Goal: Task Accomplishment & Management: Manage account settings

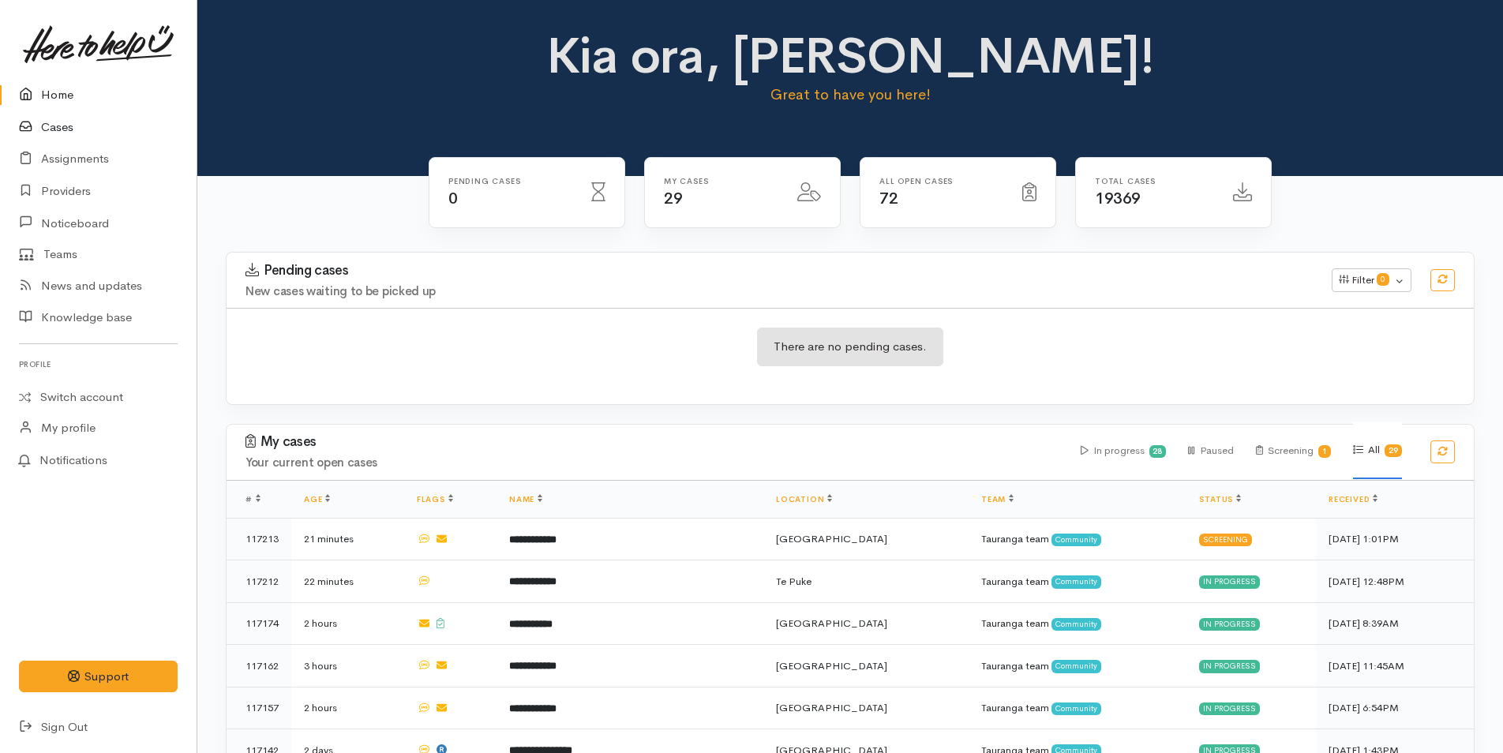
click at [66, 123] on link "Cases" at bounding box center [98, 127] width 197 height 32
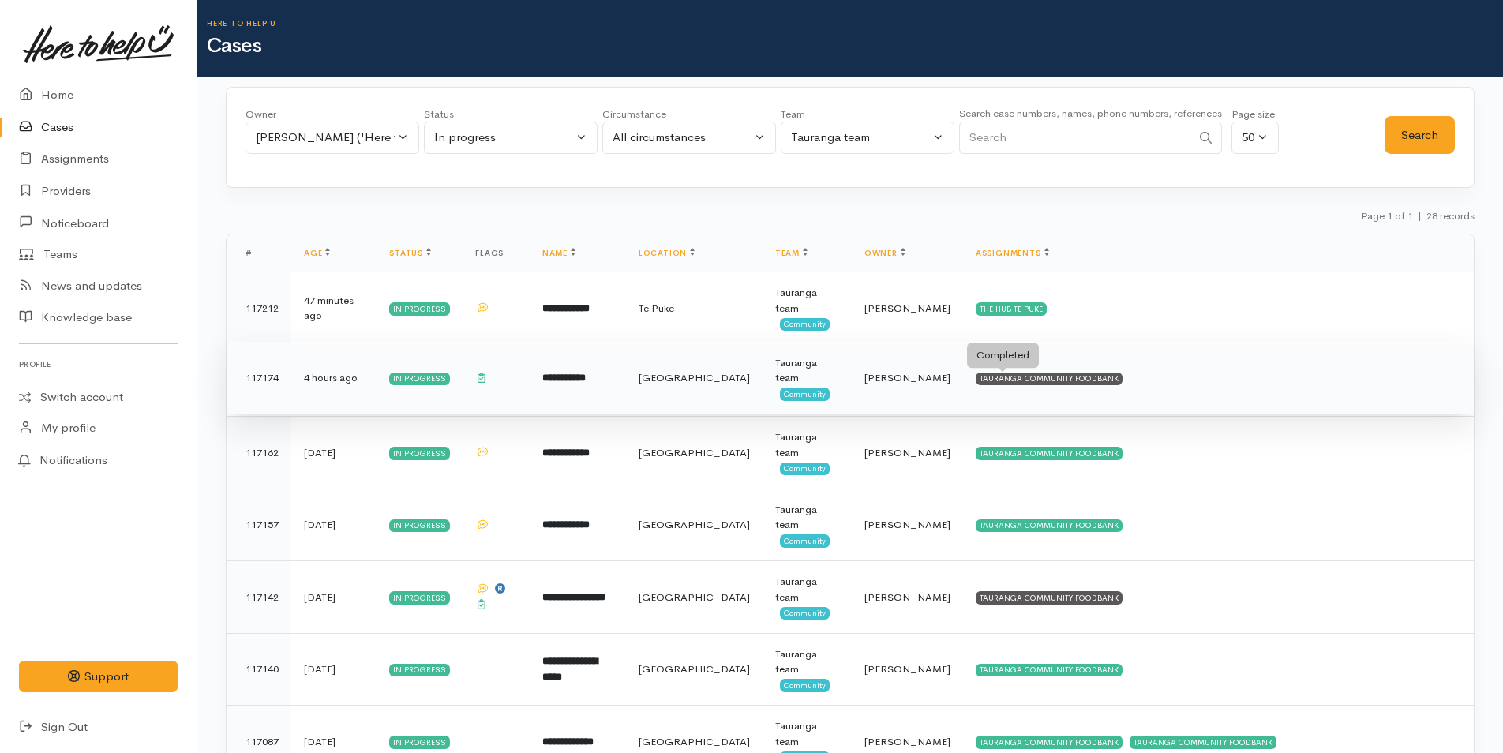
click at [1045, 380] on div "TAURANGA COMMUNITY FOODBANK" at bounding box center [1049, 379] width 147 height 13
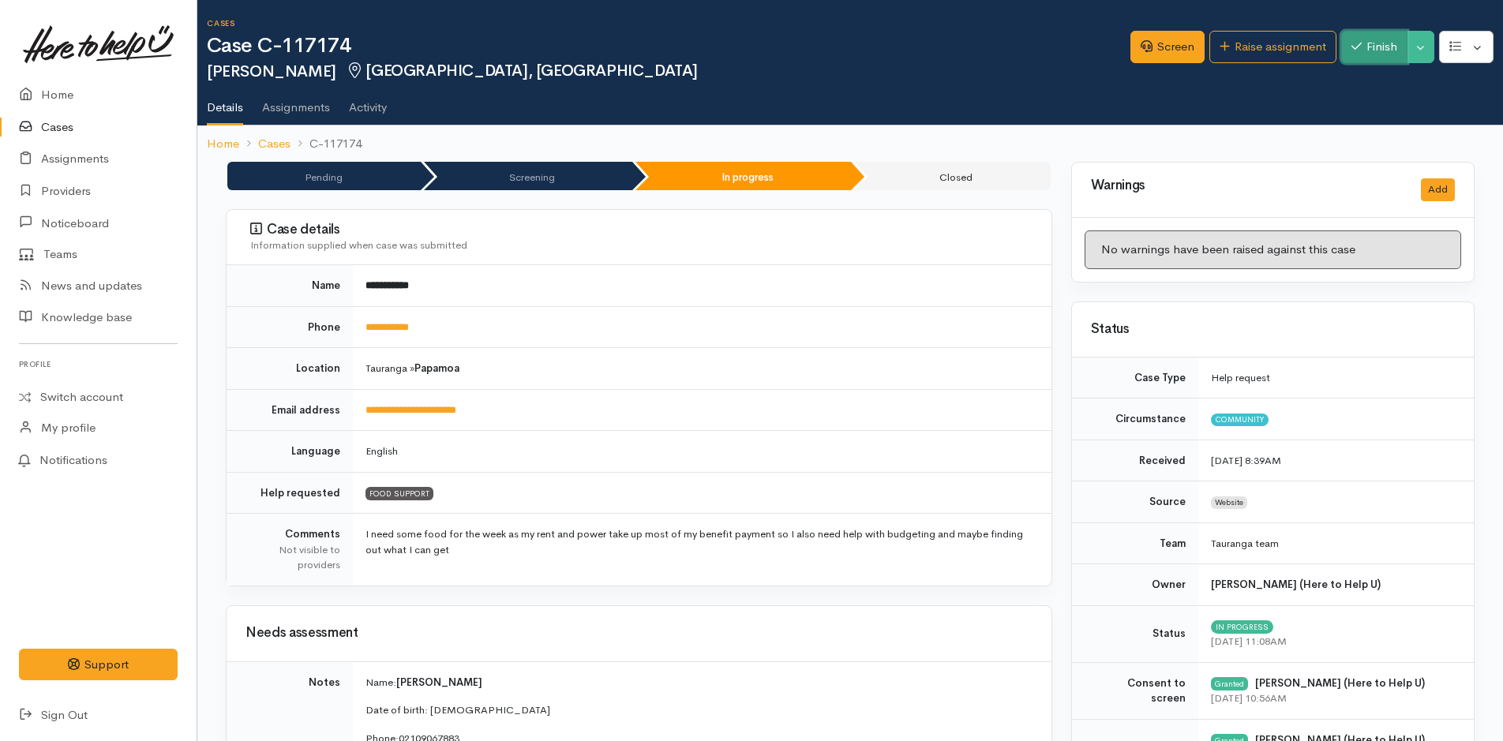
click at [1383, 51] on button "Finish" at bounding box center [1374, 47] width 66 height 32
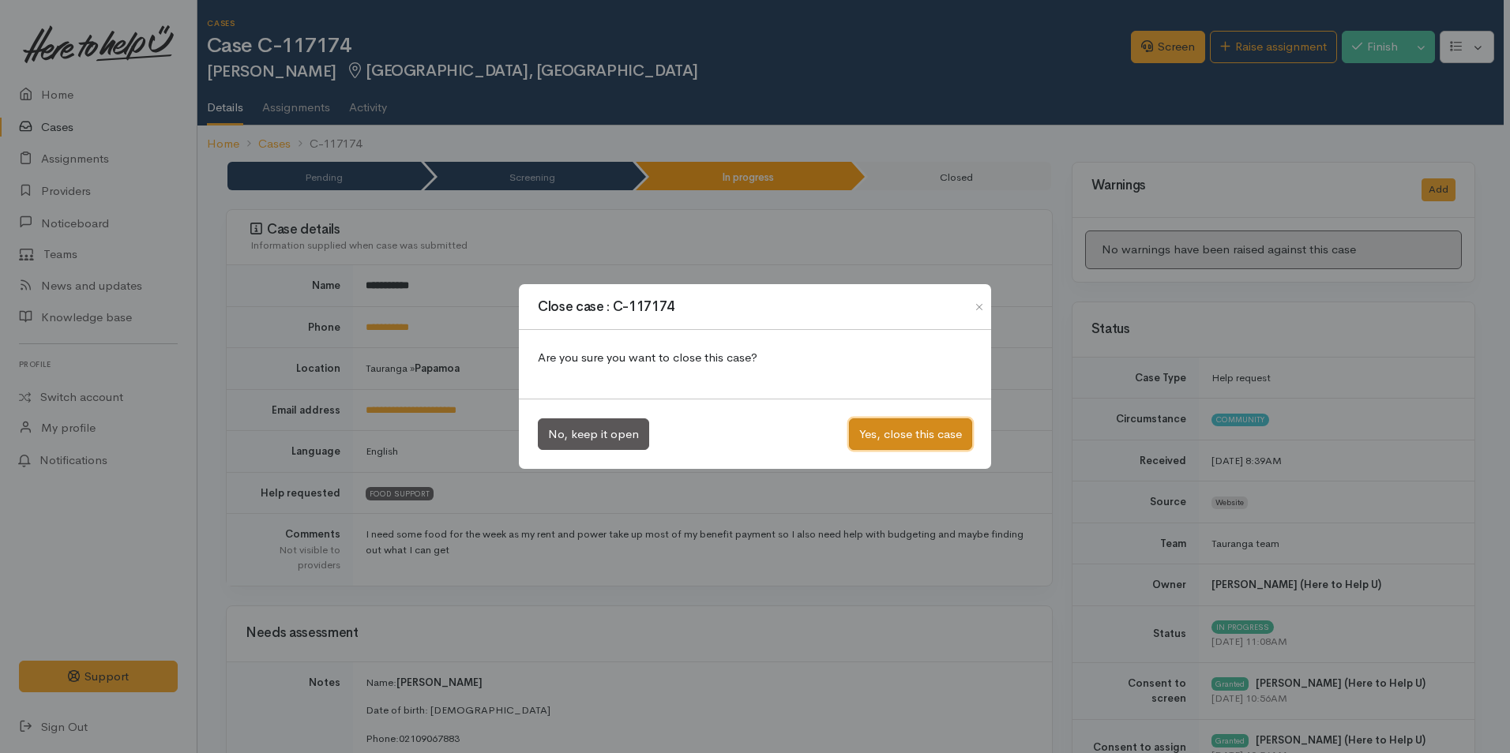
click at [924, 437] on button "Yes, close this case" at bounding box center [910, 434] width 123 height 32
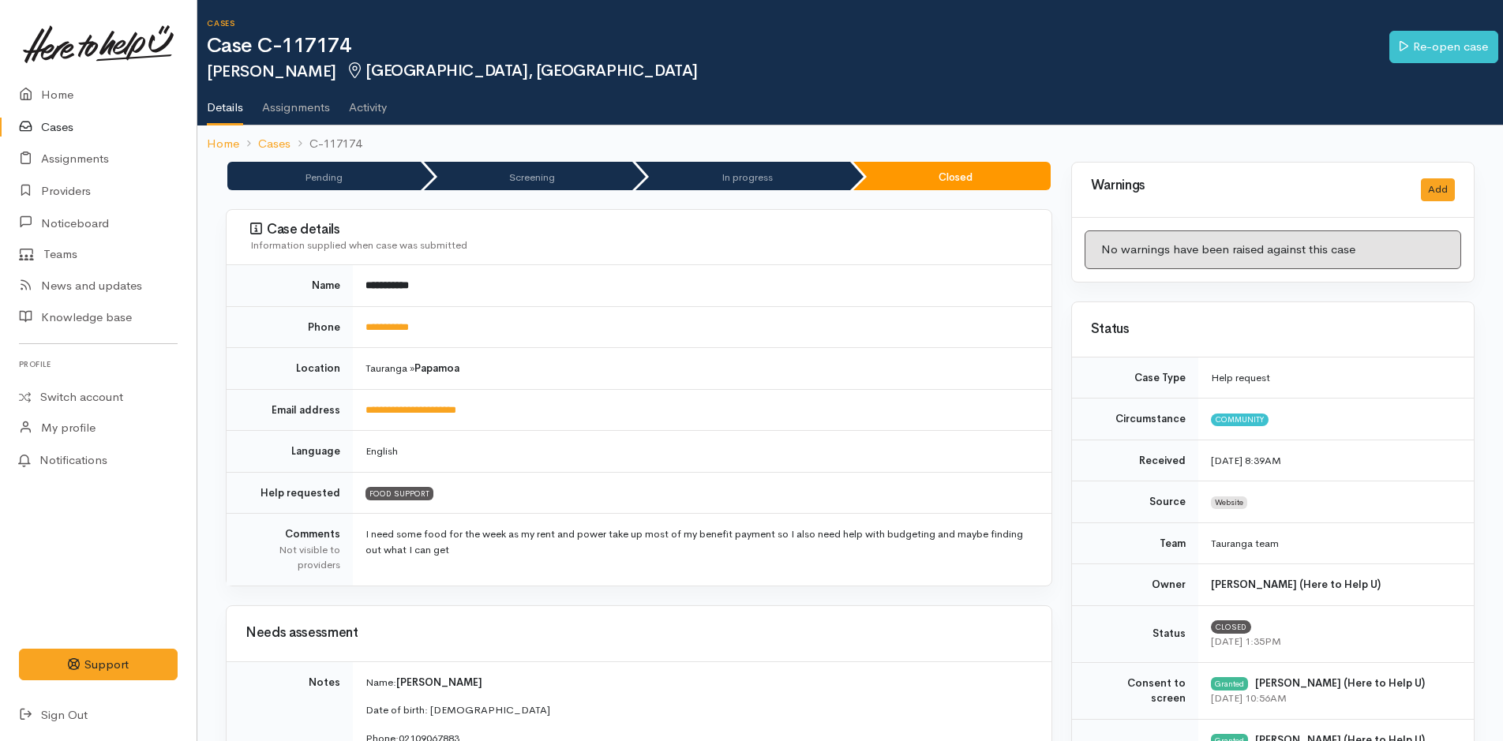
click at [48, 126] on link "Cases" at bounding box center [98, 127] width 197 height 32
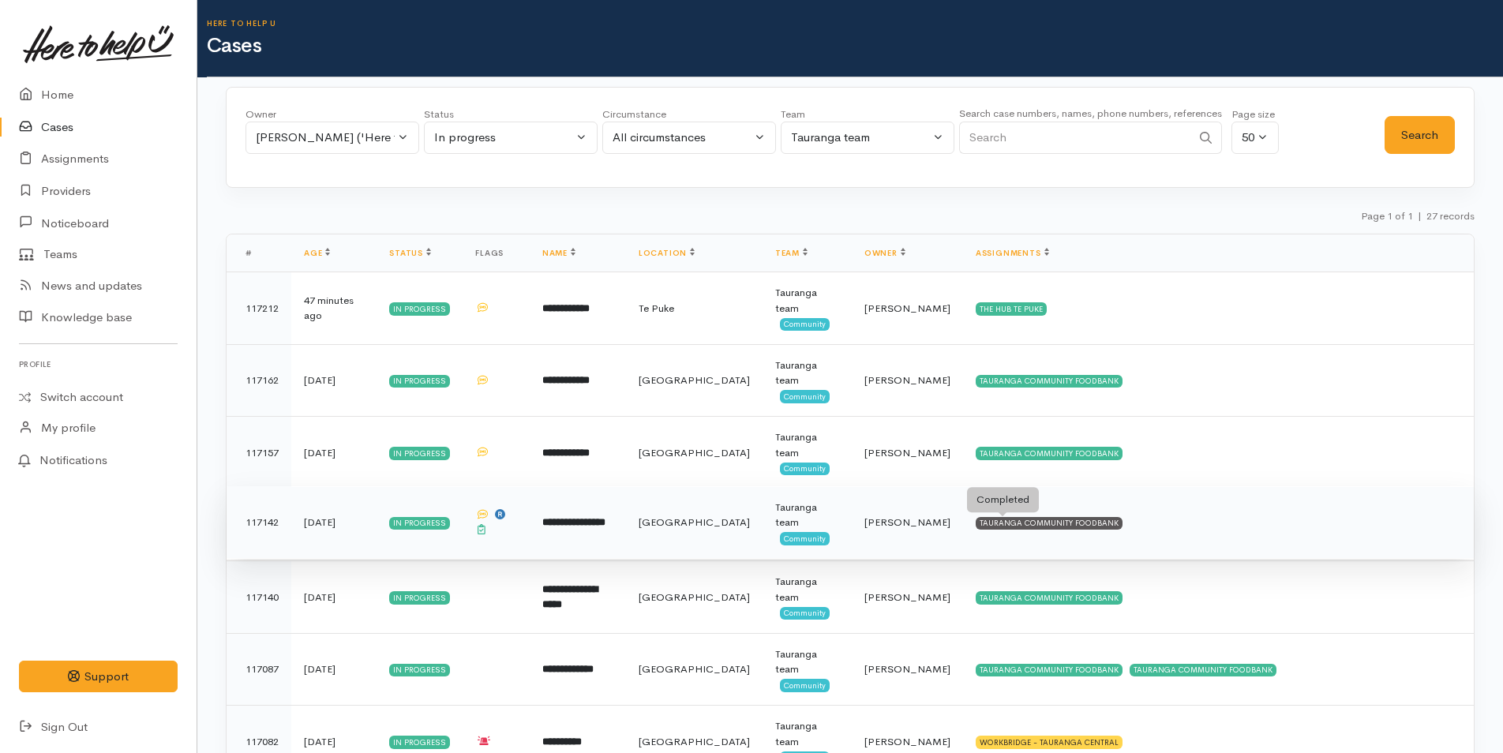
click at [1061, 522] on div "TAURANGA COMMUNITY FOODBANK" at bounding box center [1049, 523] width 147 height 13
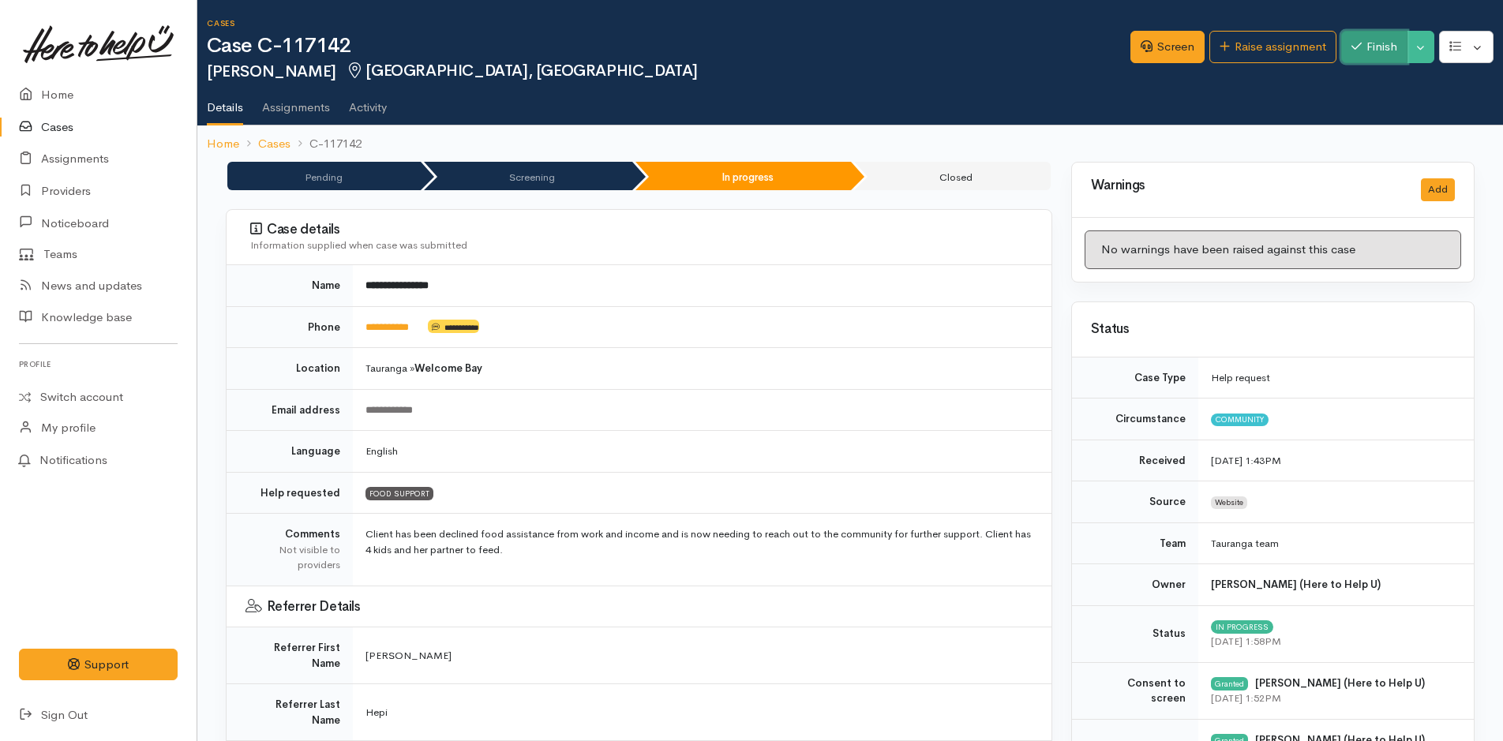
click at [1387, 47] on button "Finish" at bounding box center [1374, 47] width 66 height 32
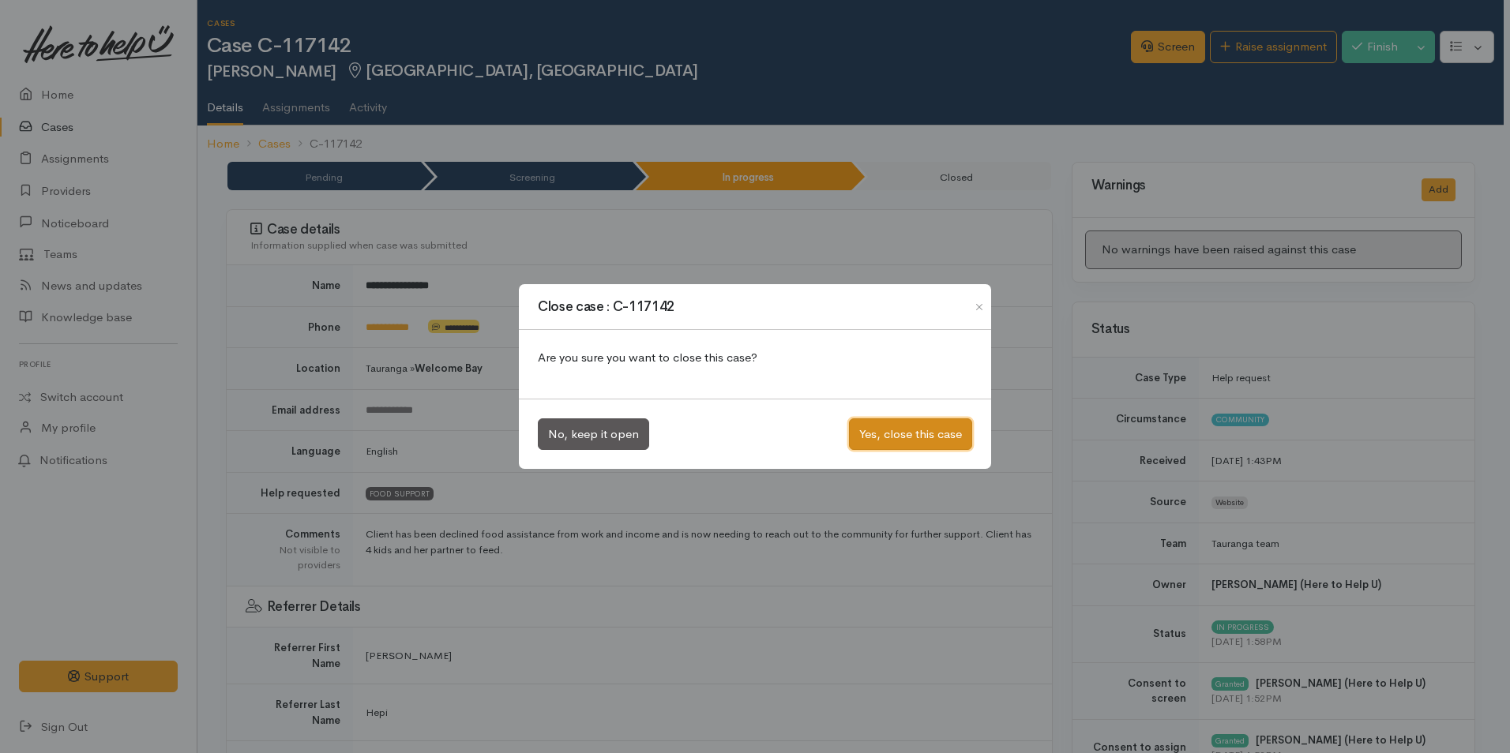
click at [908, 429] on button "Yes, close this case" at bounding box center [910, 434] width 123 height 32
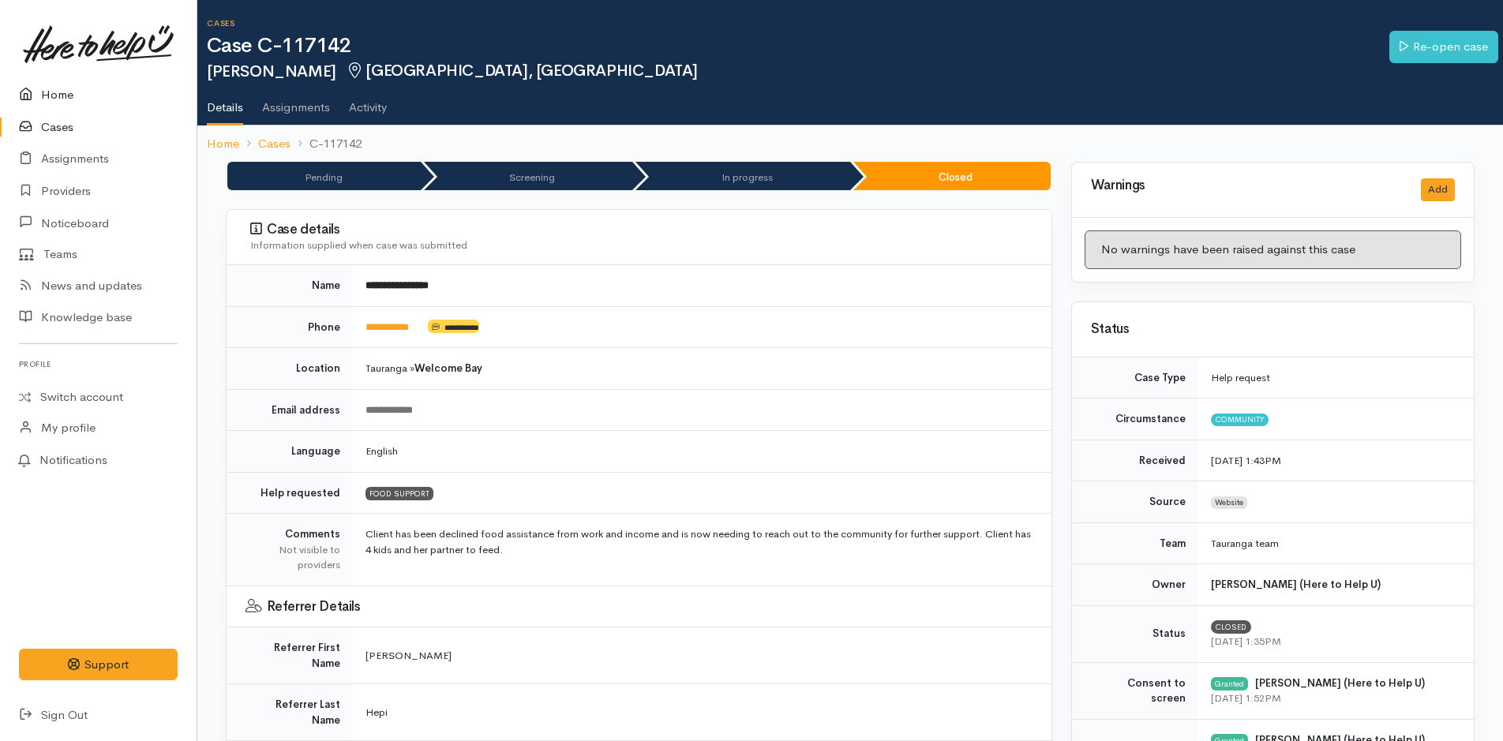
click at [65, 88] on link "Home" at bounding box center [98, 95] width 197 height 32
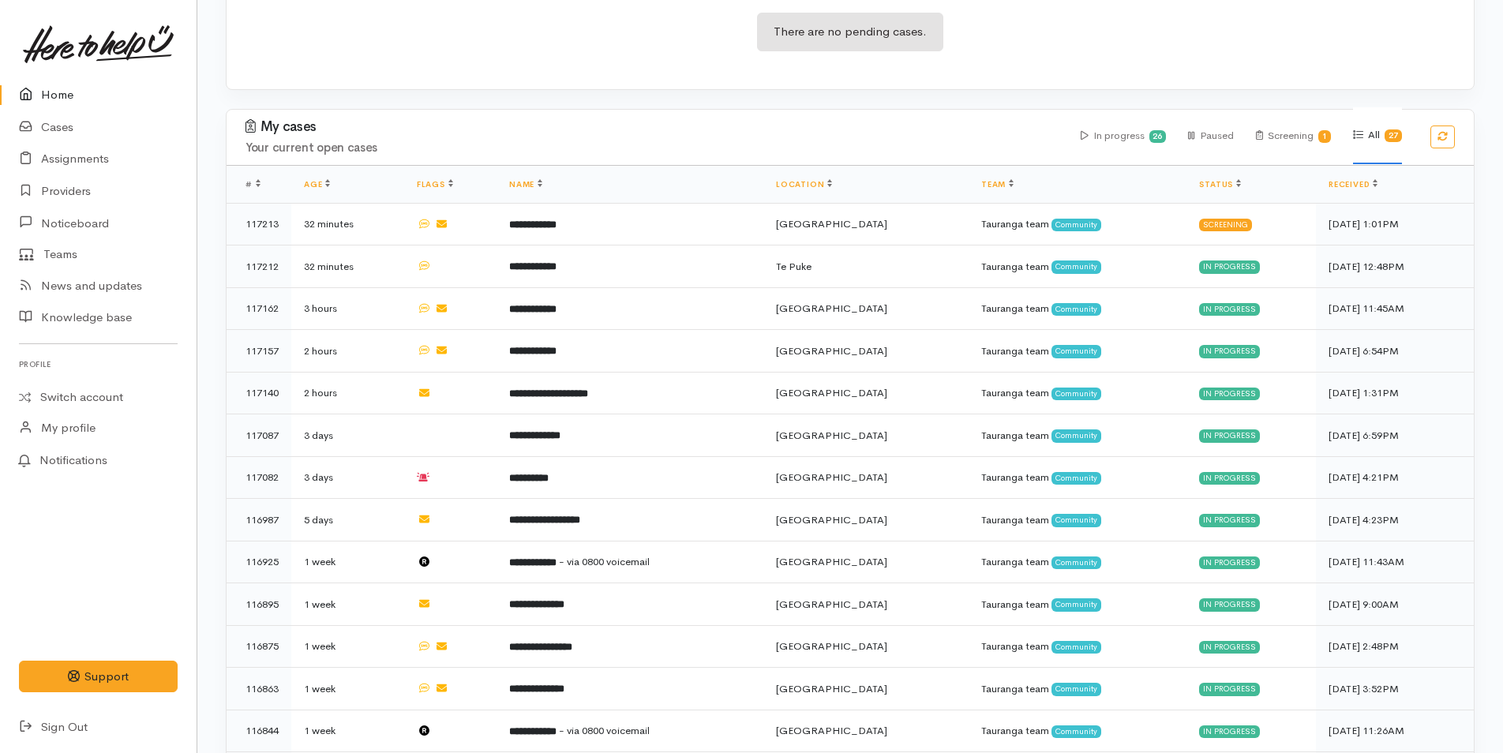
scroll to position [316, 0]
click at [52, 126] on link "Cases" at bounding box center [98, 127] width 197 height 32
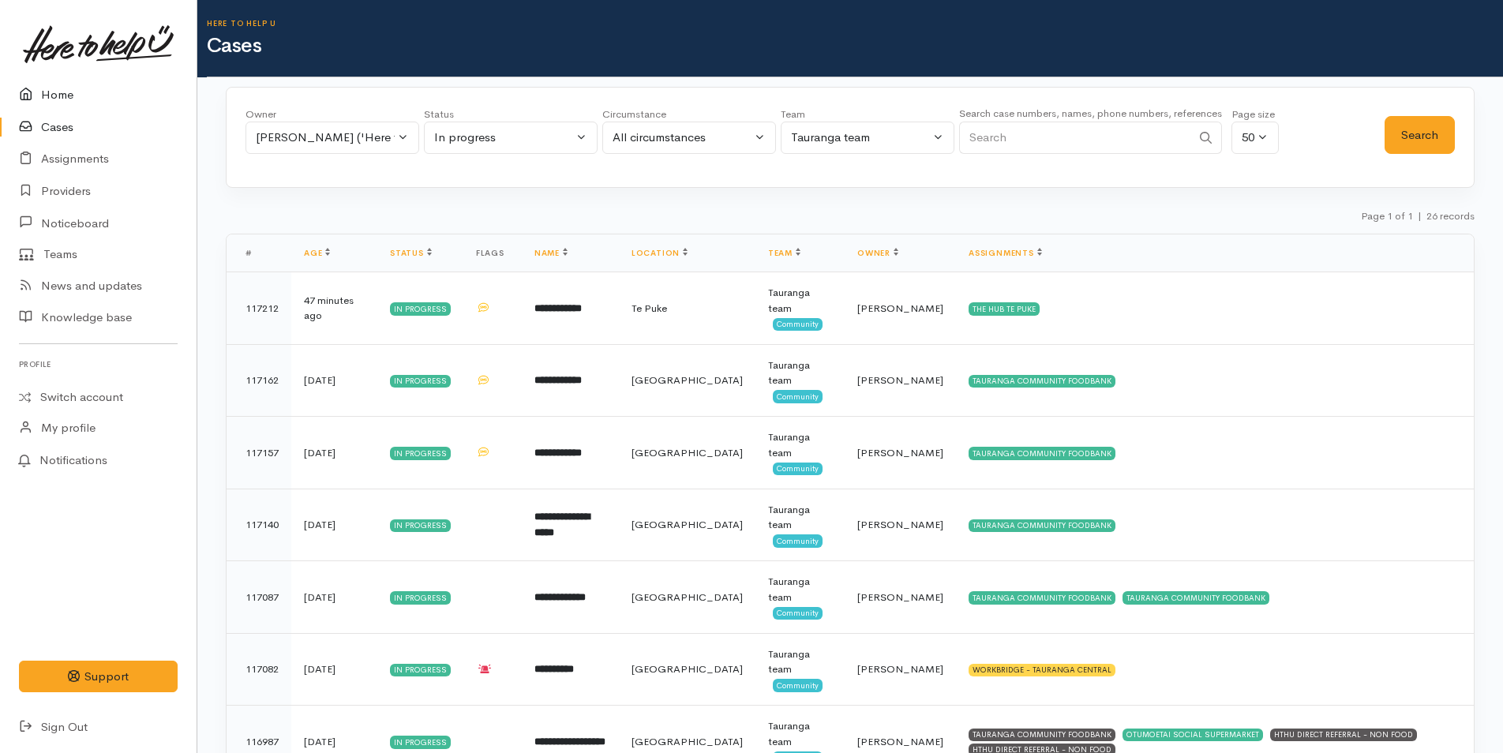
click at [53, 94] on link "Home" at bounding box center [98, 95] width 197 height 32
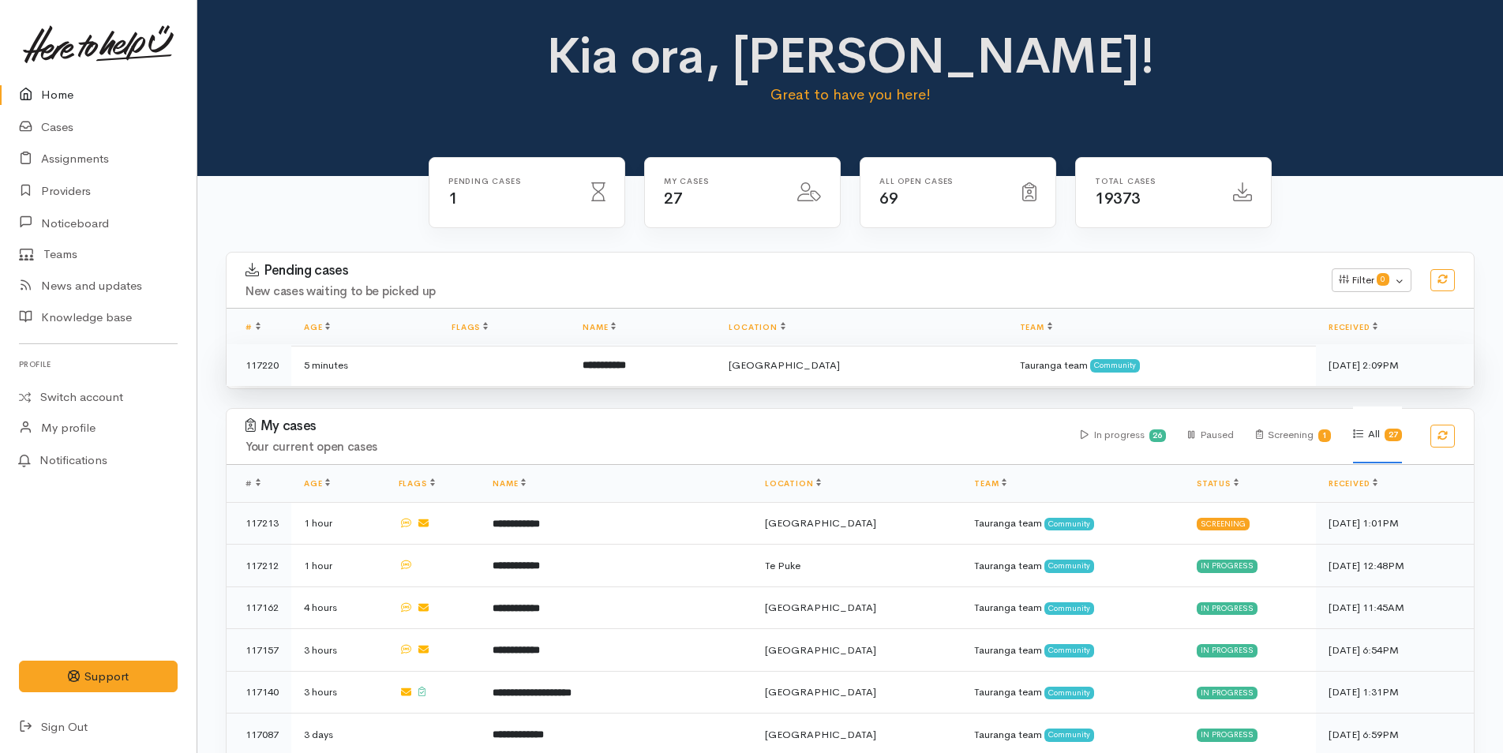
click at [626, 361] on b "**********" at bounding box center [604, 365] width 43 height 10
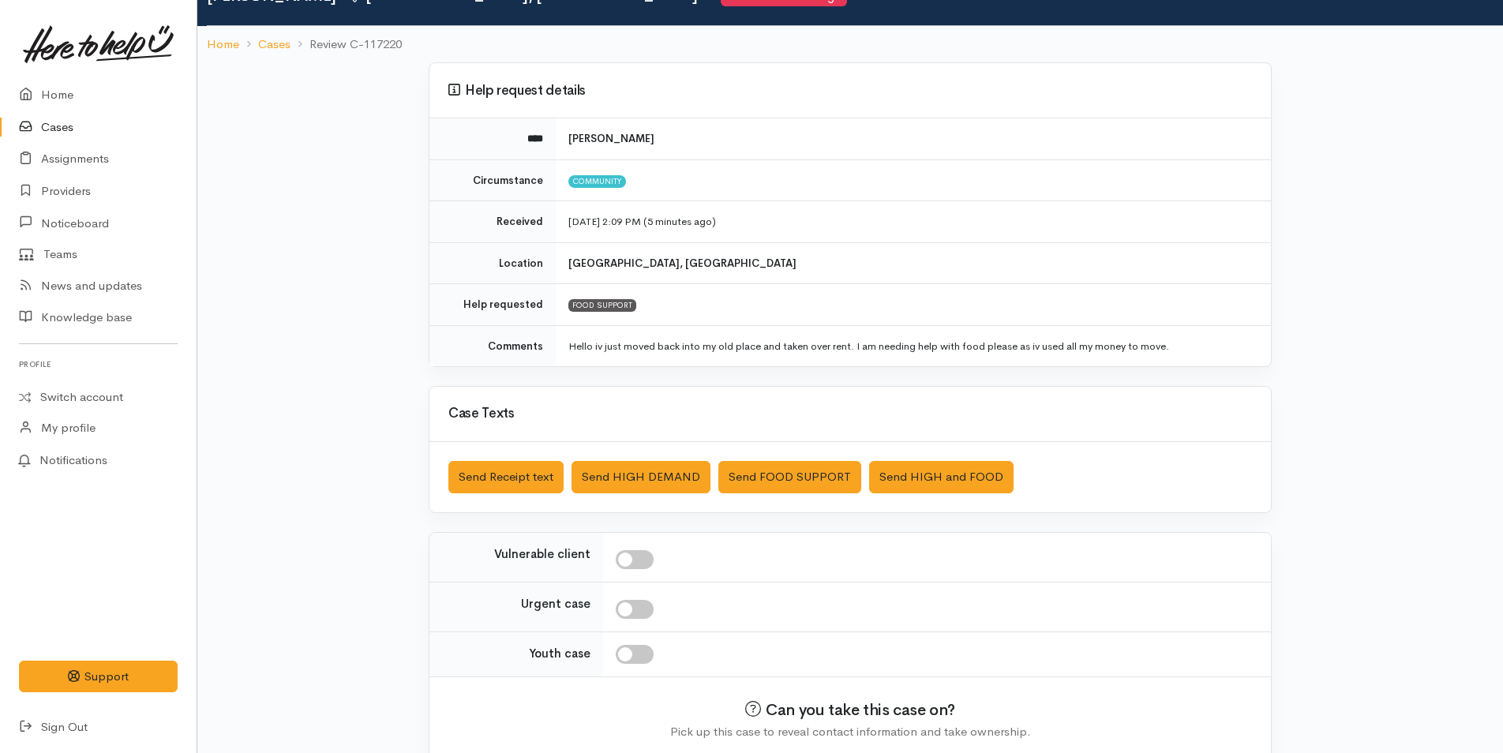
scroll to position [144, 0]
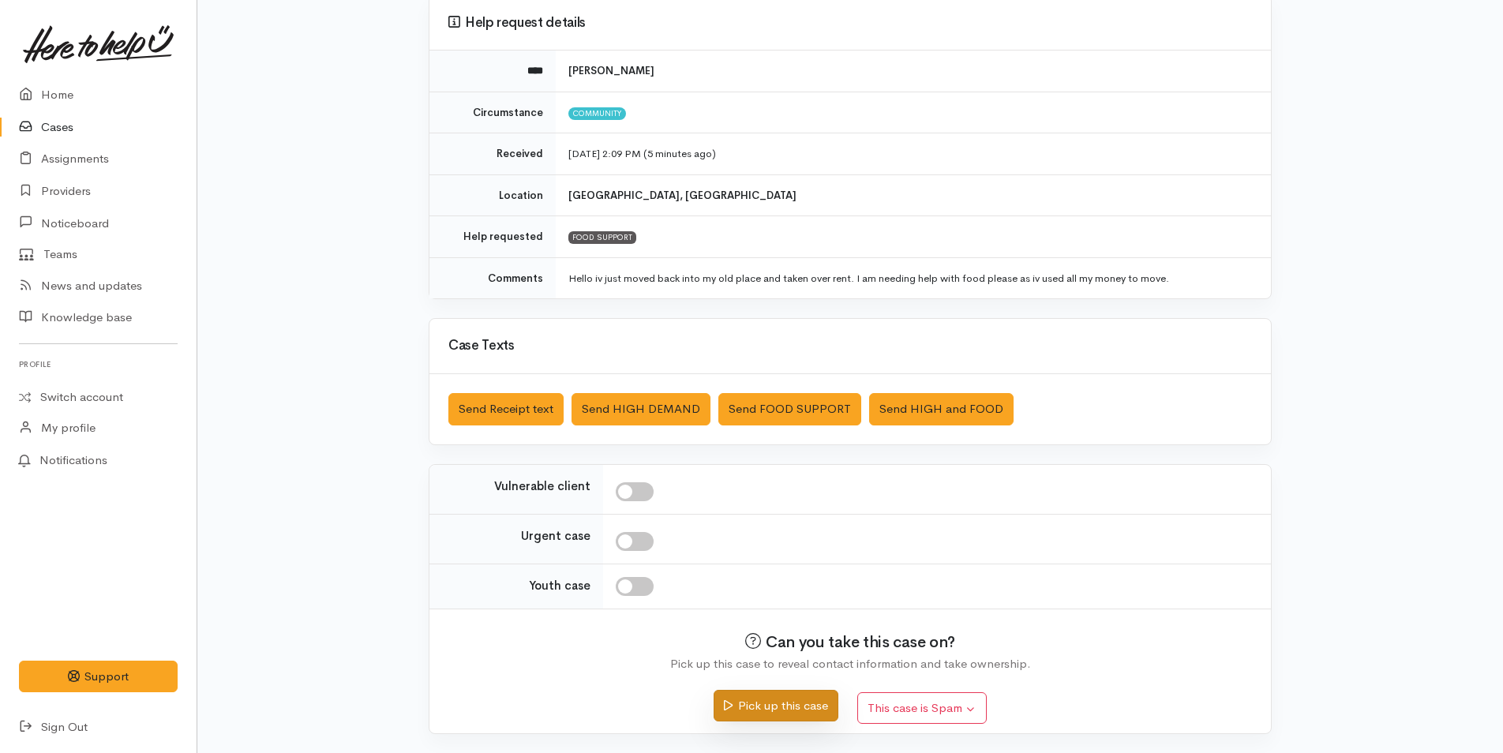
click at [820, 717] on button "Pick up this case" at bounding box center [776, 706] width 124 height 32
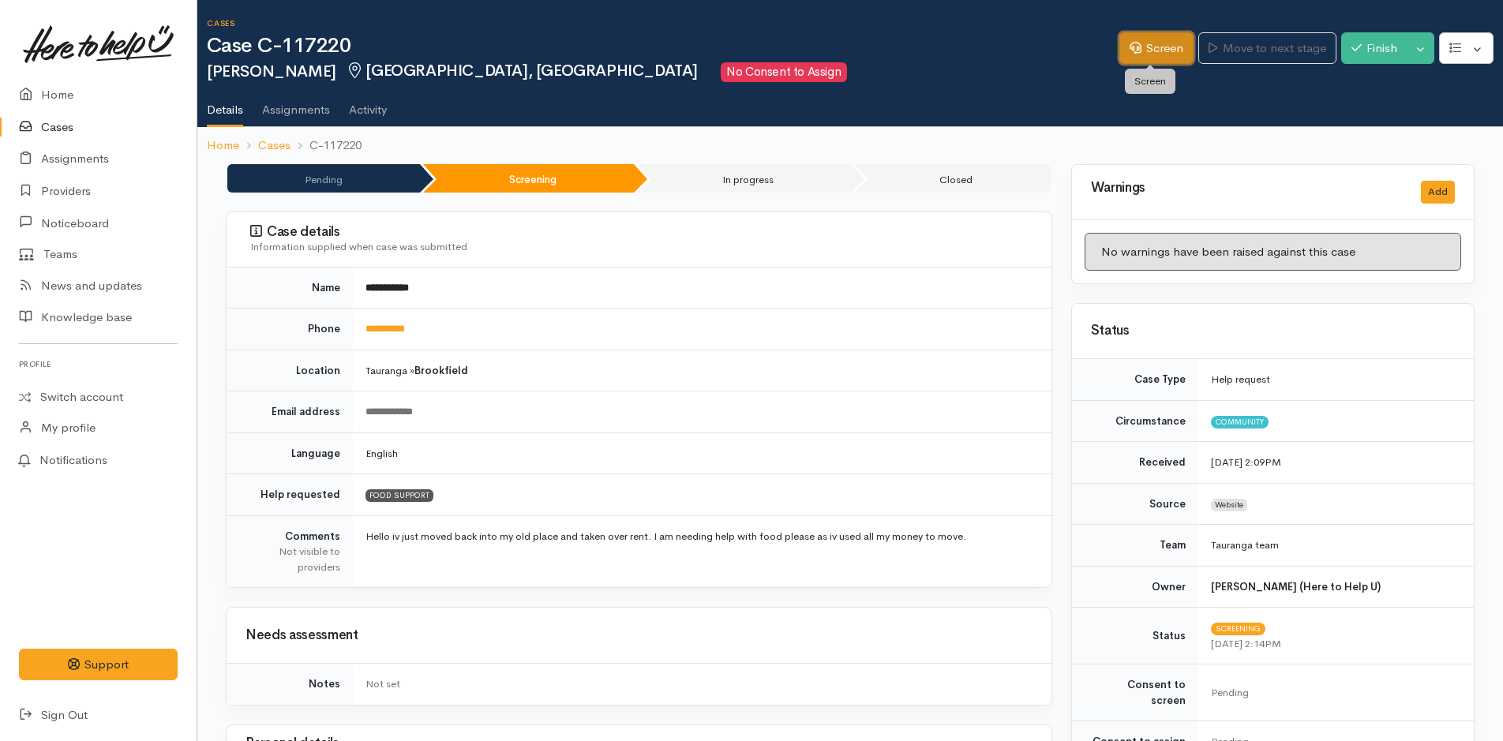
click at [1159, 53] on link "Screen" at bounding box center [1157, 48] width 74 height 32
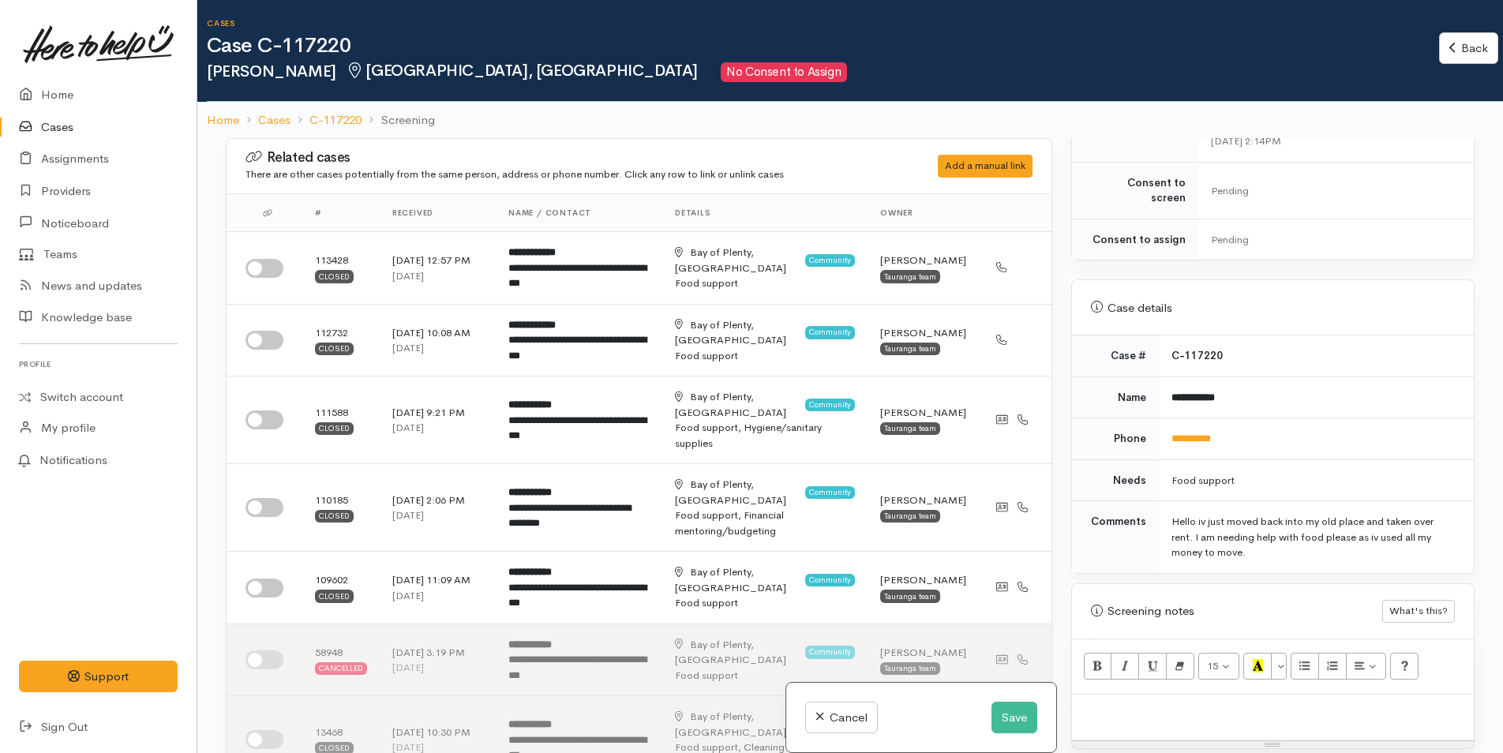
scroll to position [632, 0]
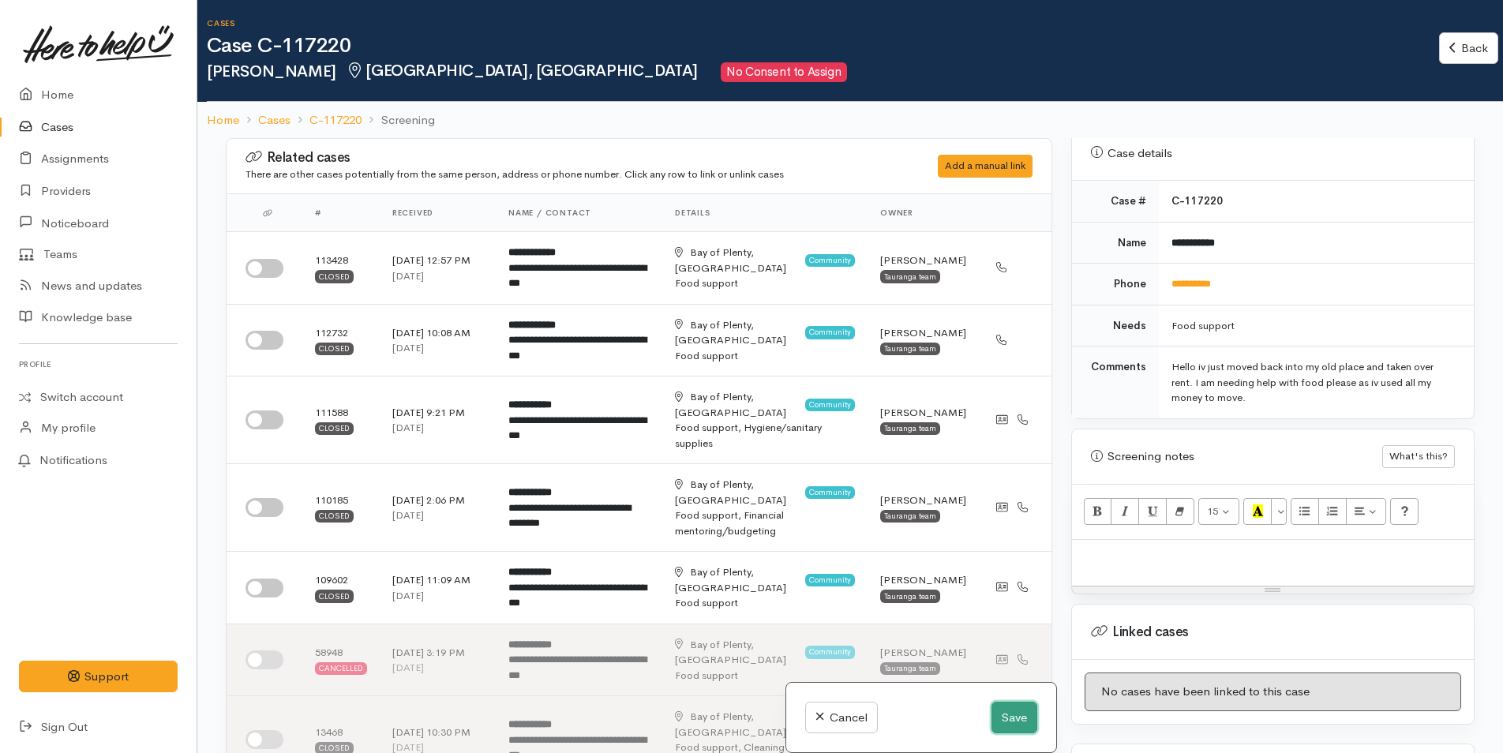
click at [1007, 719] on button "Save" at bounding box center [1015, 718] width 46 height 32
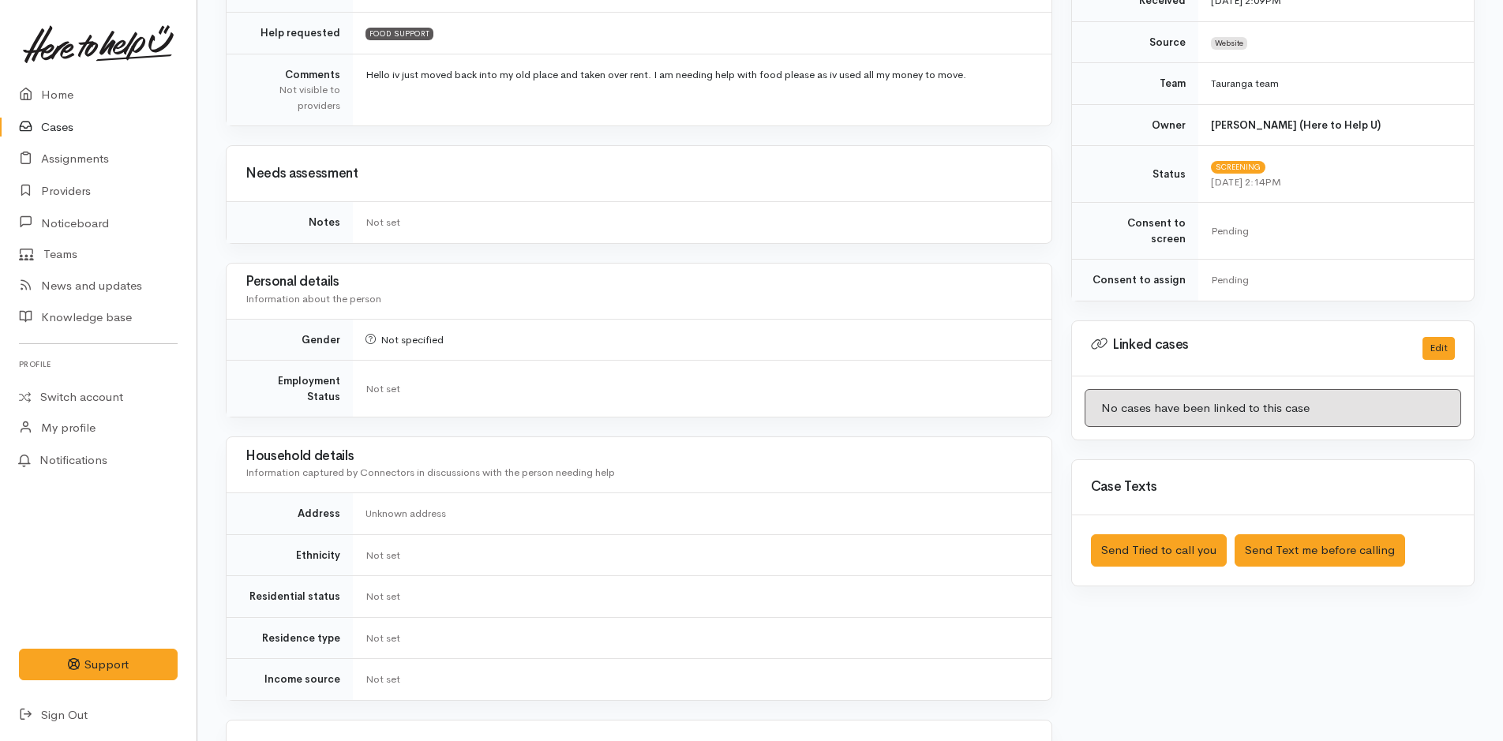
scroll to position [711, 0]
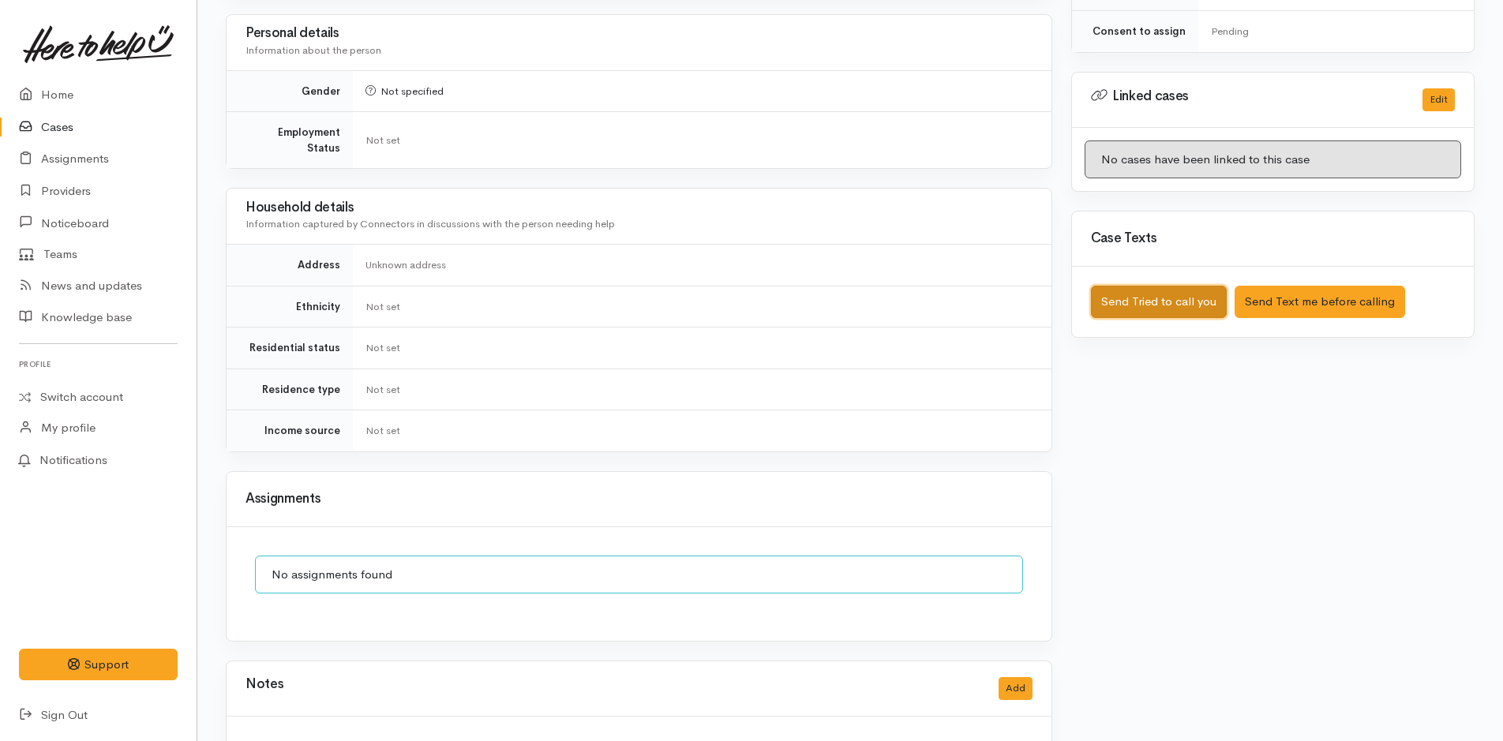
click at [1189, 292] on button "Send Tried to call you" at bounding box center [1159, 302] width 136 height 32
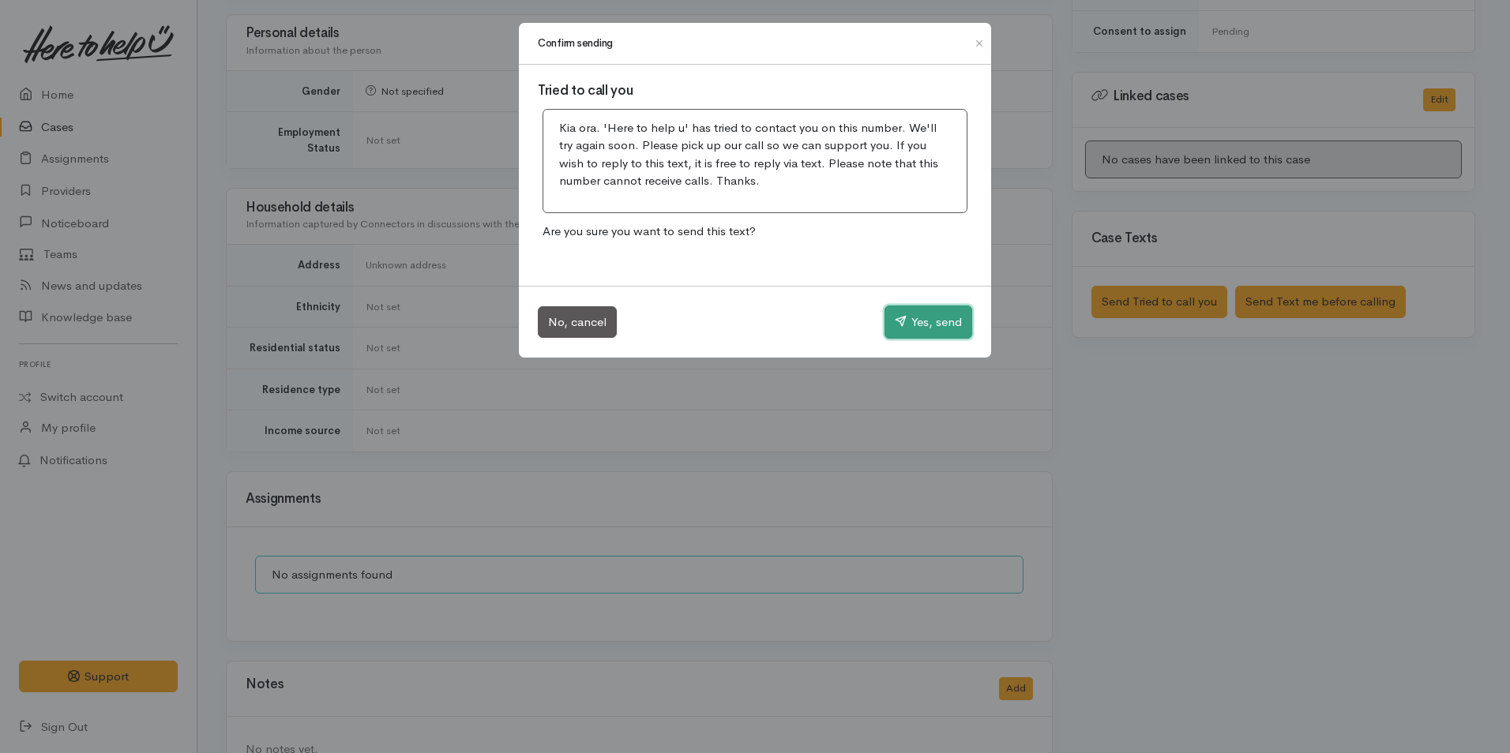
click at [940, 317] on button "Yes, send" at bounding box center [928, 322] width 88 height 33
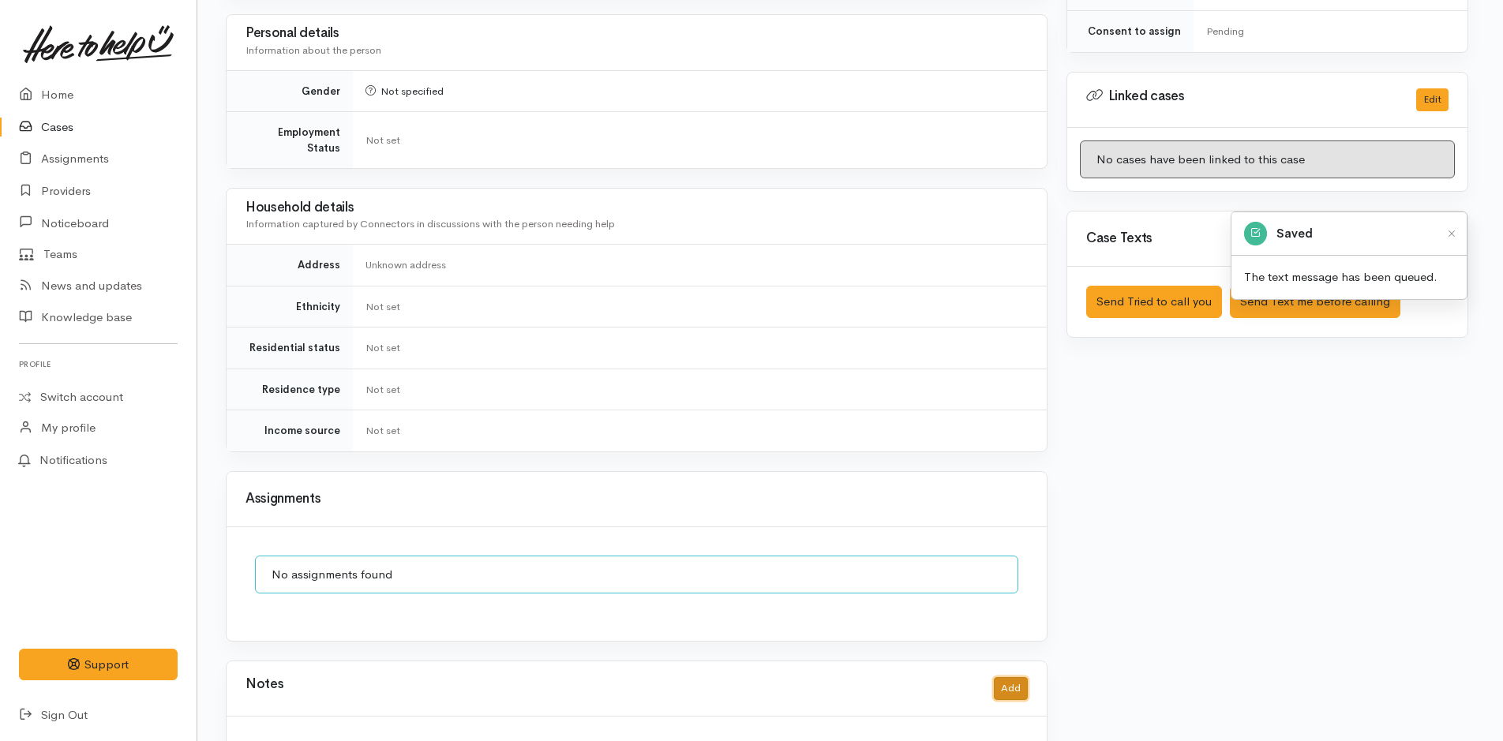
click at [1019, 677] on button "Add" at bounding box center [1011, 688] width 34 height 23
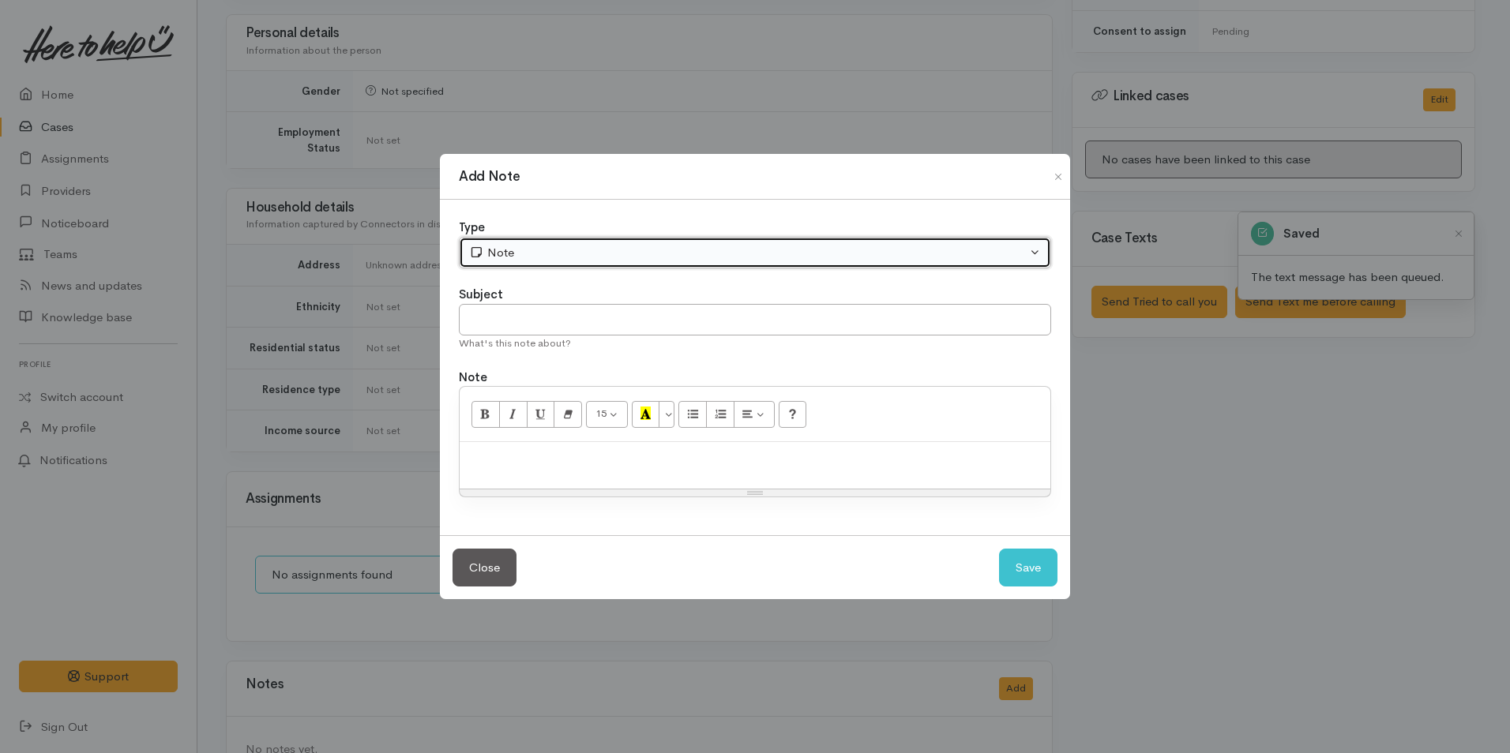
click at [617, 253] on div "Note" at bounding box center [747, 253] width 557 height 18
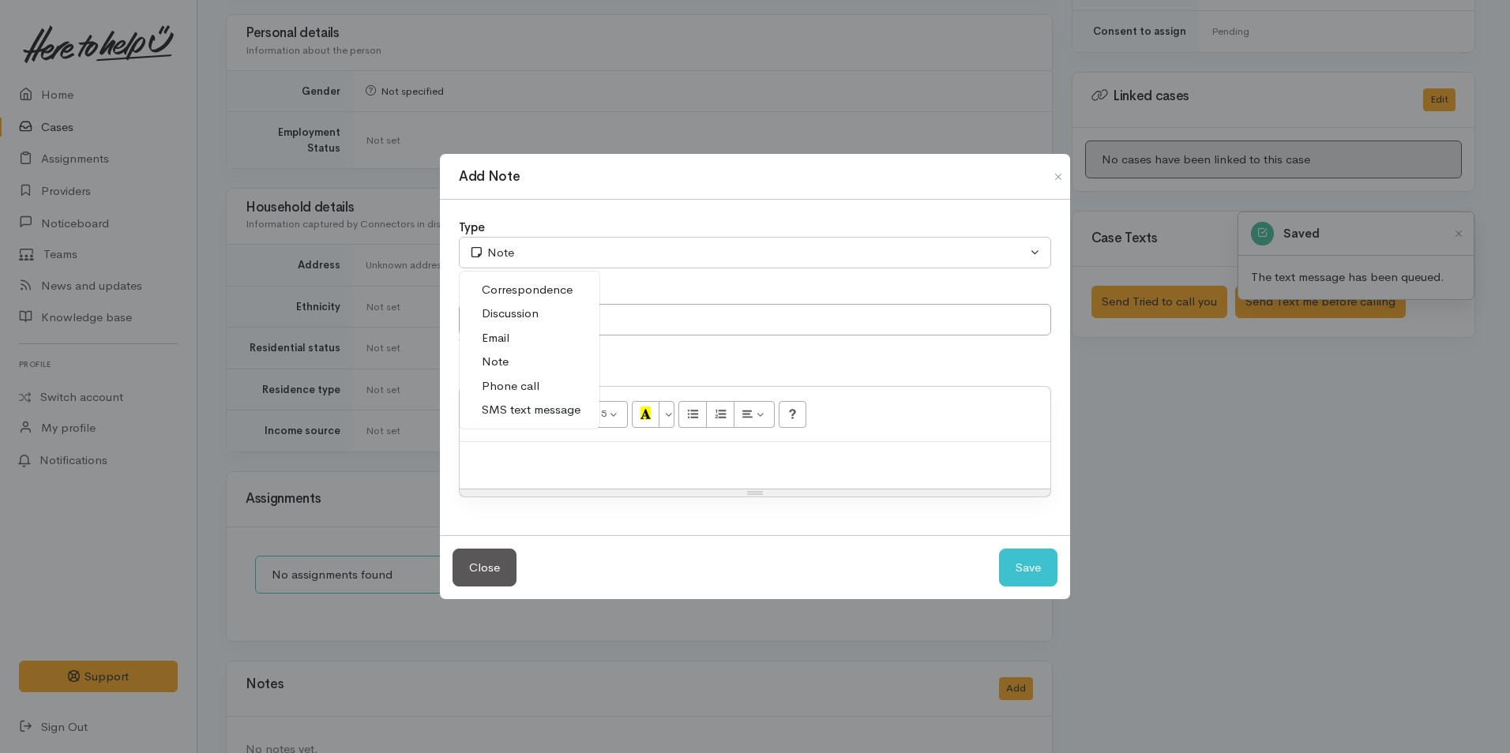
click at [522, 378] on span "Phone call" at bounding box center [511, 386] width 58 height 18
select select "3"
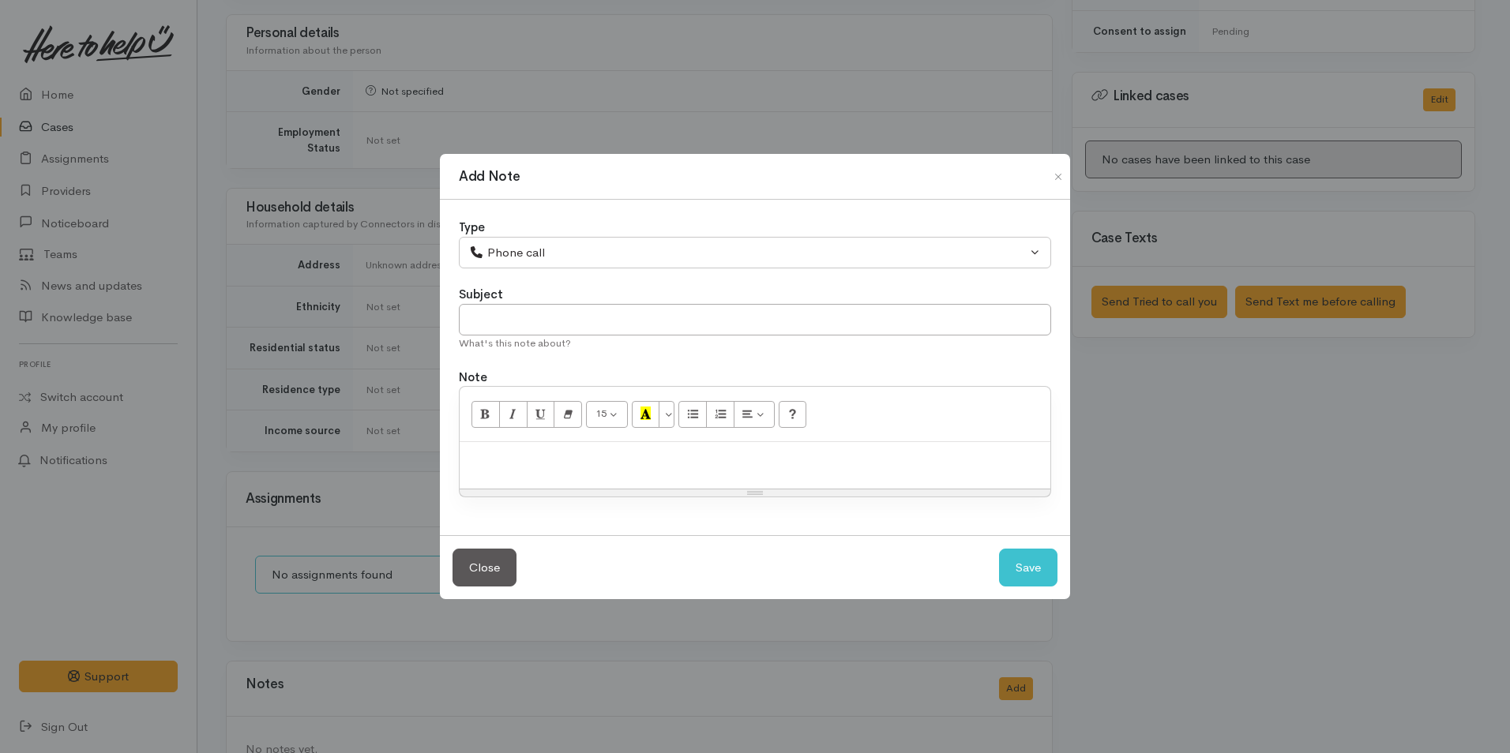
click at [632, 466] on p at bounding box center [754, 459] width 575 height 18
click at [568, 462] on p at bounding box center [754, 459] width 575 height 18
paste div
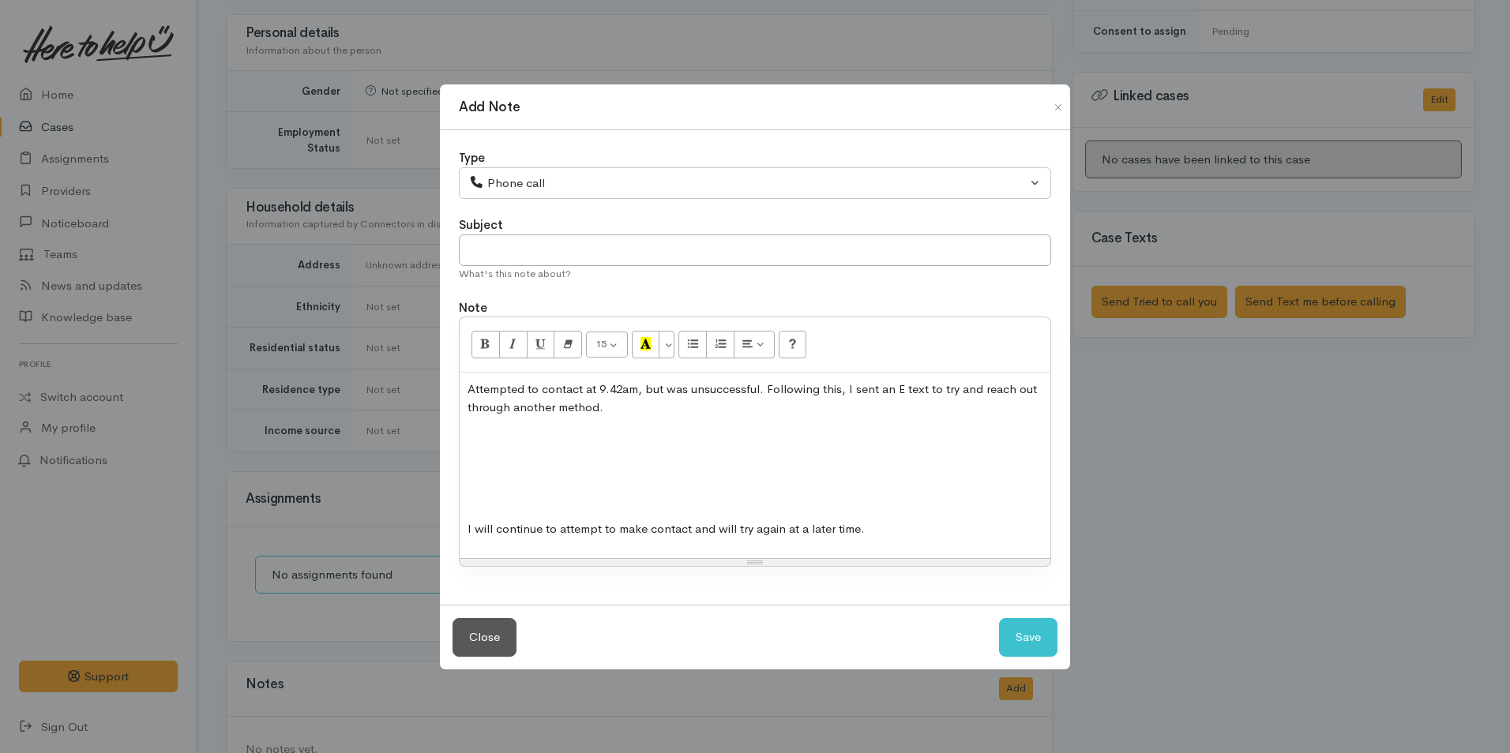
click at [559, 486] on div "Attempted to contact at 9.42am, but was unsuccessful. Following this, I sent an…" at bounding box center [755, 466] width 591 height 186
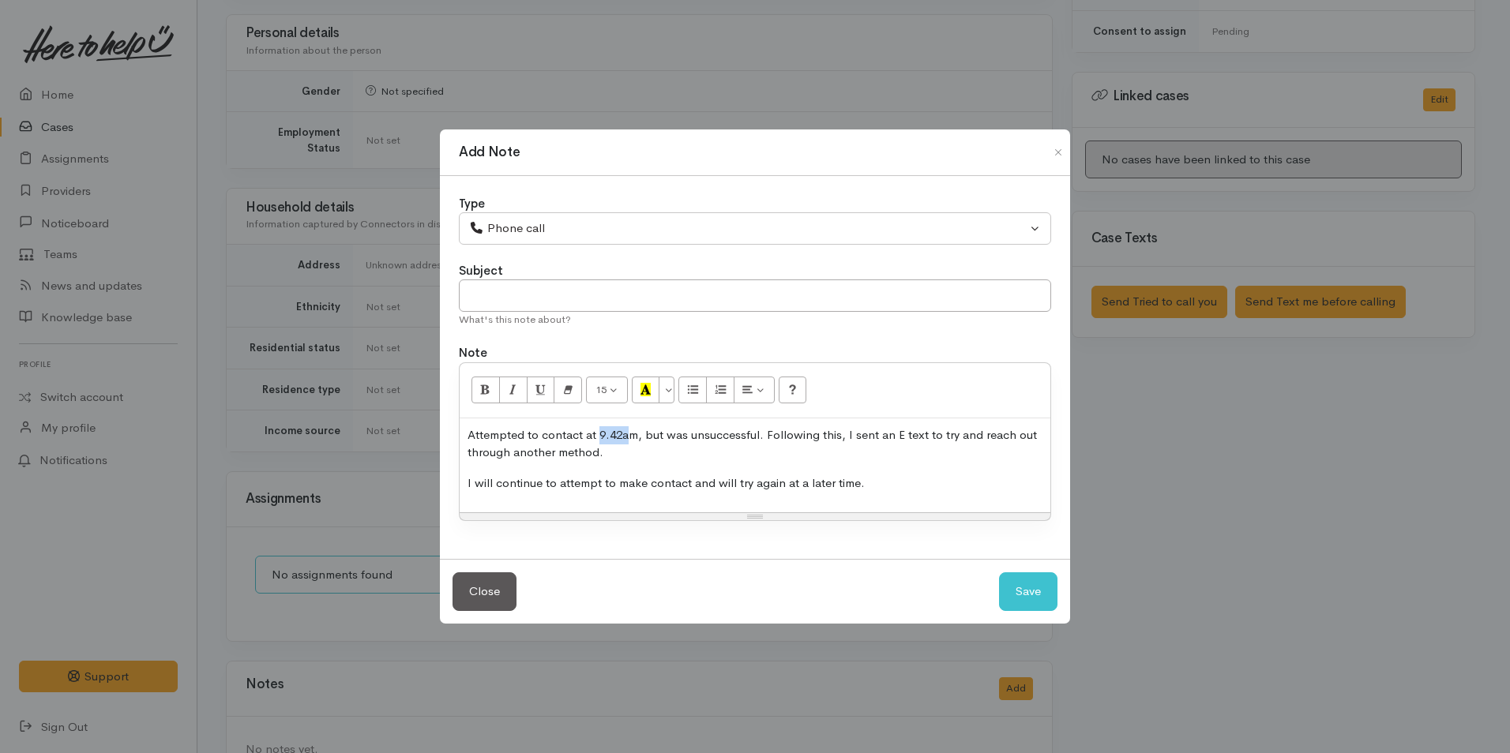
drag, startPoint x: 628, startPoint y: 433, endPoint x: 597, endPoint y: 436, distance: 31.0
click at [597, 436] on p "Attempted to contact at 9.42am, but was unsuccessful. Following this, I sent an…" at bounding box center [754, 444] width 575 height 36
click at [1035, 587] on button "Save" at bounding box center [1028, 591] width 58 height 39
select select "1"
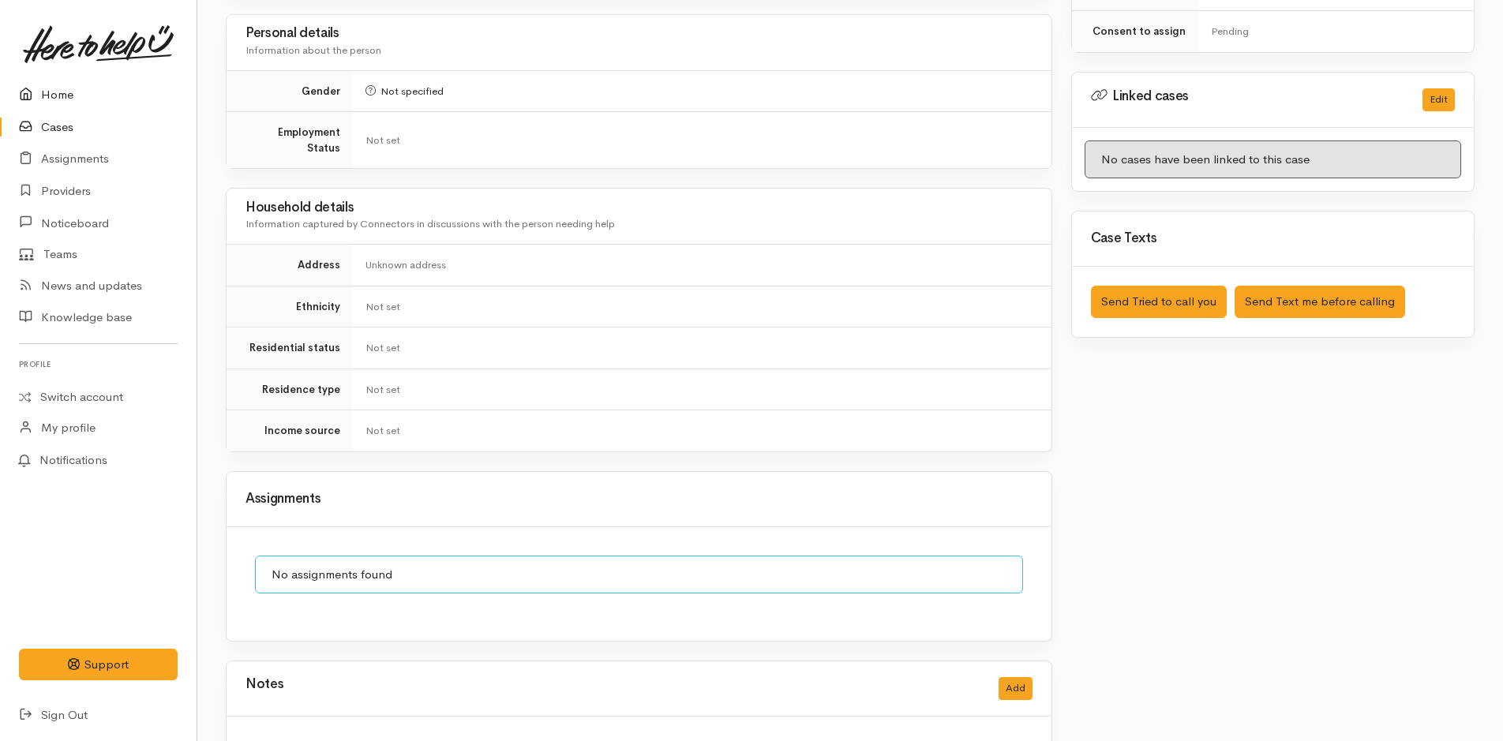
click at [52, 94] on link "Home" at bounding box center [98, 95] width 197 height 32
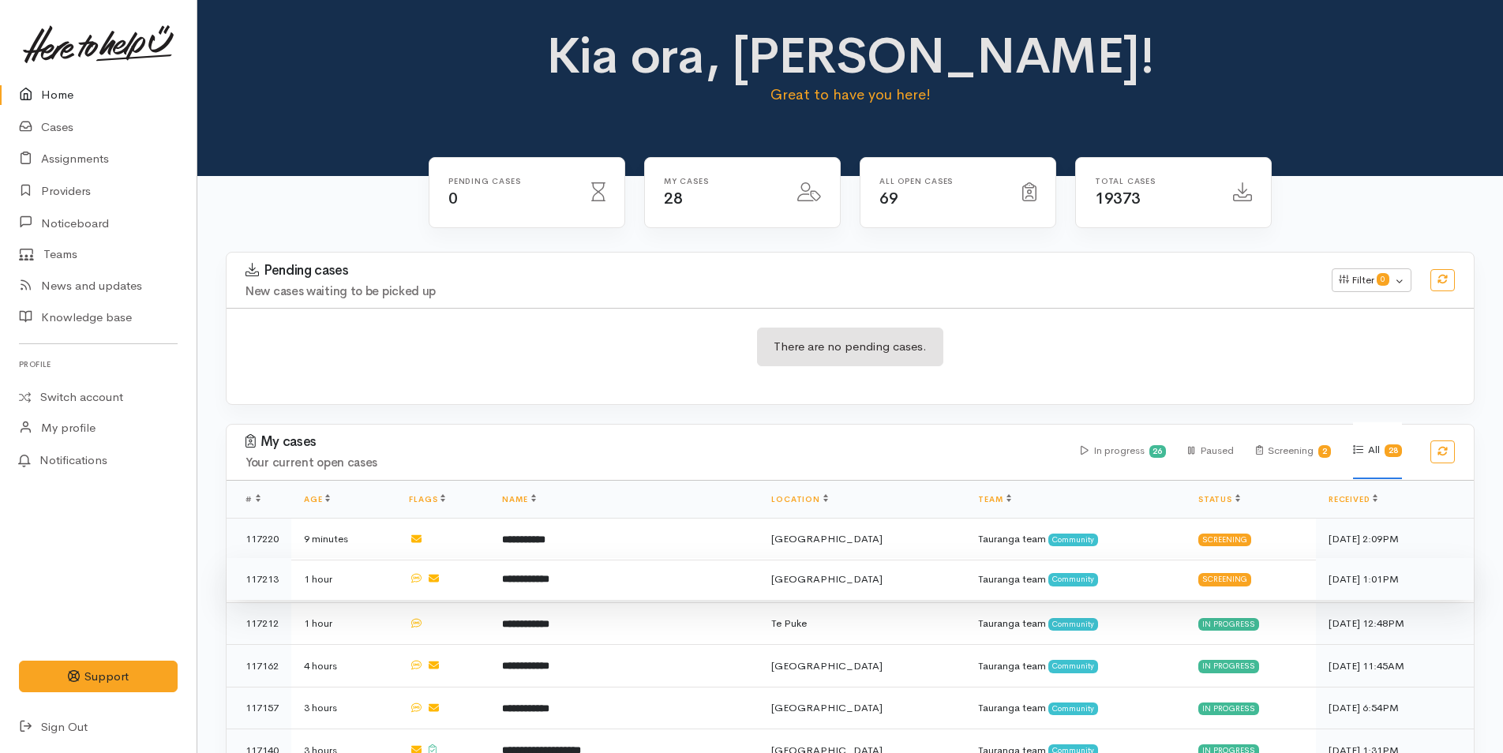
click at [606, 572] on td "**********" at bounding box center [624, 579] width 269 height 43
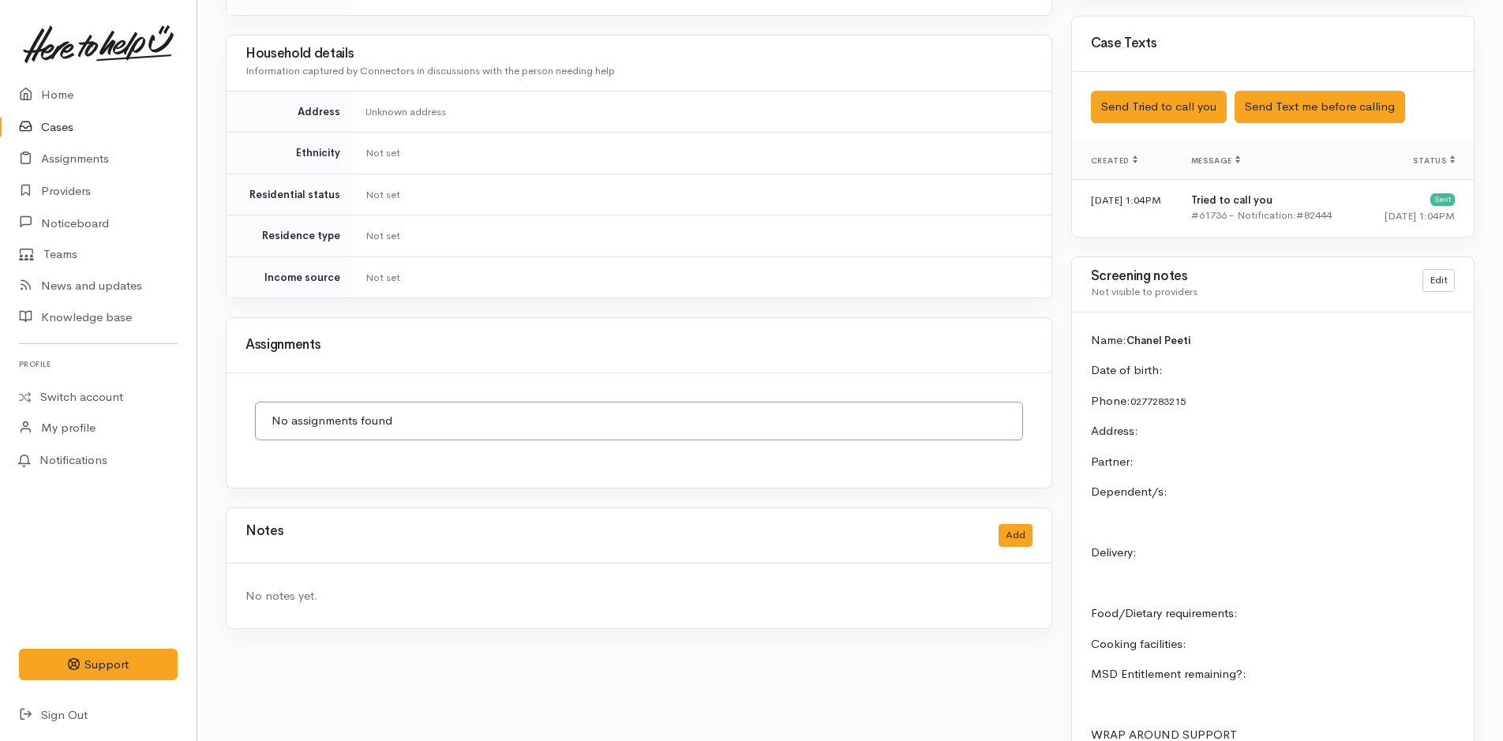
scroll to position [889, 0]
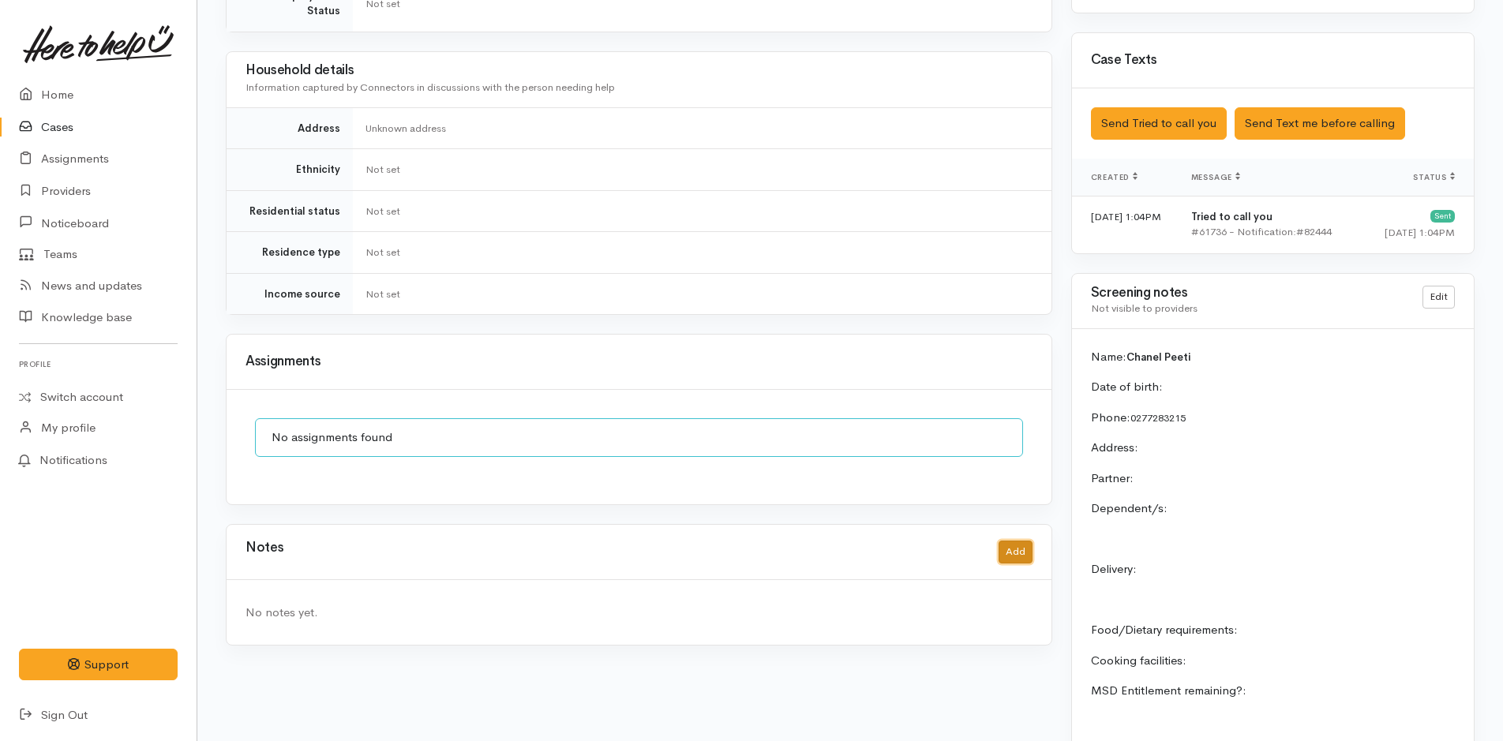
click at [1015, 541] on button "Add" at bounding box center [1016, 552] width 34 height 23
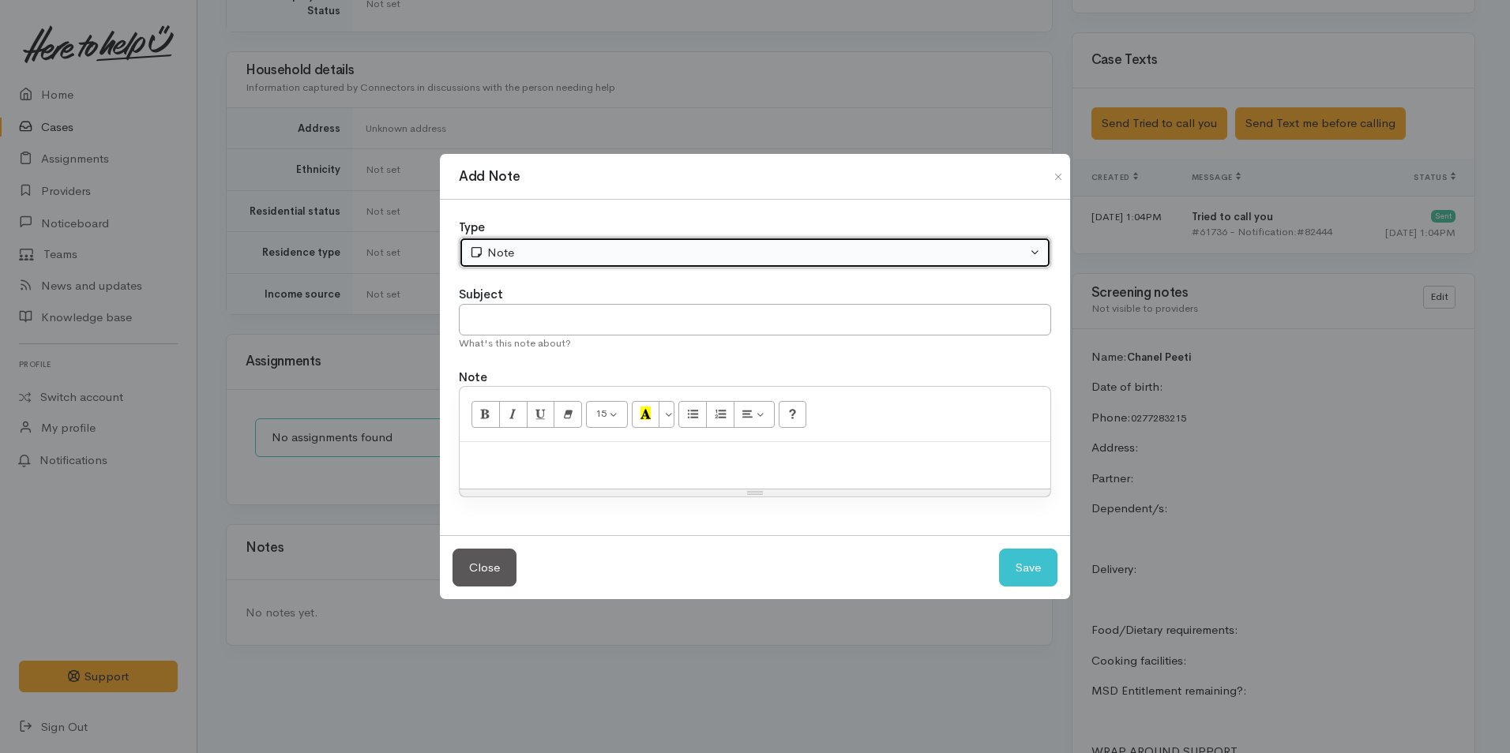
click at [619, 252] on div "Note" at bounding box center [747, 253] width 557 height 18
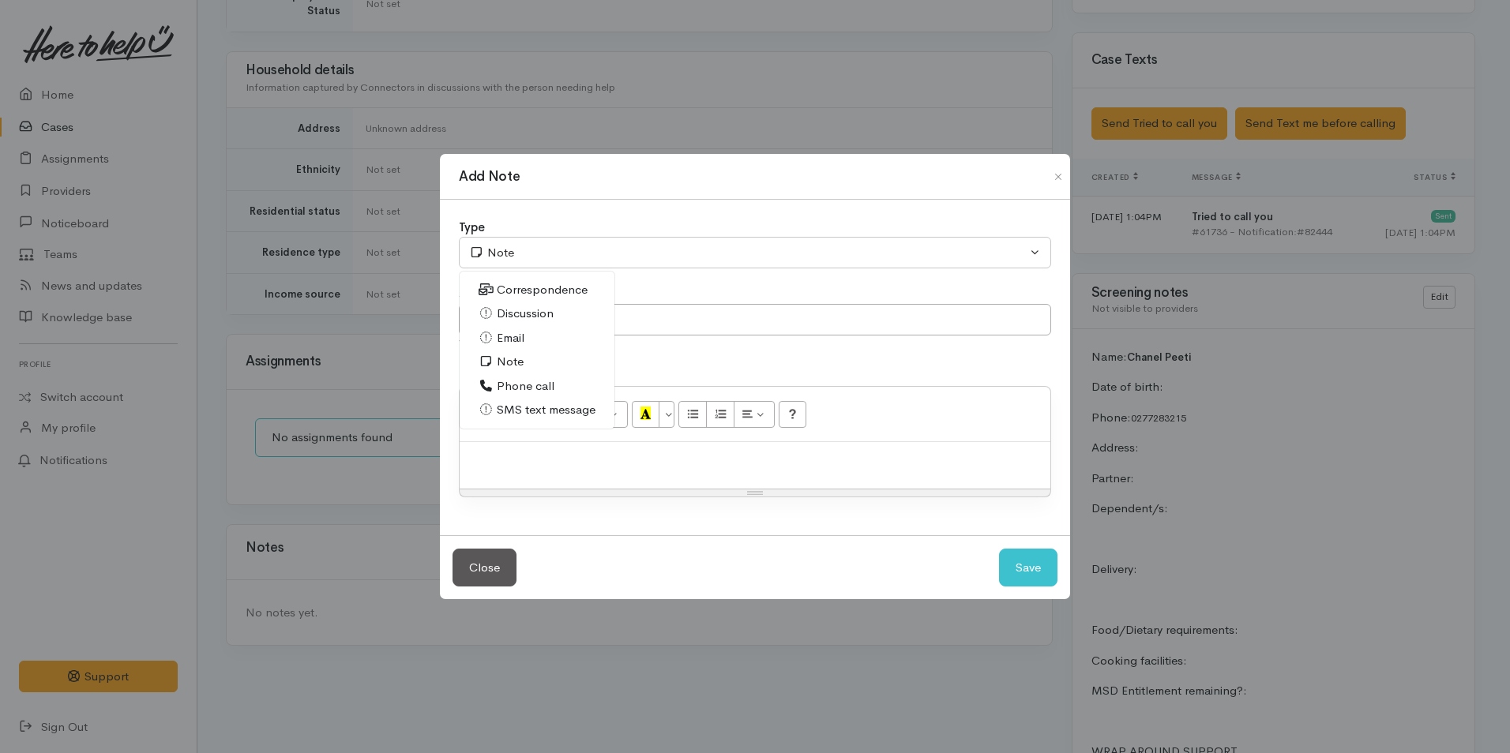
click at [529, 381] on span "Phone call" at bounding box center [526, 386] width 58 height 18
select select "3"
click at [688, 455] on p at bounding box center [754, 459] width 575 height 18
click at [561, 476] on div at bounding box center [755, 465] width 591 height 47
paste div
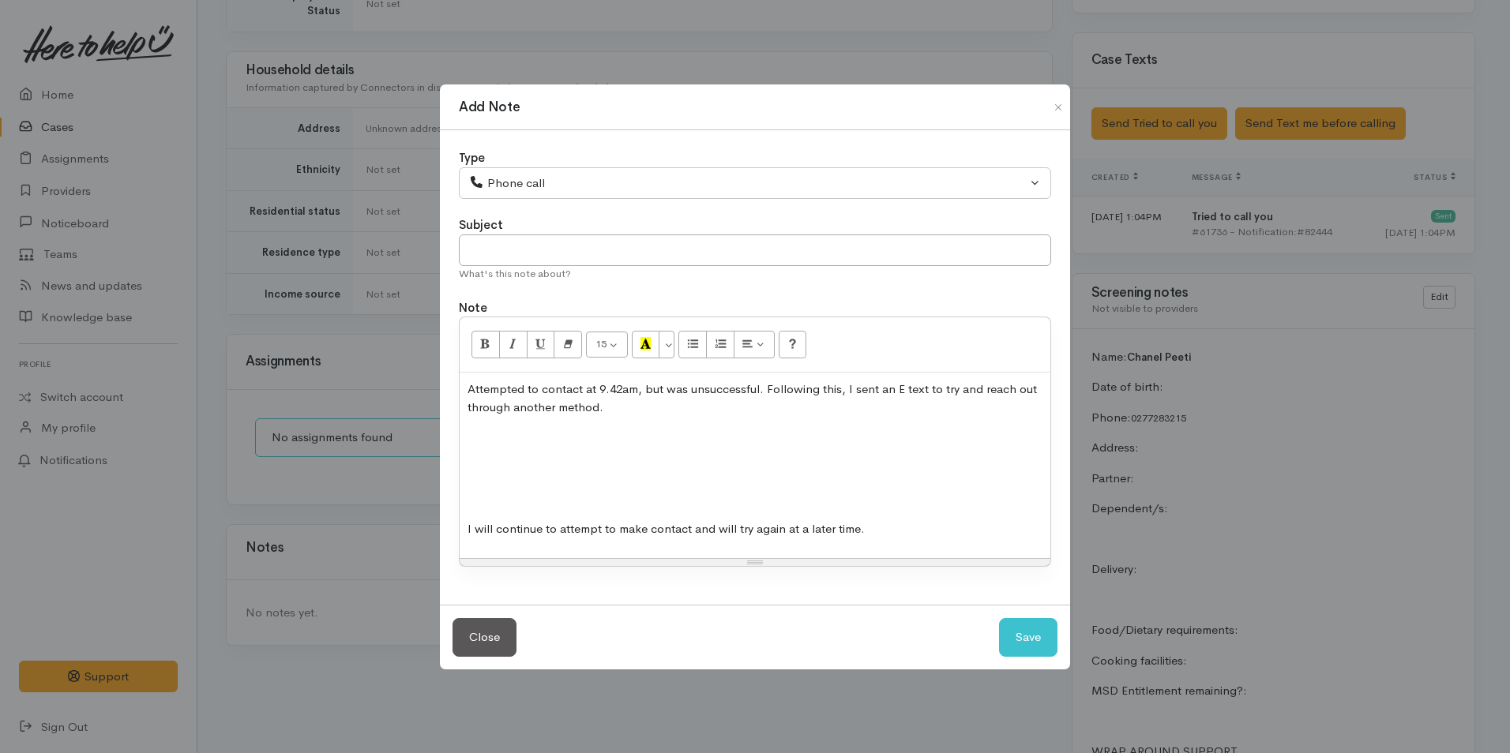
click at [737, 492] on p at bounding box center [754, 499] width 575 height 18
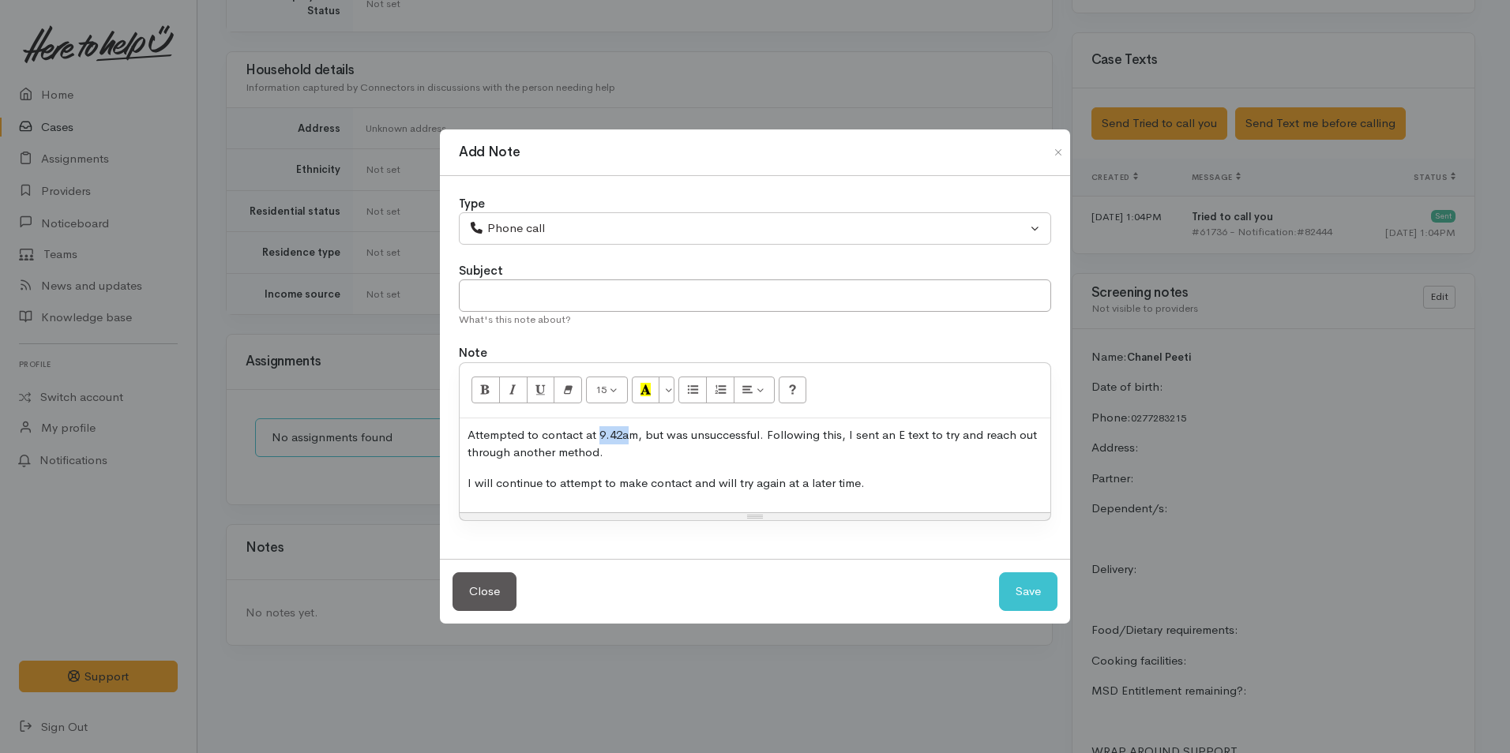
drag, startPoint x: 628, startPoint y: 436, endPoint x: 598, endPoint y: 433, distance: 30.2
click at [598, 433] on p "Attempted to contact at 9.42am, but was unsuccessful. Following this, I sent an…" at bounding box center [754, 444] width 575 height 36
click at [1037, 581] on button "Save" at bounding box center [1028, 591] width 58 height 39
select select "1"
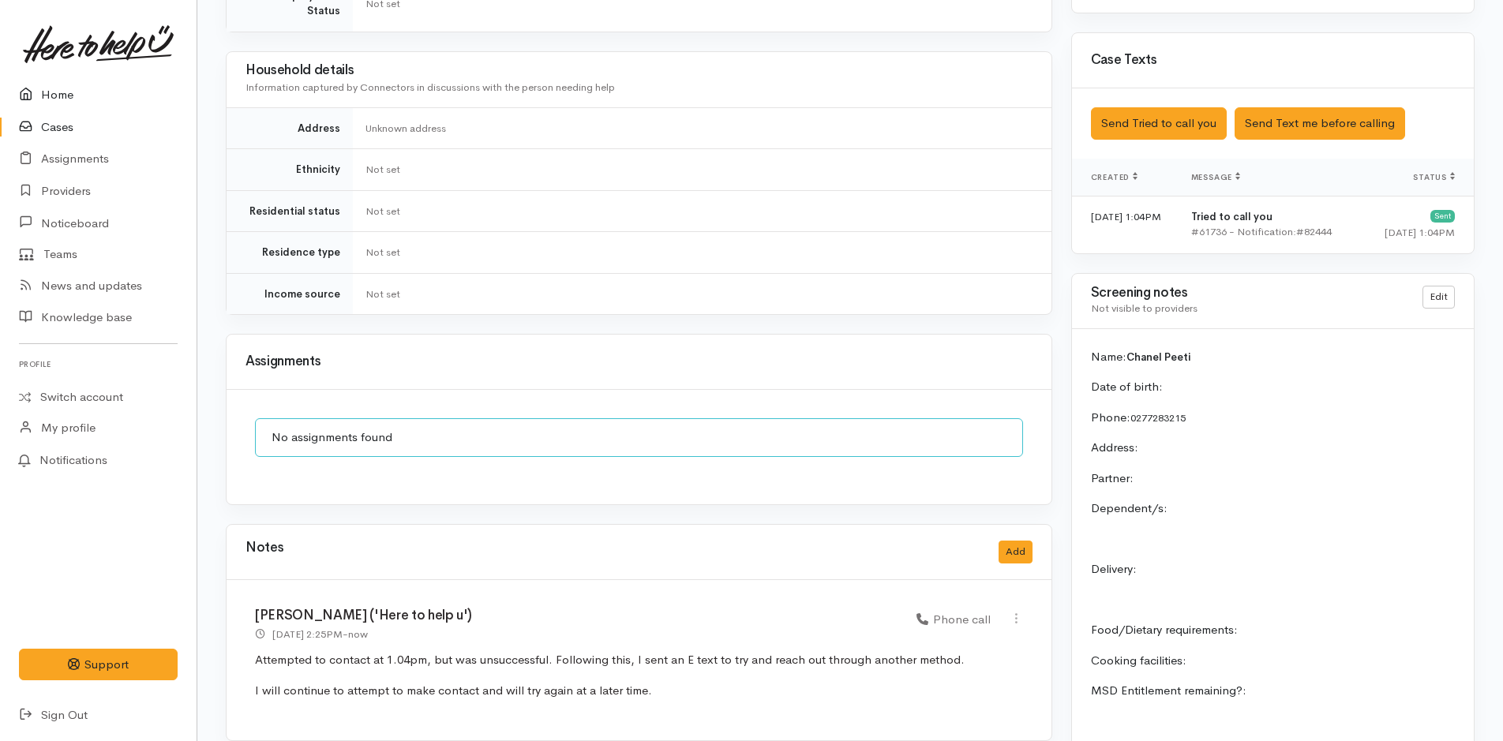
click at [58, 90] on link "Home" at bounding box center [98, 95] width 197 height 32
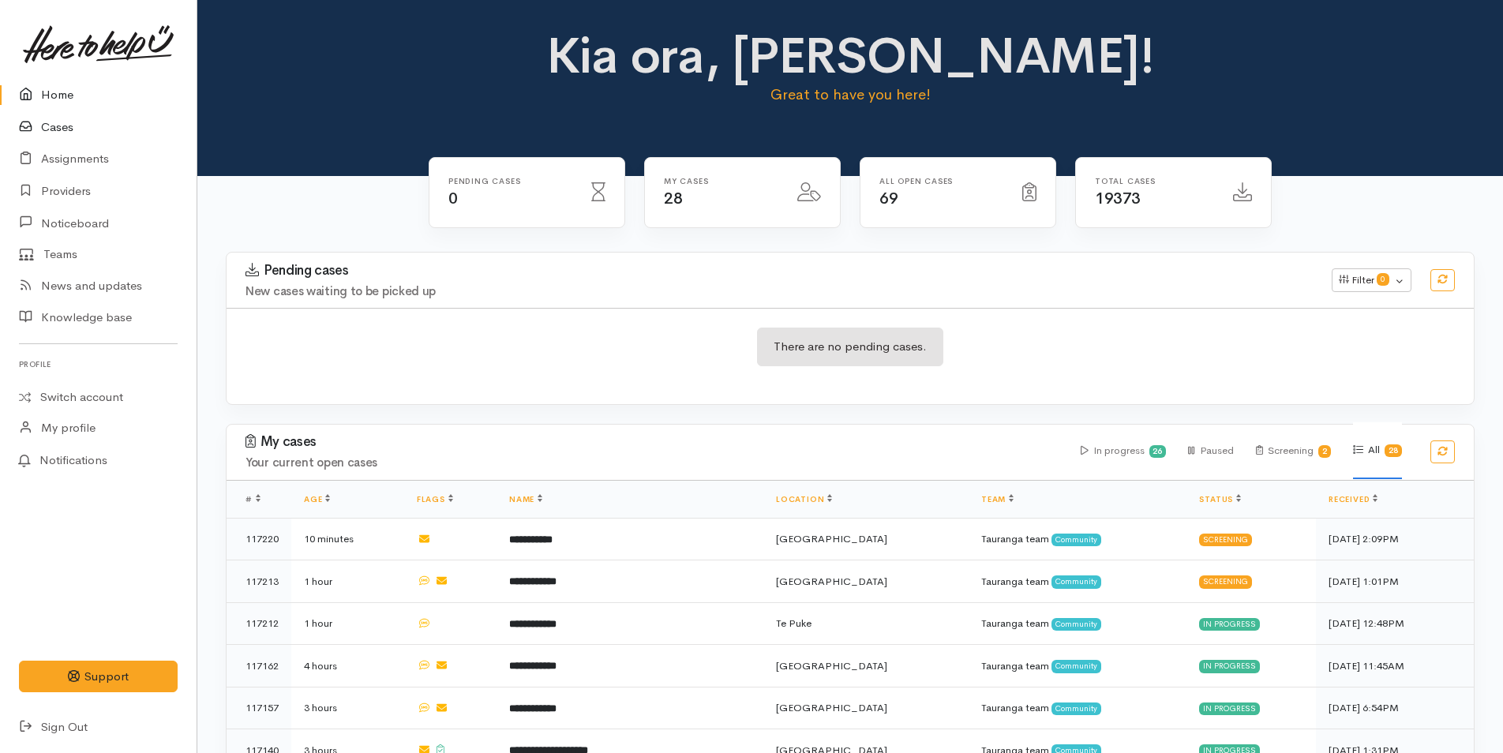
click at [66, 127] on link "Cases" at bounding box center [98, 127] width 197 height 32
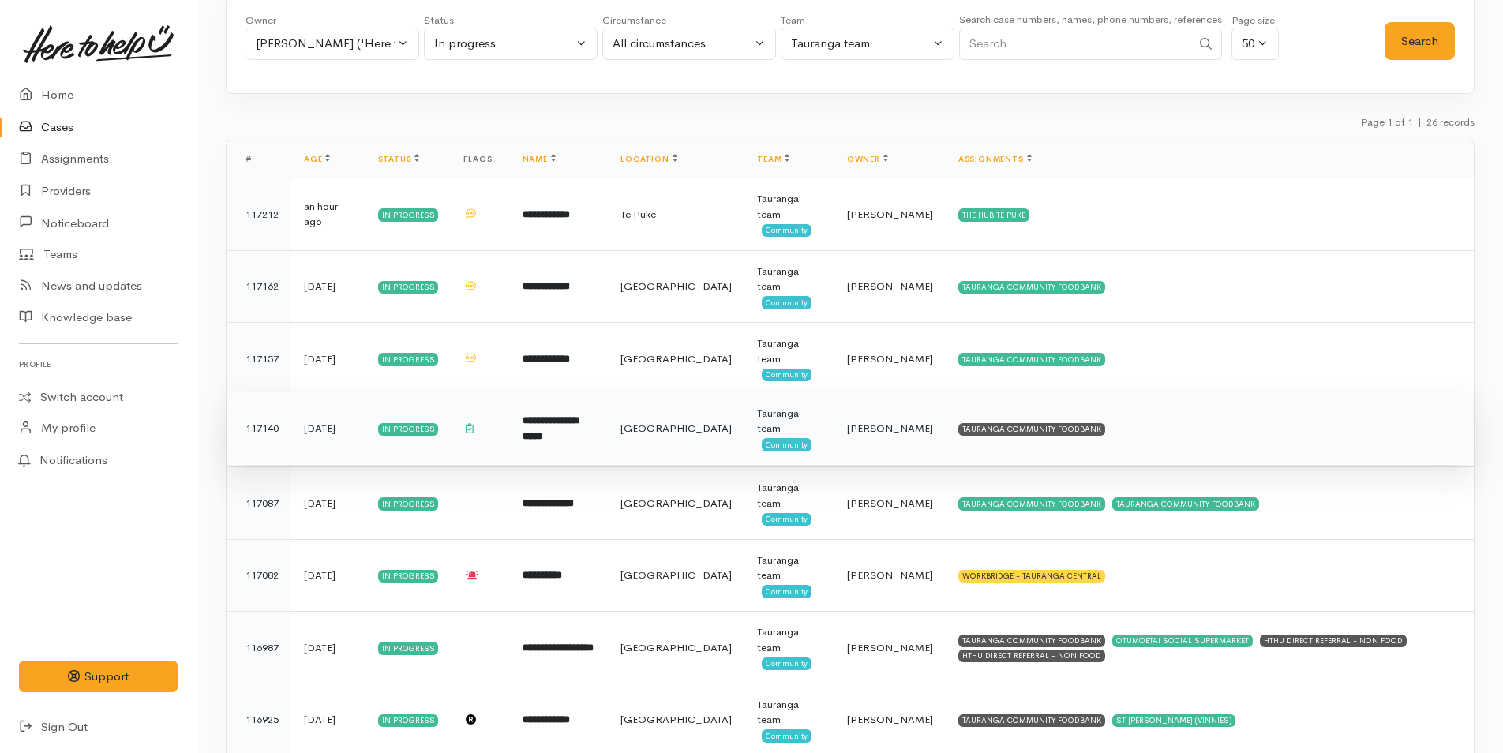
scroll to position [237, 0]
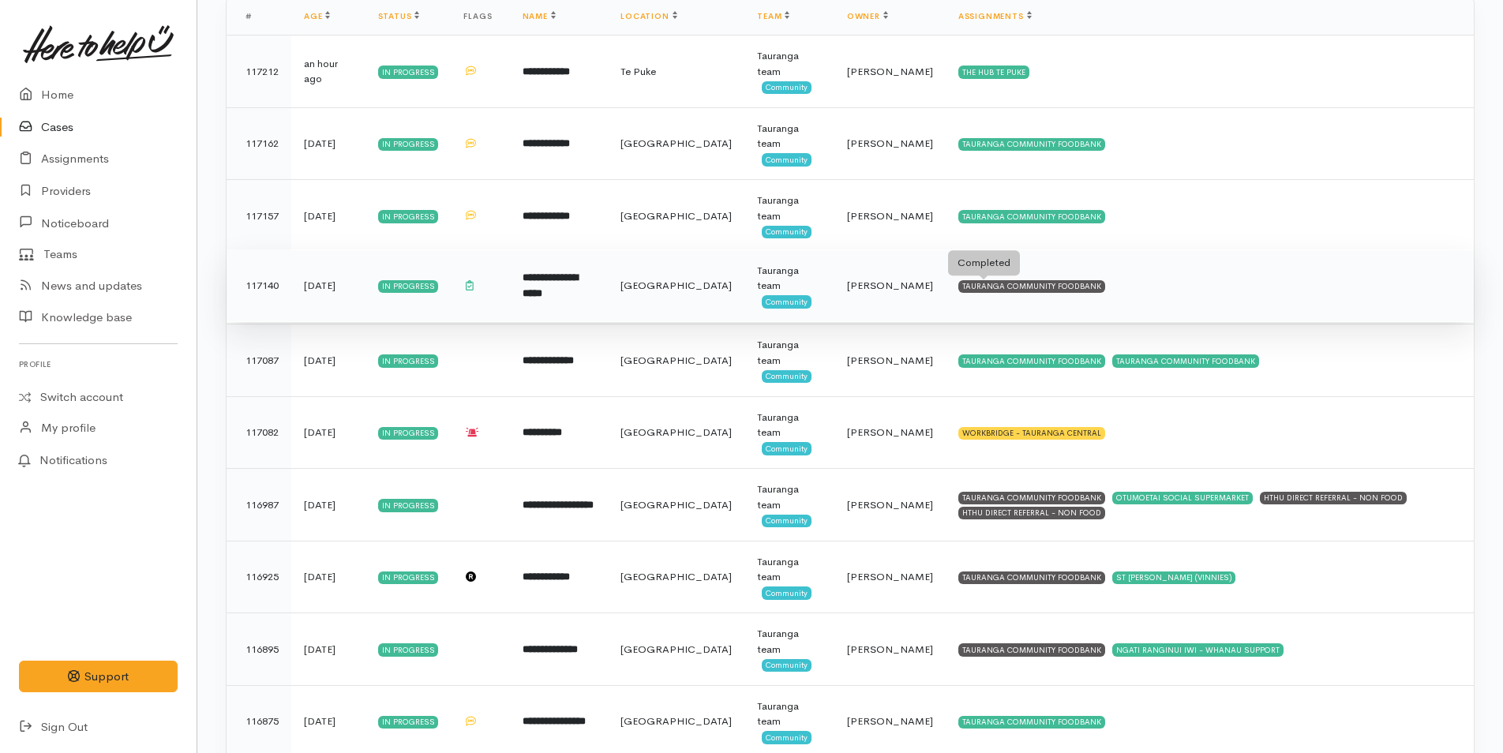
click at [1038, 291] on div "TAURANGA COMMUNITY FOODBANK" at bounding box center [1031, 286] width 147 height 13
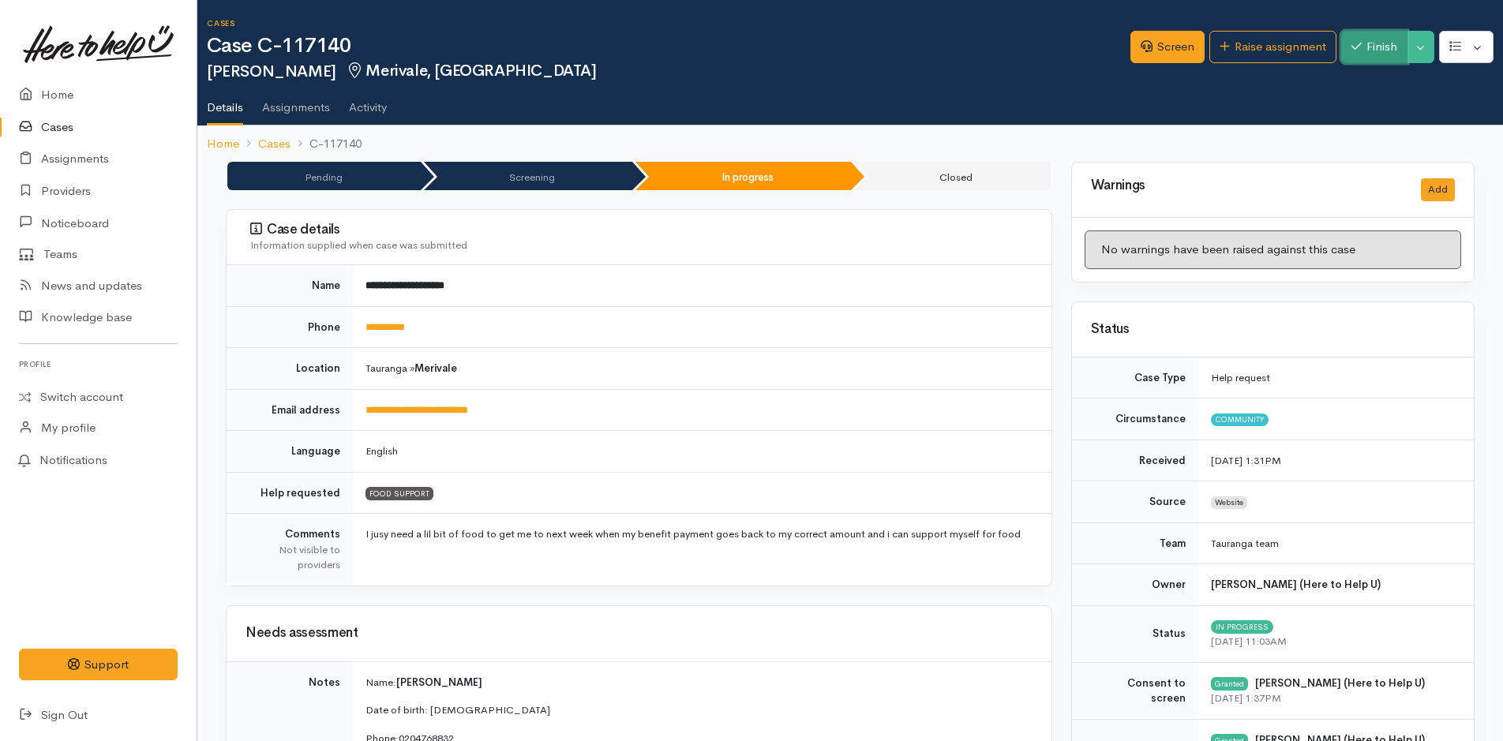
click at [1382, 54] on button "Finish" at bounding box center [1374, 47] width 66 height 32
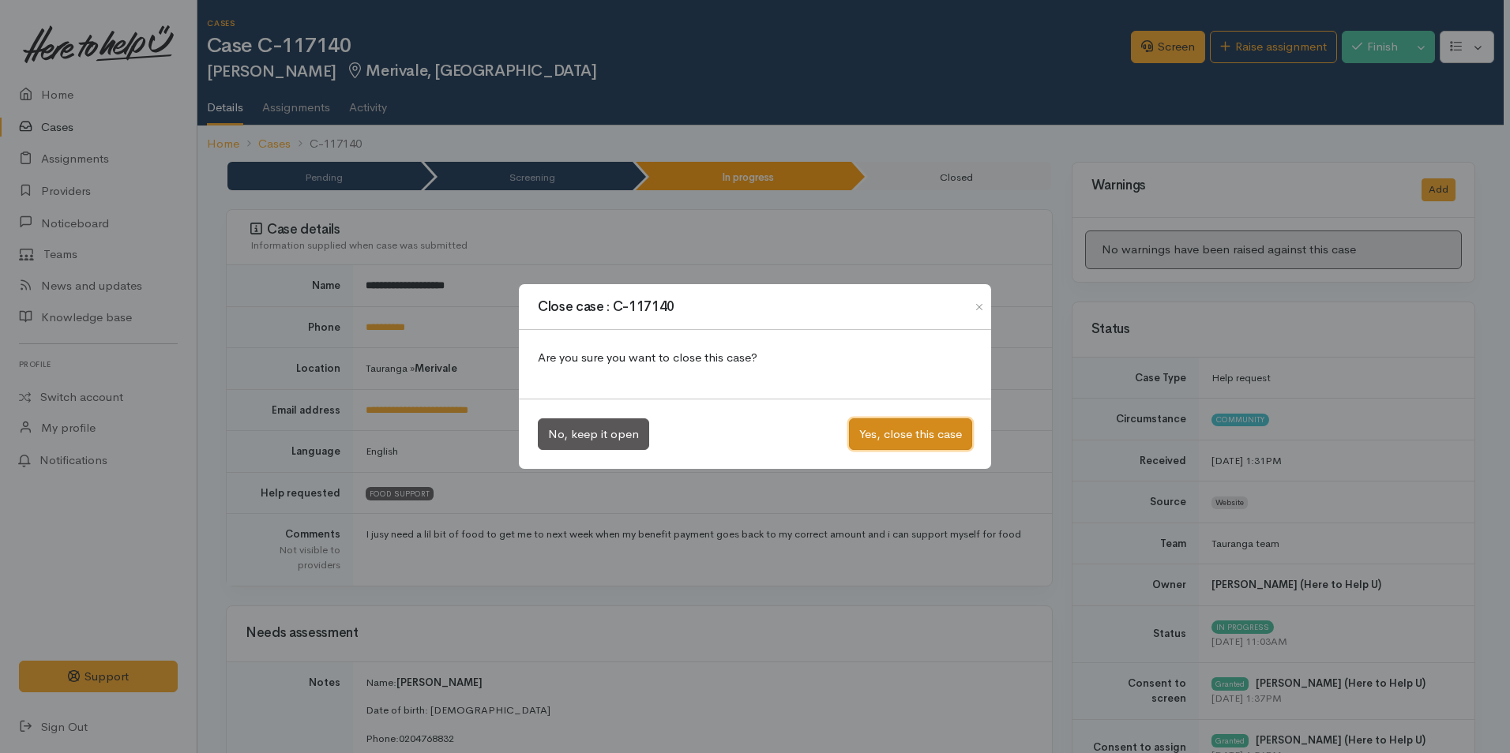
click at [929, 433] on button "Yes, close this case" at bounding box center [910, 434] width 123 height 32
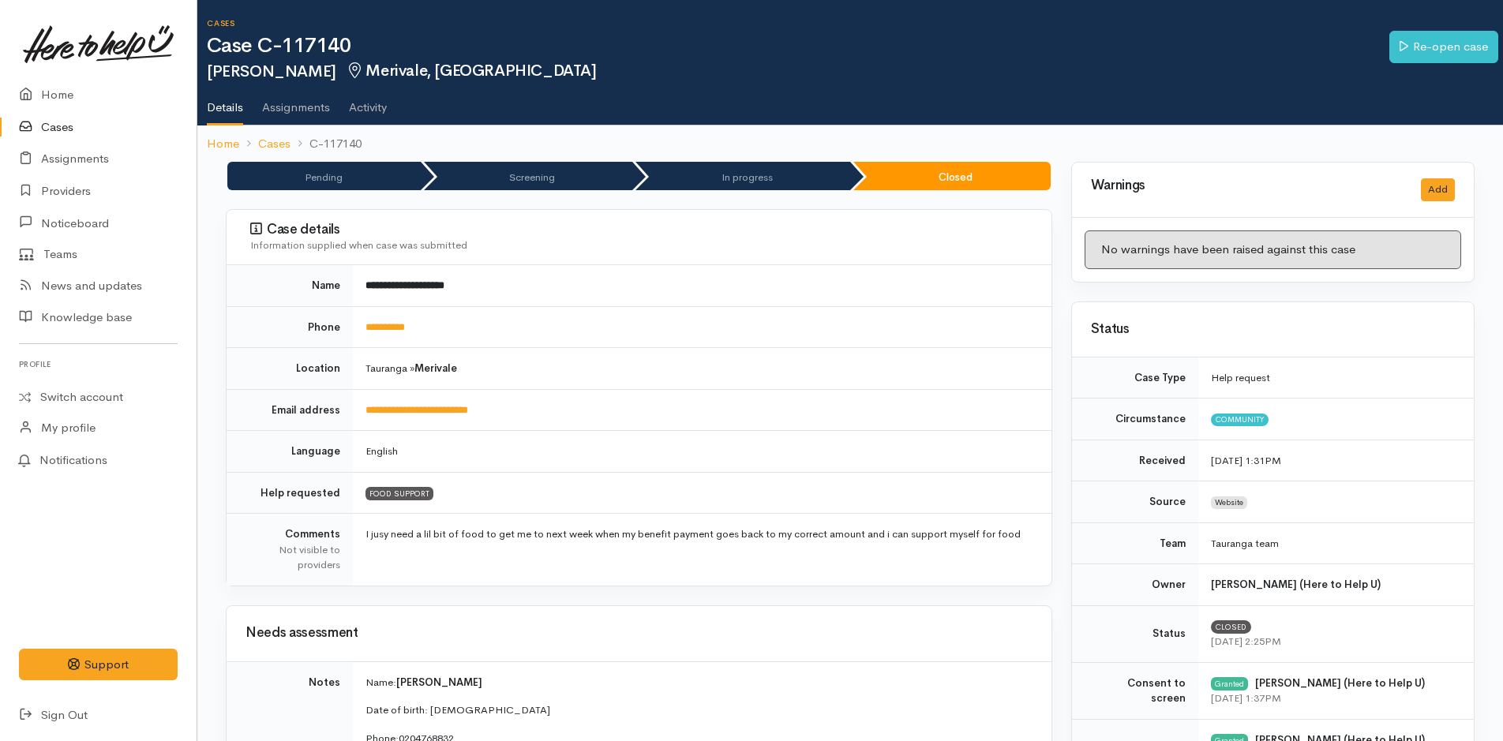
drag, startPoint x: 51, startPoint y: 124, endPoint x: 96, endPoint y: 119, distance: 46.0
click at [51, 124] on link "Cases" at bounding box center [98, 127] width 197 height 32
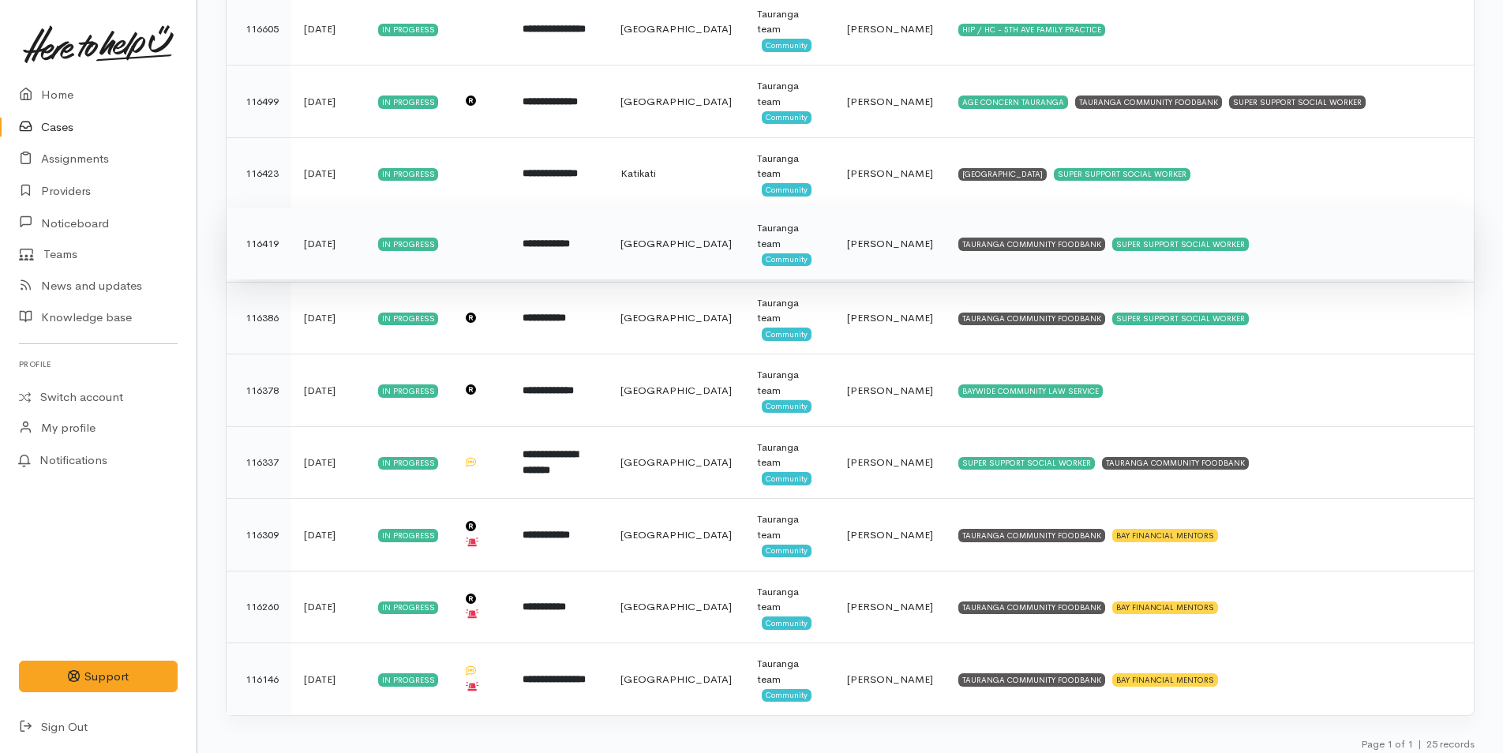
scroll to position [1371, 0]
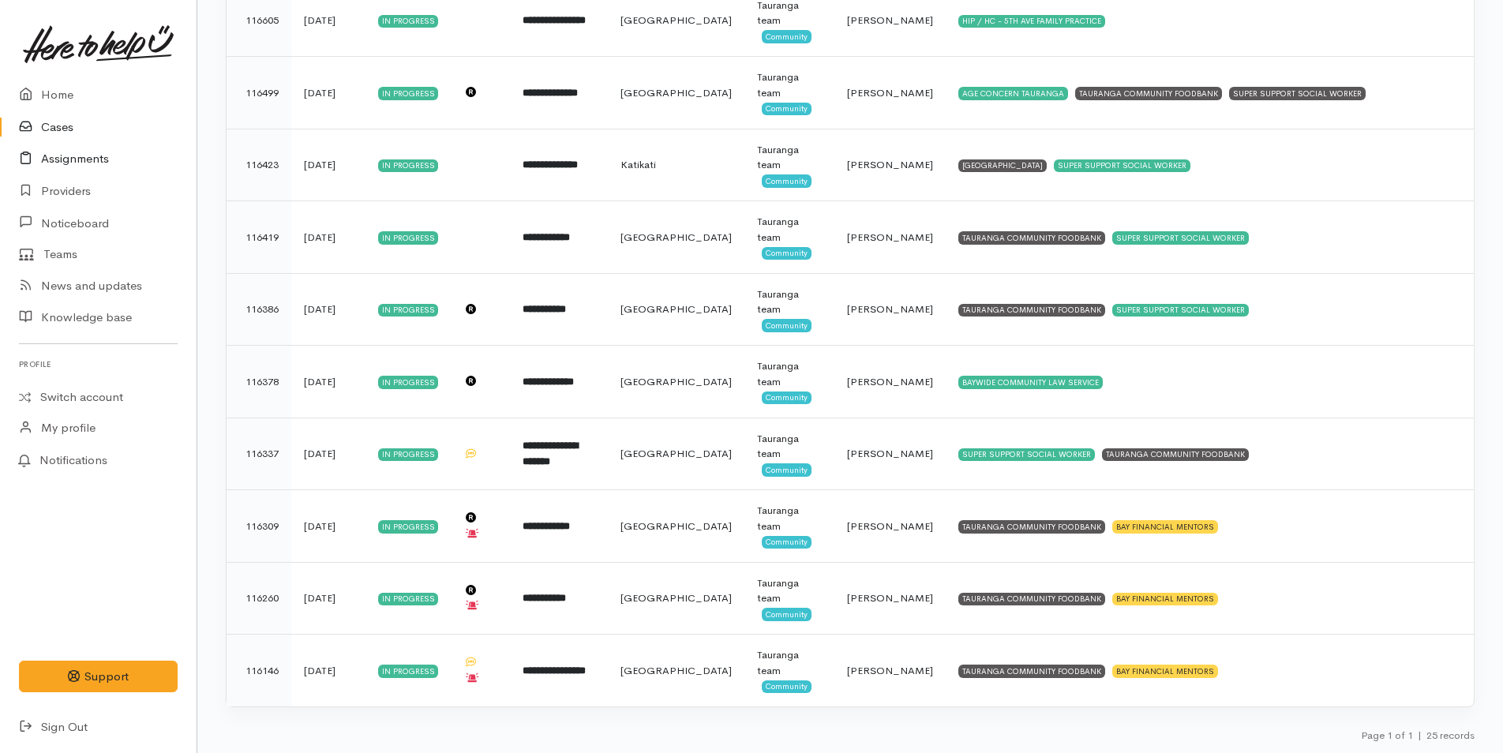
click at [81, 151] on link "Assignments" at bounding box center [98, 159] width 197 height 32
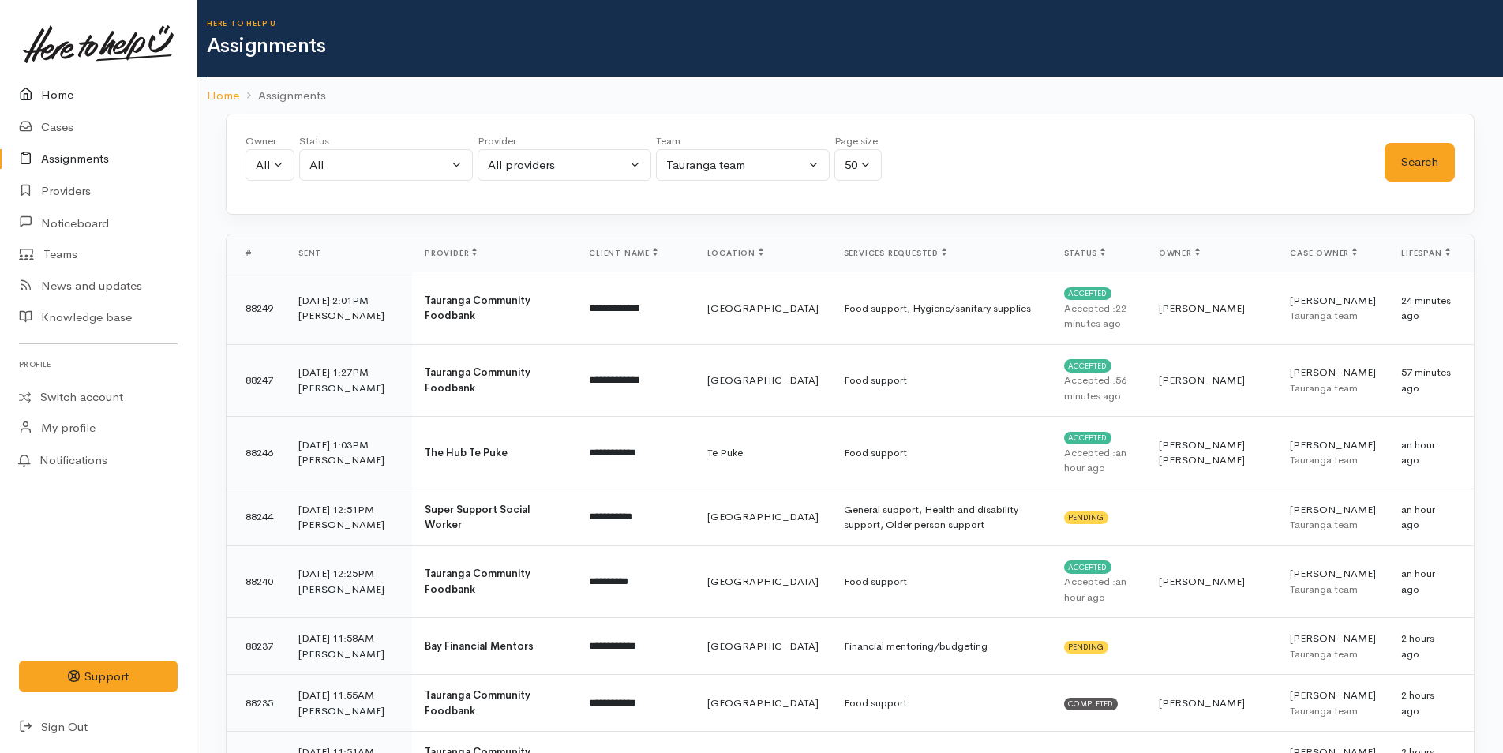
click at [62, 89] on link "Home" at bounding box center [98, 95] width 197 height 32
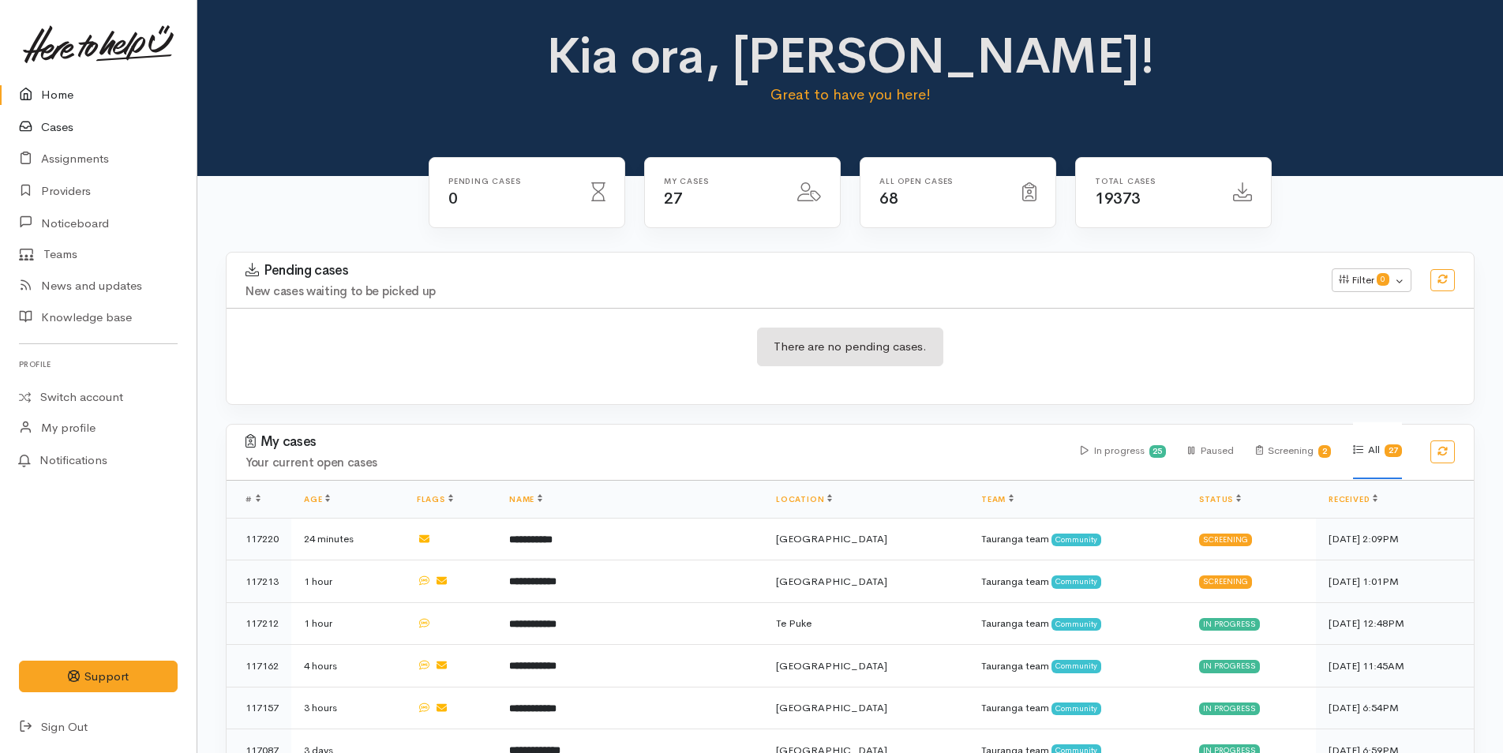
click at [73, 129] on link "Cases" at bounding box center [98, 127] width 197 height 32
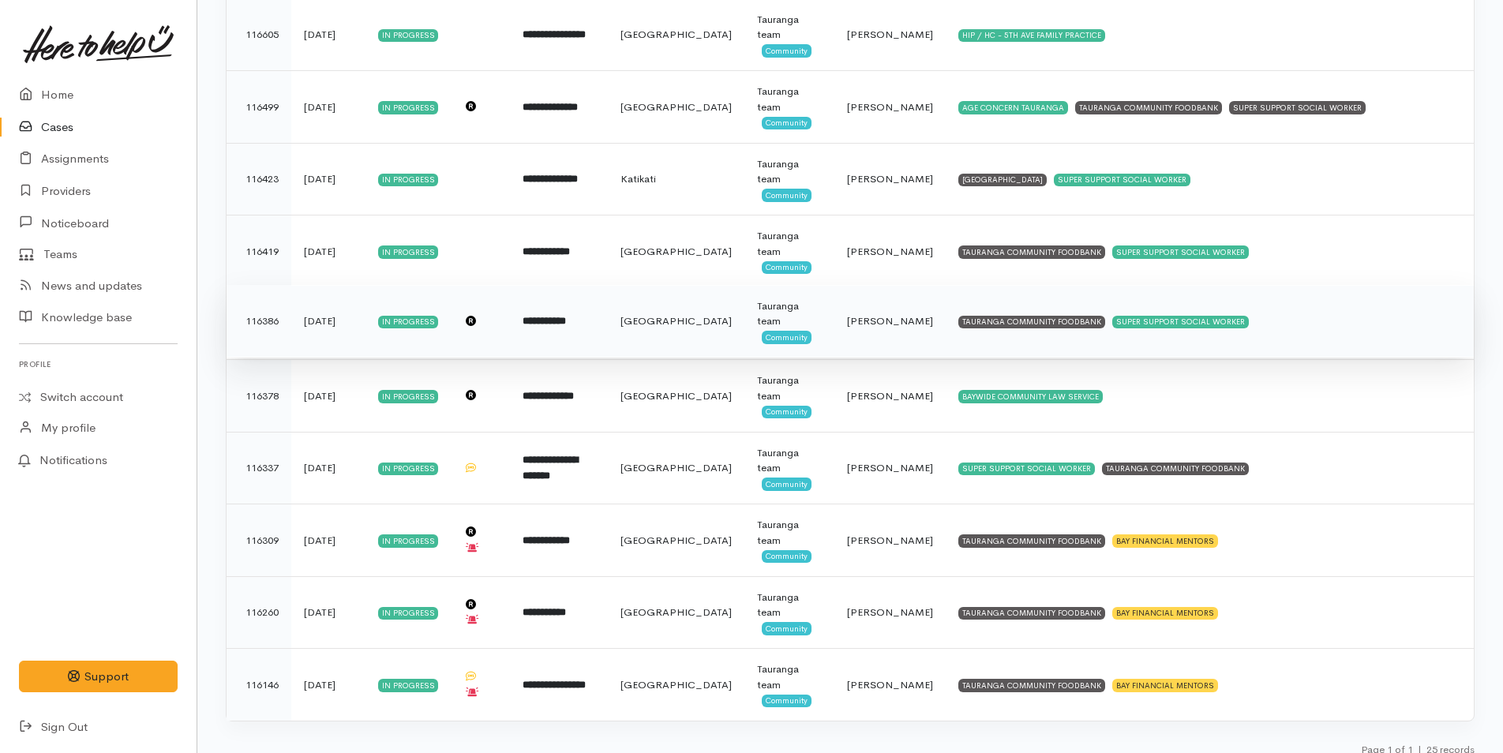
scroll to position [1371, 0]
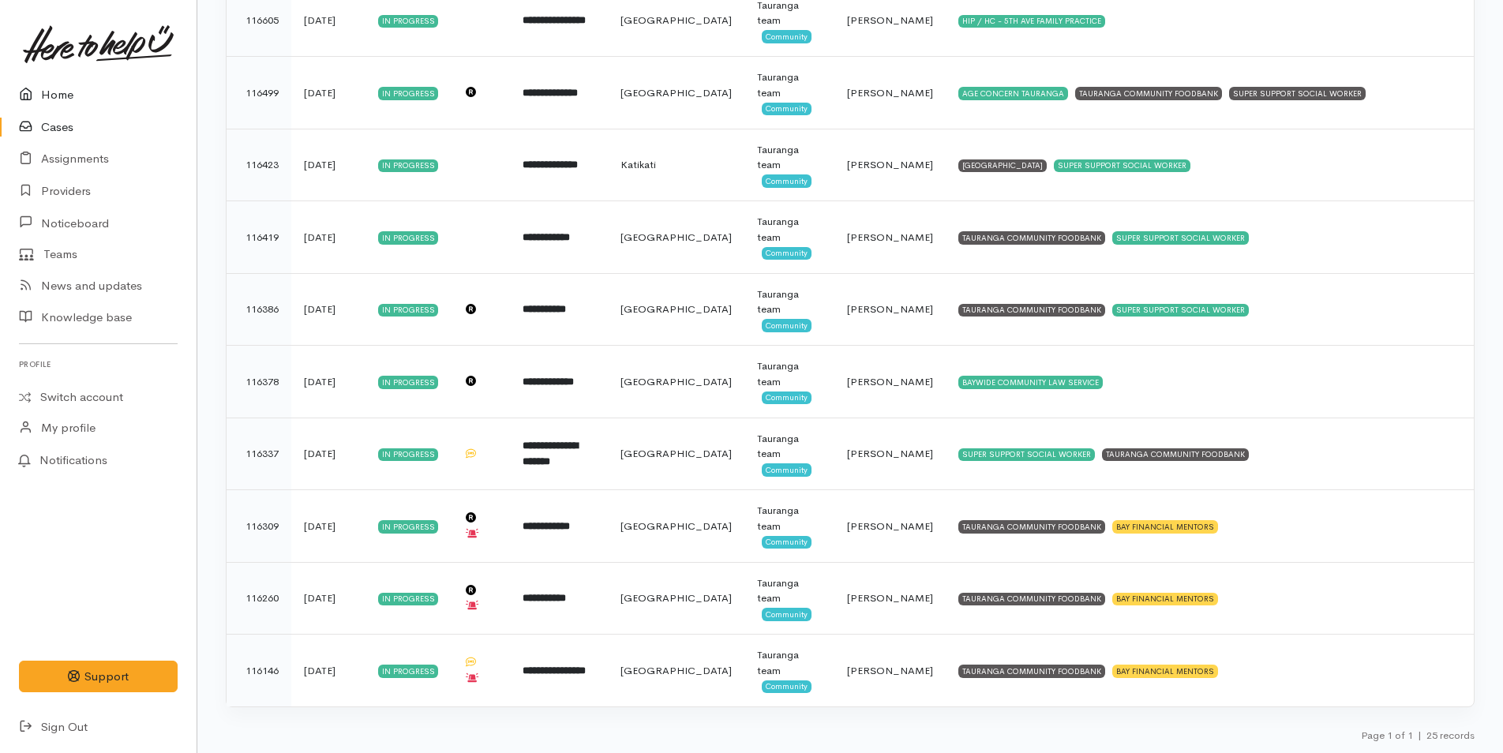
click at [56, 90] on link "Home" at bounding box center [98, 95] width 197 height 32
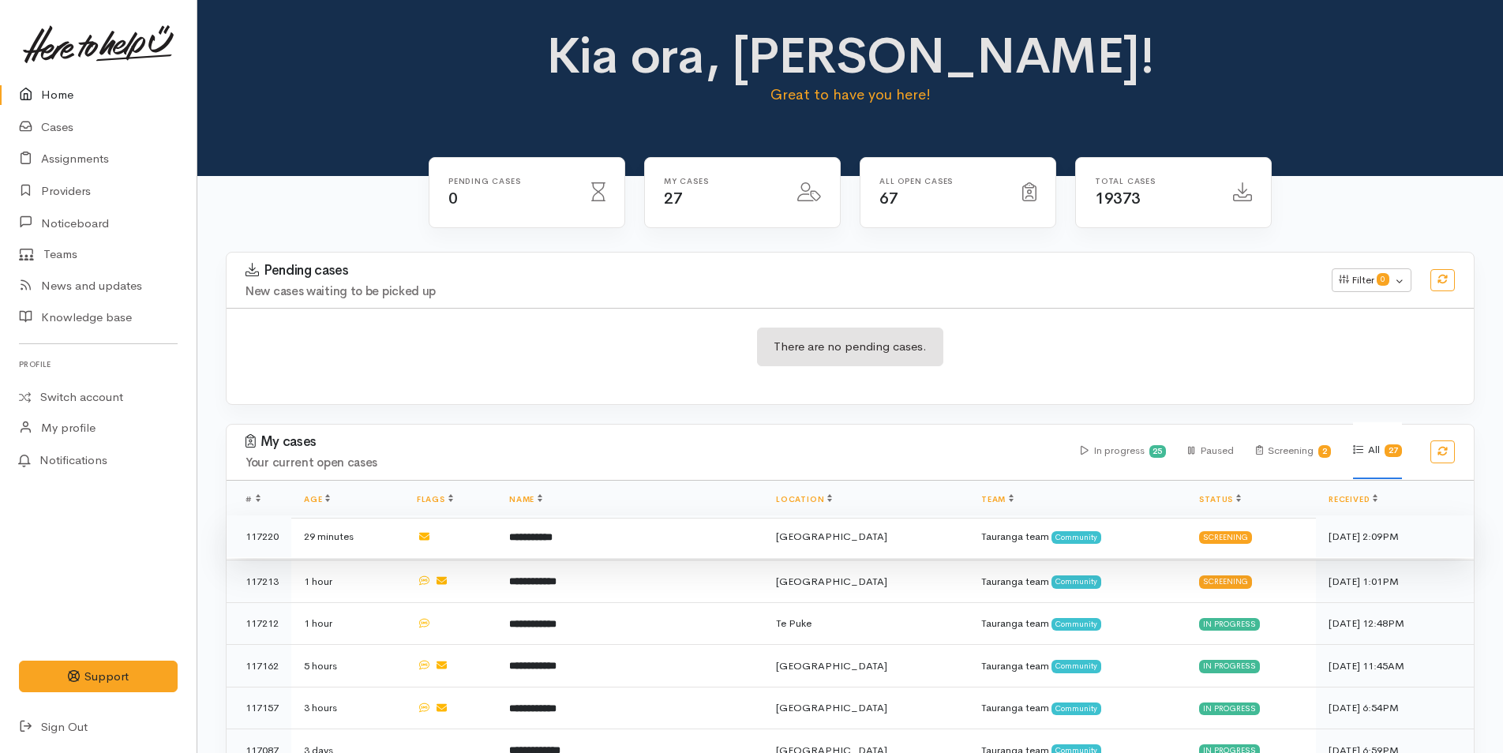
click at [605, 530] on td "**********" at bounding box center [630, 537] width 267 height 43
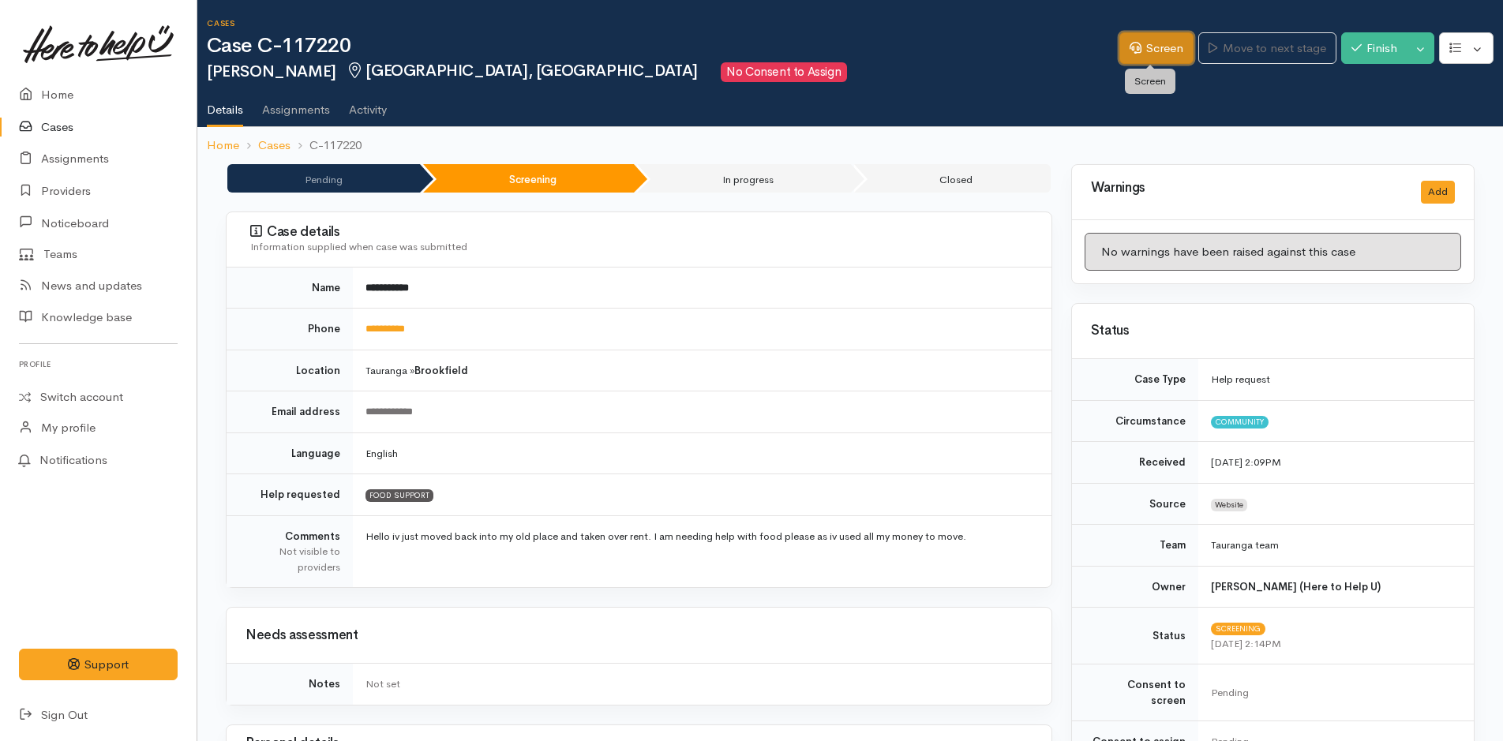
click at [1148, 49] on link "Screen" at bounding box center [1157, 48] width 74 height 32
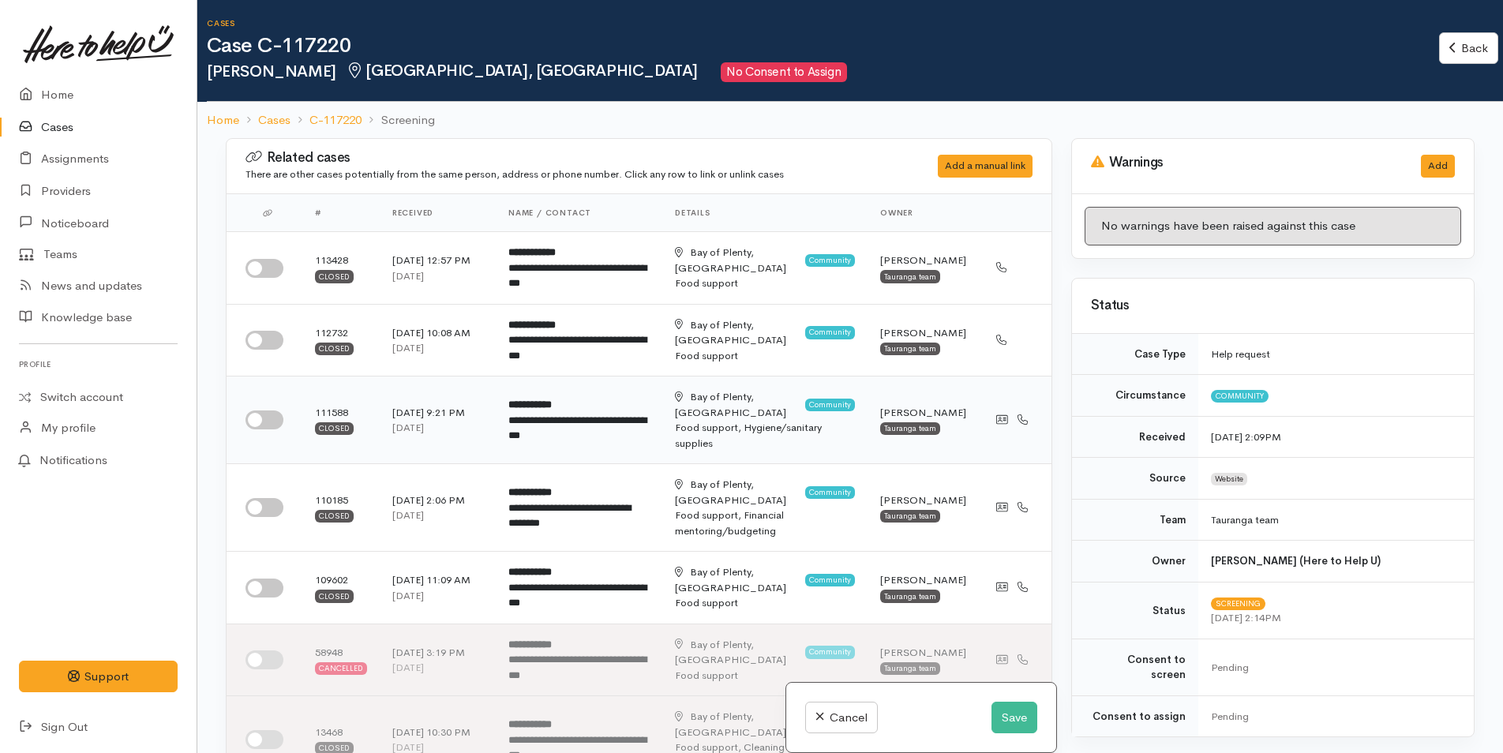
click at [270, 411] on input "checkbox" at bounding box center [265, 420] width 38 height 19
checkbox input "true"
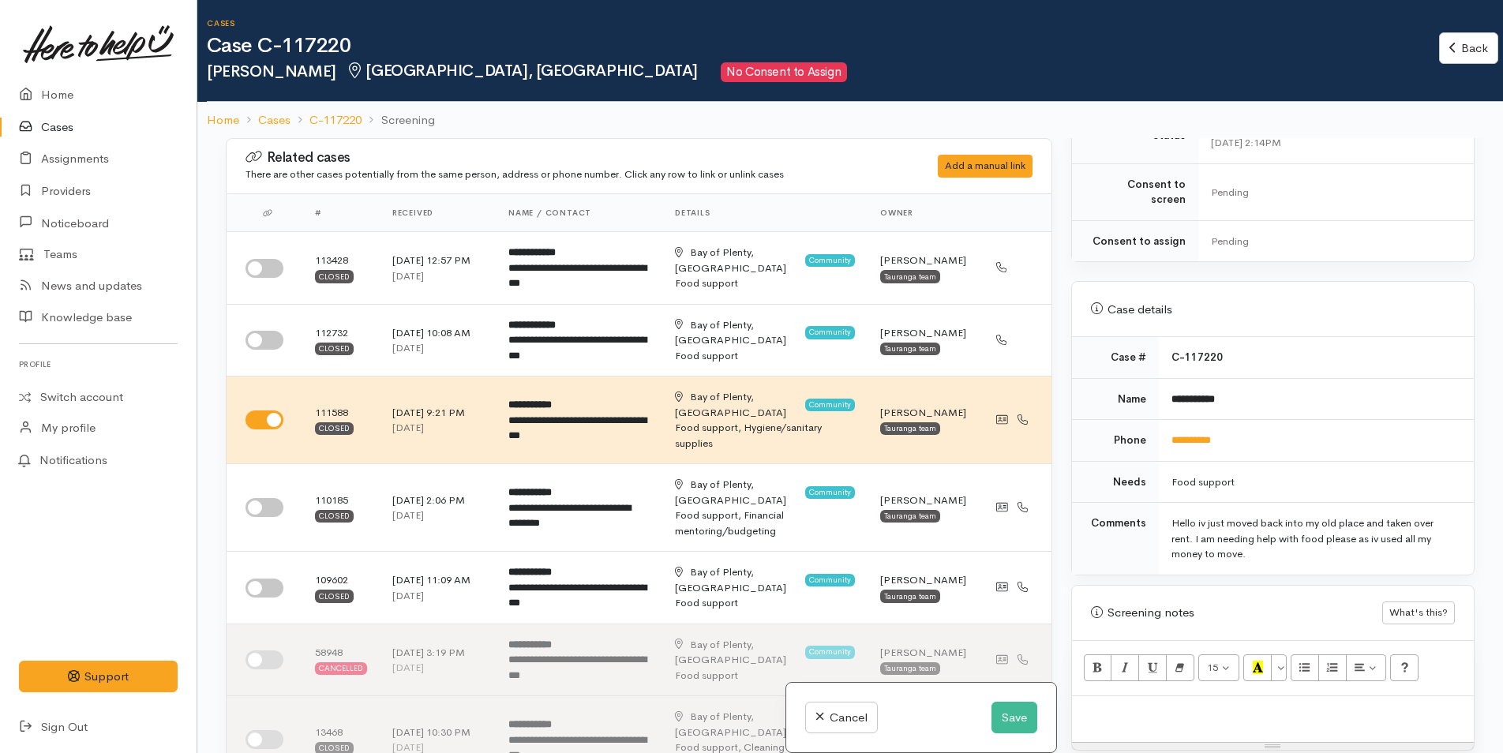
scroll to position [632, 0]
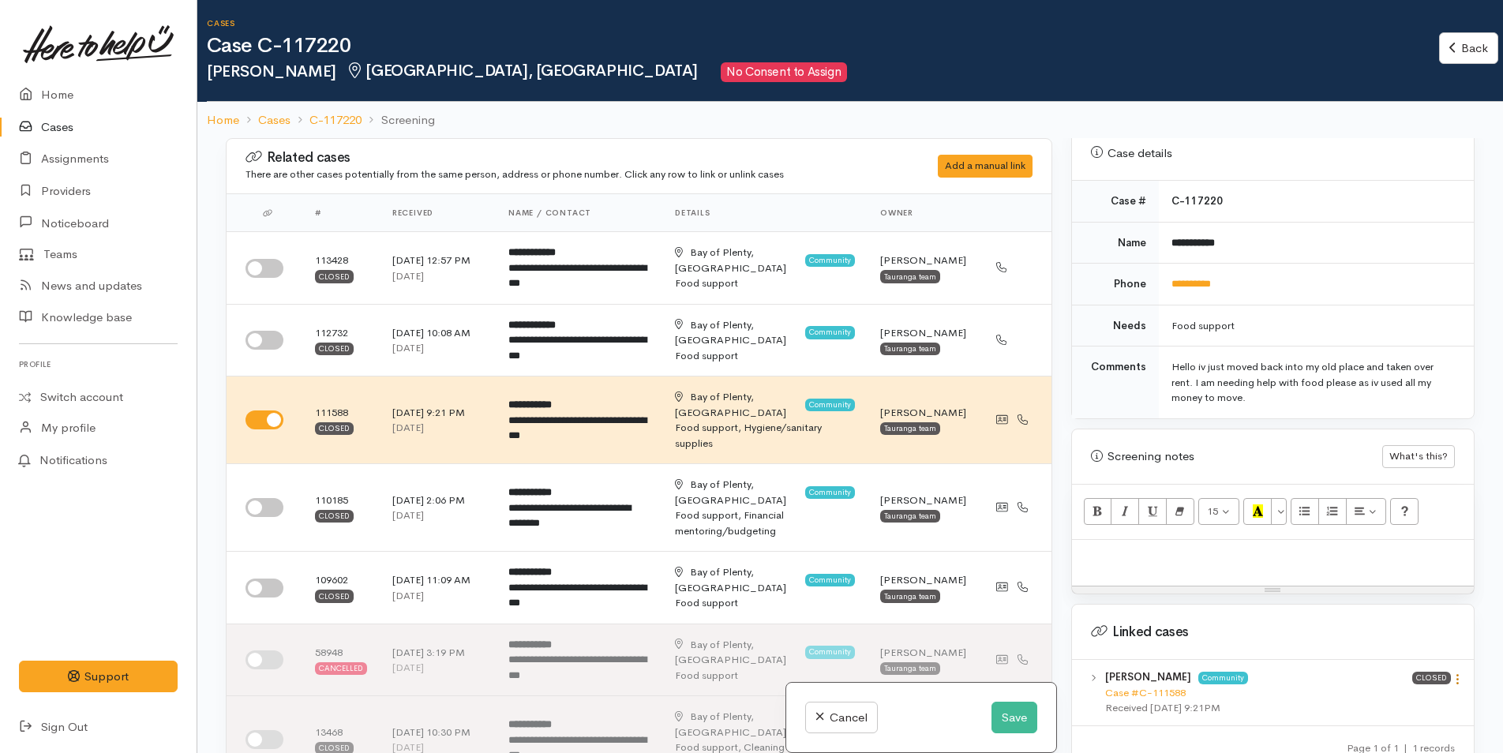
click at [1452, 673] on icon at bounding box center [1457, 679] width 13 height 13
click at [1383, 698] on link "View case" at bounding box center [1401, 710] width 125 height 24
click at [1146, 548] on p at bounding box center [1273, 557] width 386 height 18
paste div
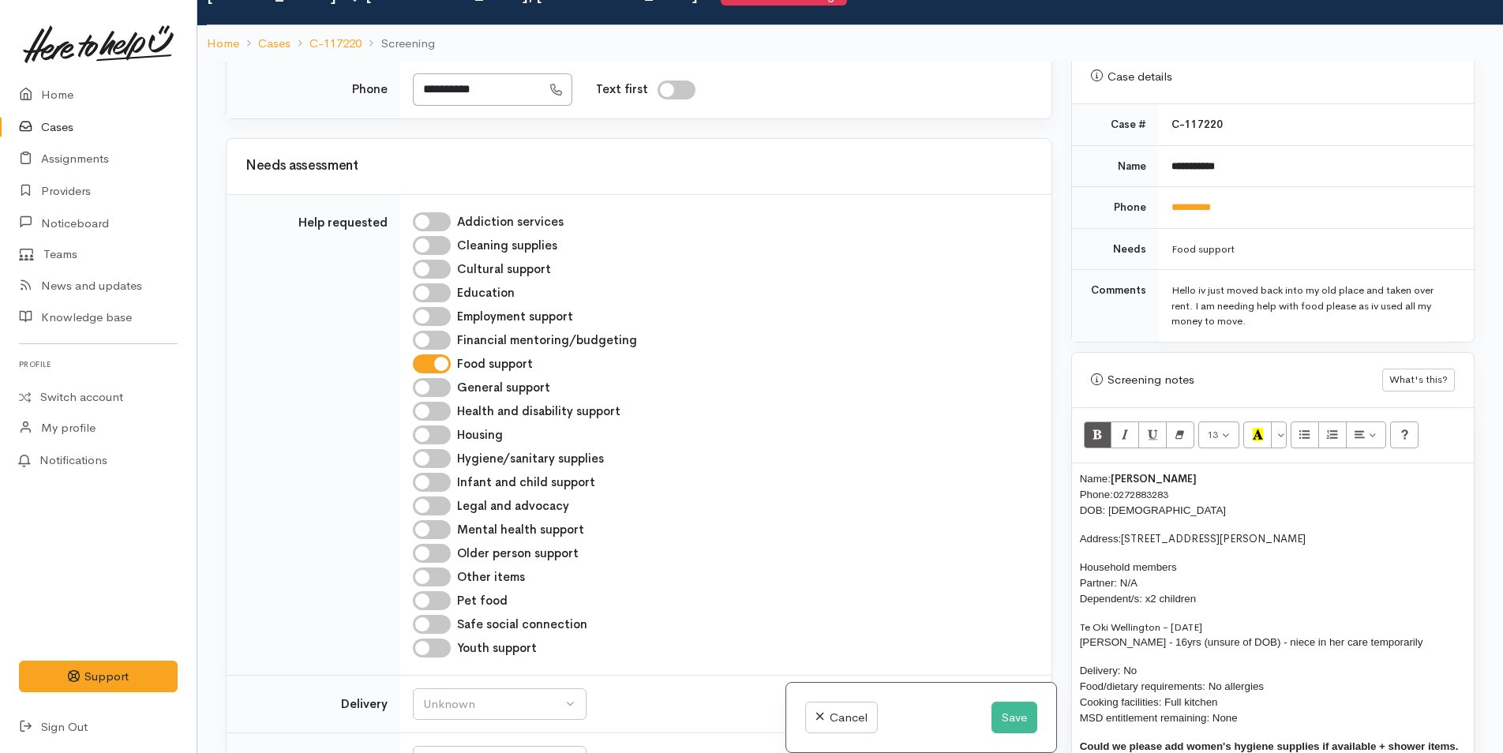
scroll to position [1421, 0]
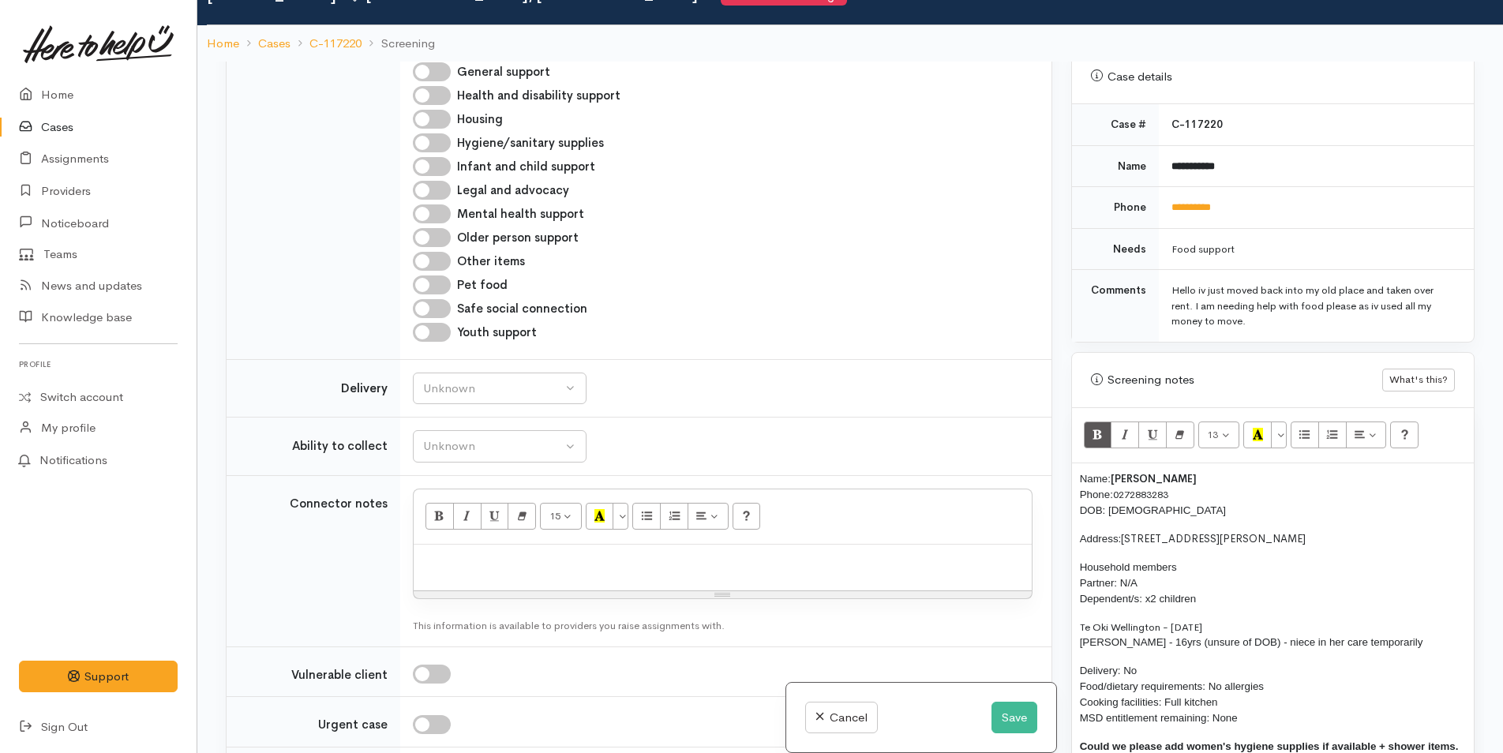
click at [546, 553] on p at bounding box center [723, 562] width 602 height 18
paste div
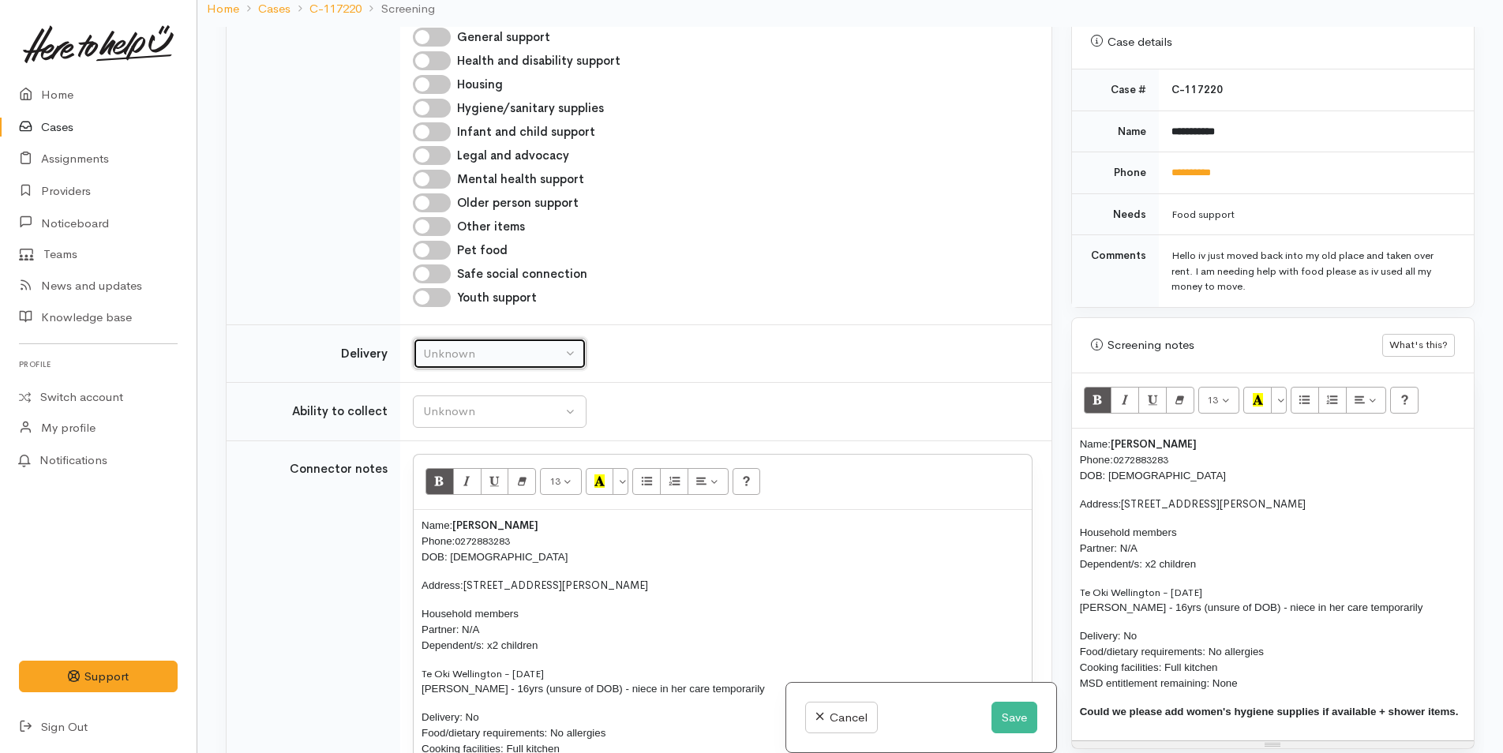
click at [491, 345] on div "Unknown" at bounding box center [492, 354] width 139 height 18
click at [432, 490] on link "No" at bounding box center [500, 502] width 172 height 24
select select "1"
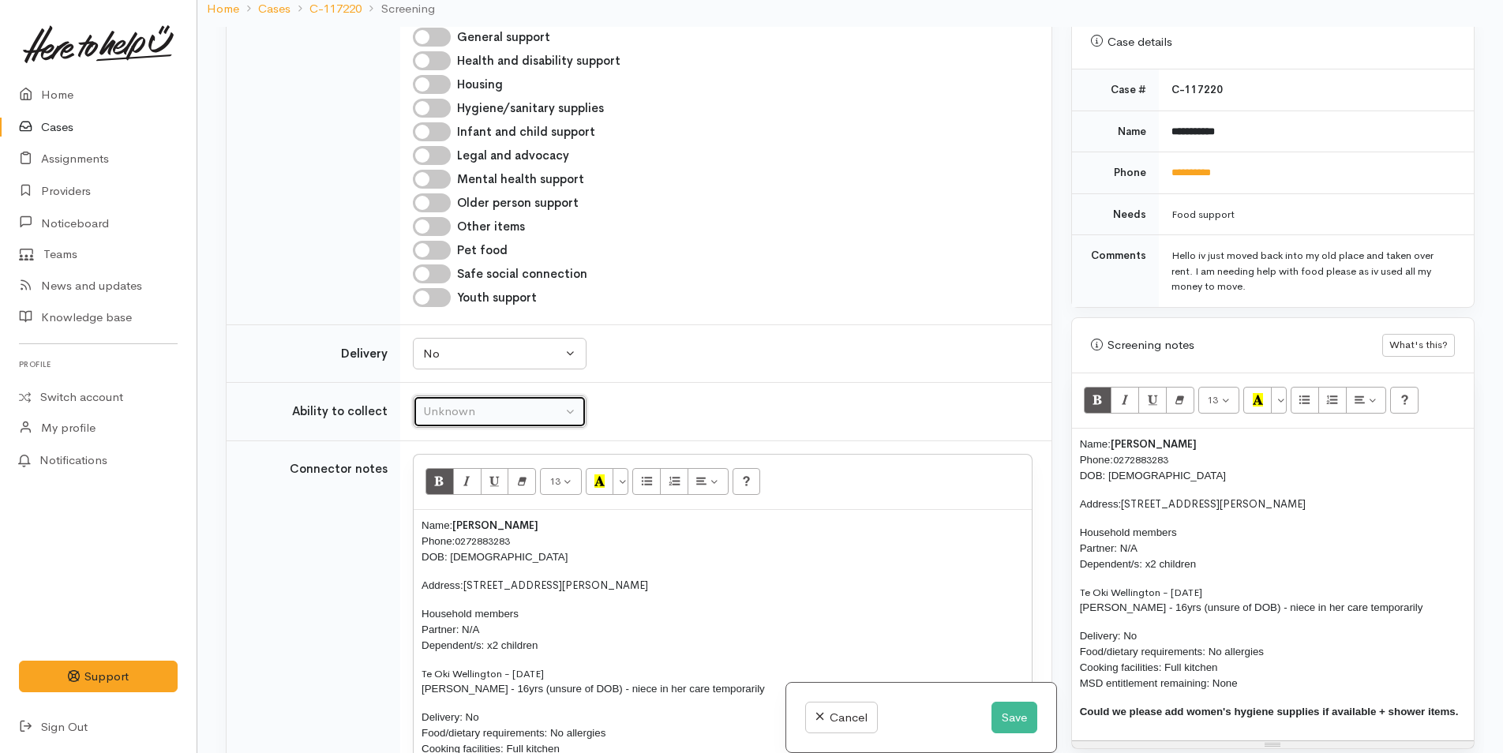
click at [486, 403] on div "Unknown" at bounding box center [492, 412] width 139 height 18
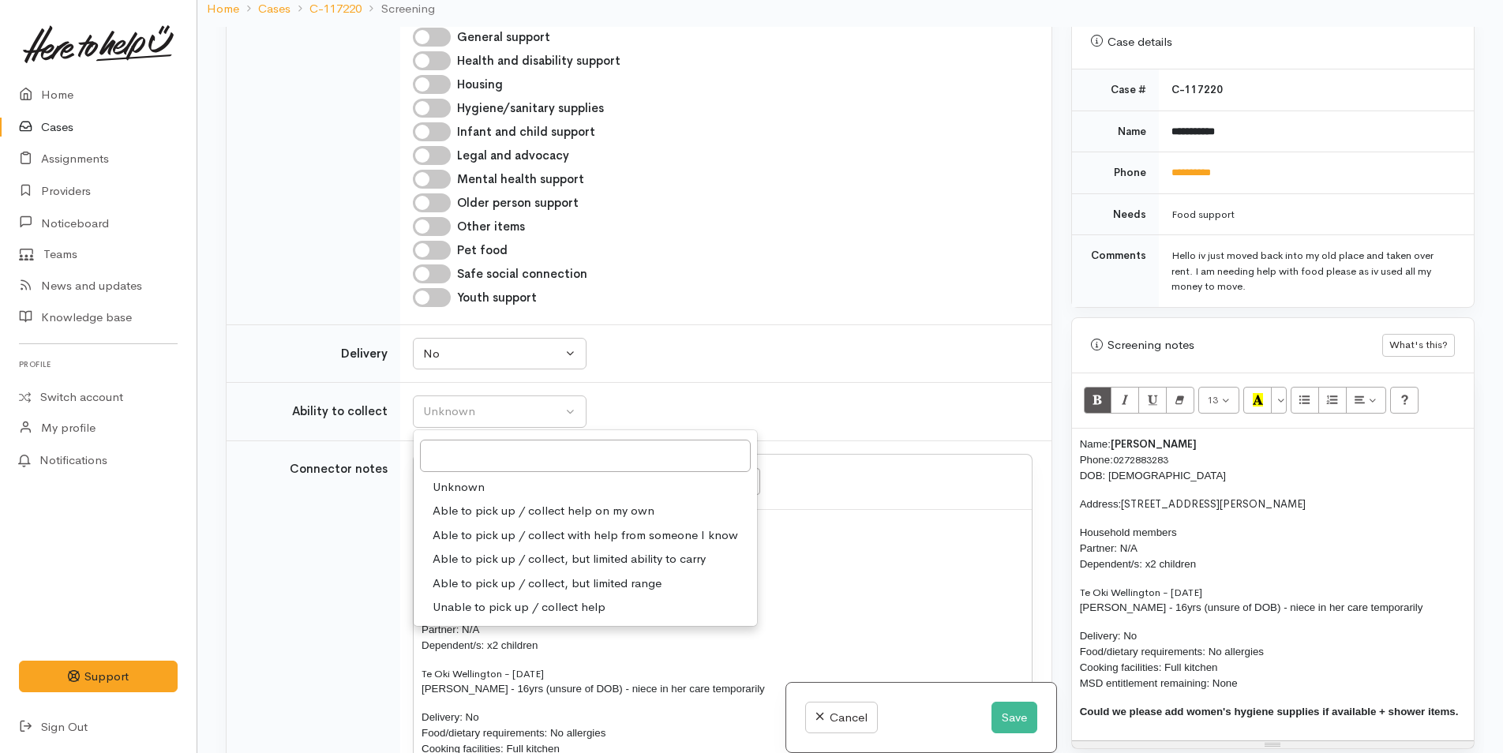
click at [508, 502] on span "Able to pick up / collect help on my own" at bounding box center [544, 511] width 222 height 18
select select "2"
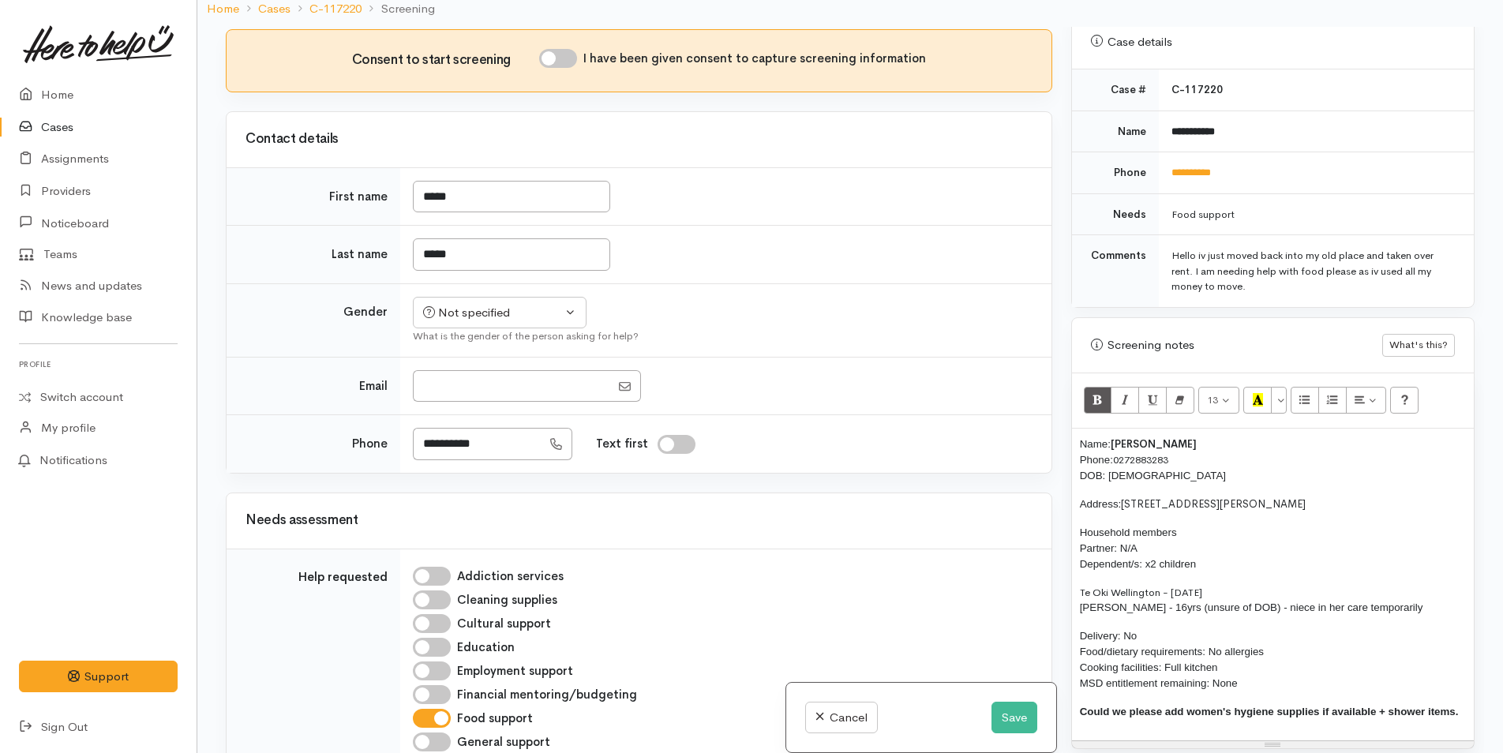
scroll to position [711, 0]
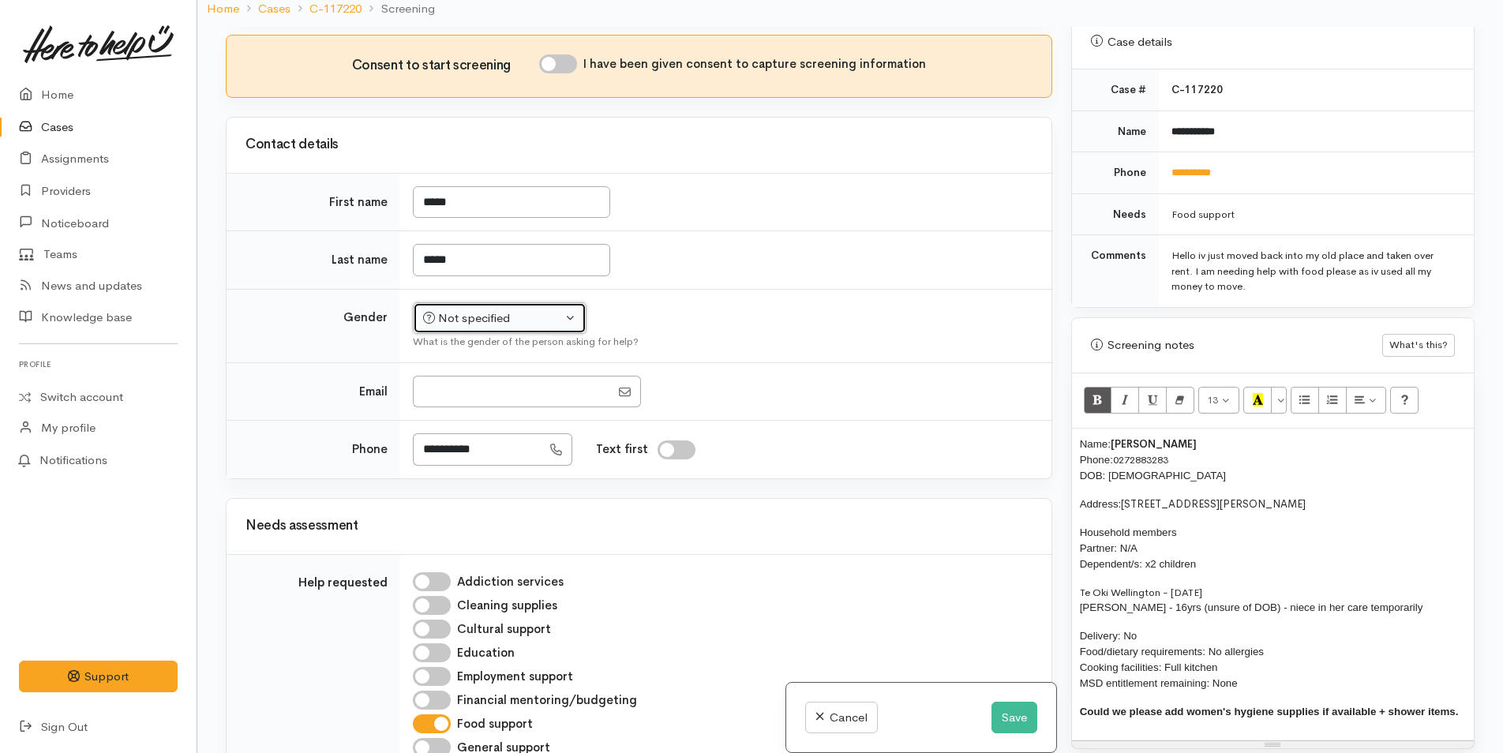
click at [475, 309] on div "Not specified" at bounding box center [492, 318] width 139 height 18
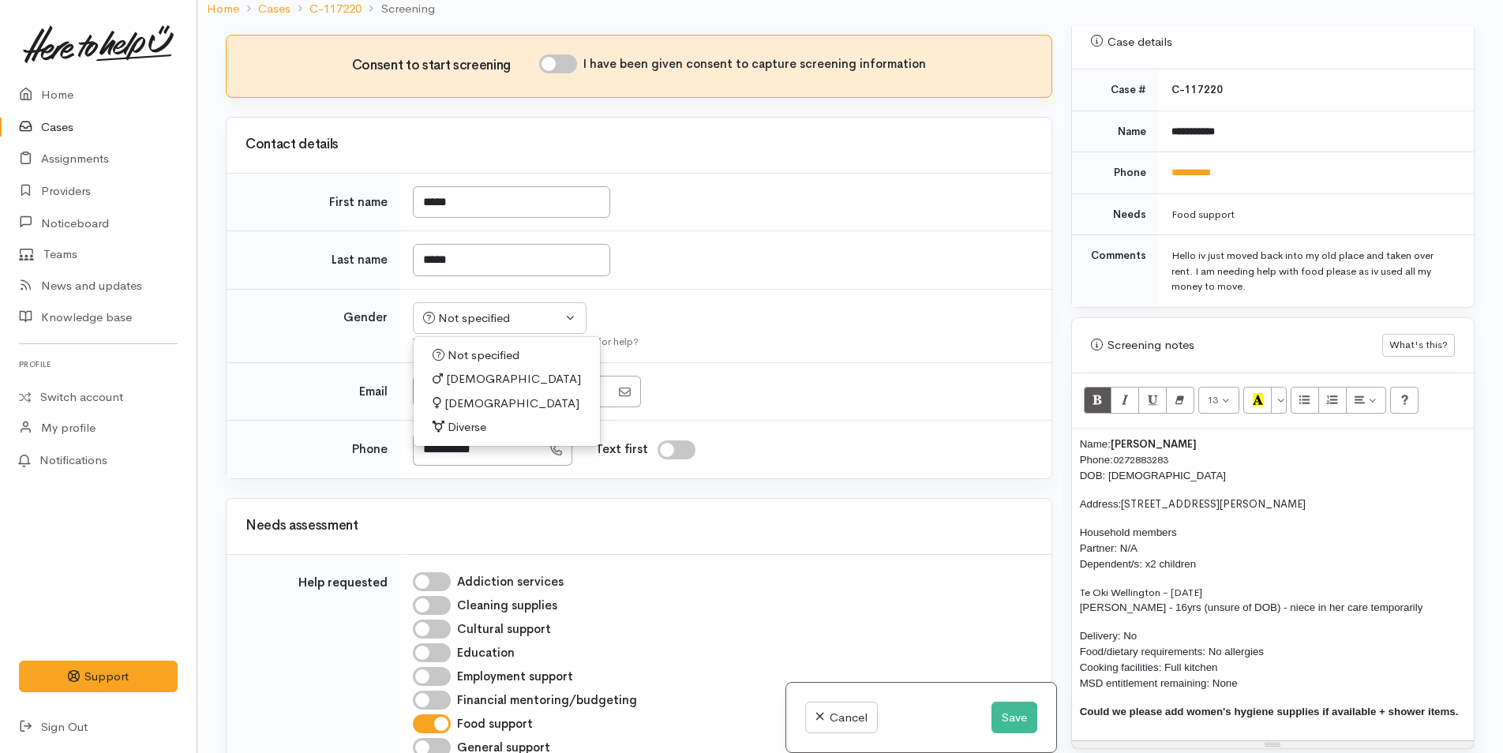
click at [475, 395] on span "Female" at bounding box center [512, 404] width 135 height 18
select select "Female"
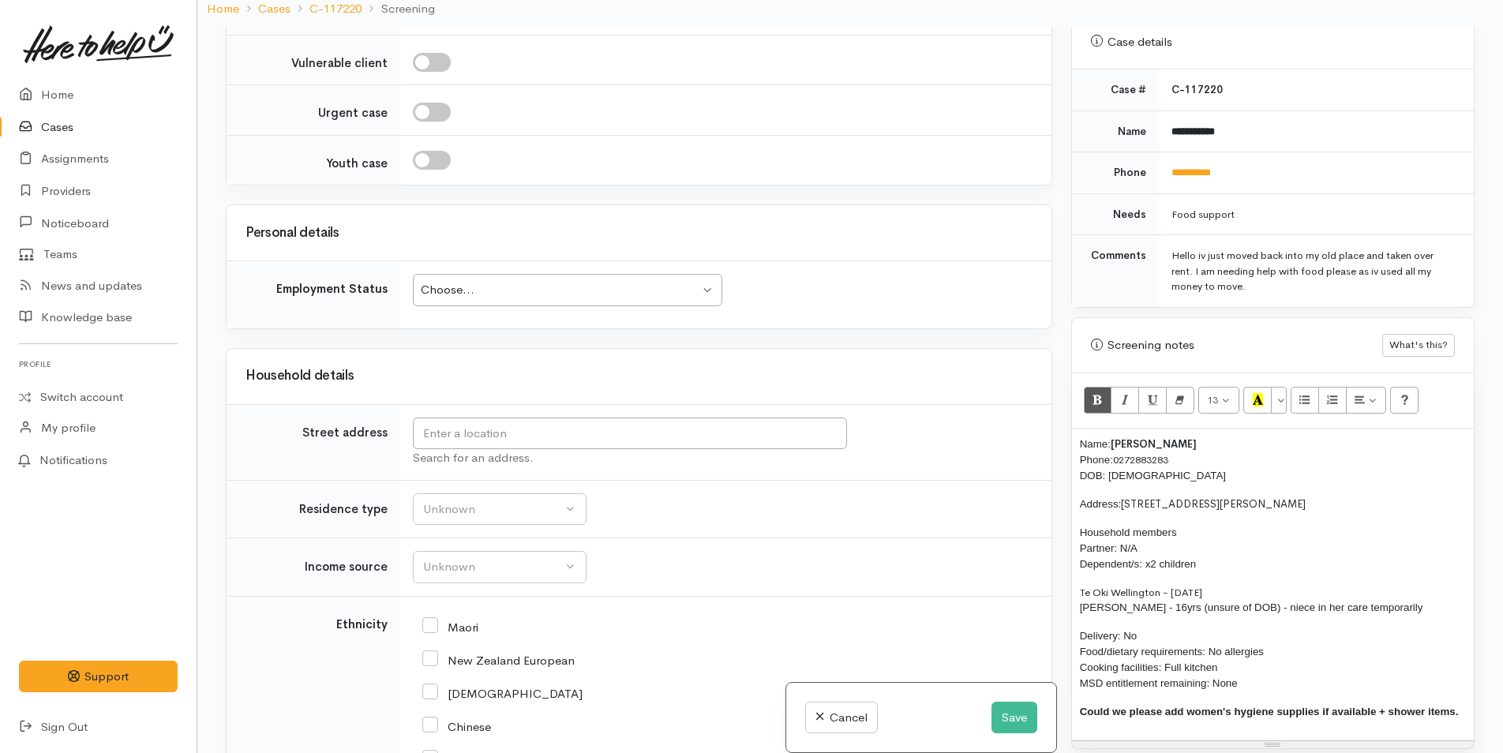
scroll to position [2290, 0]
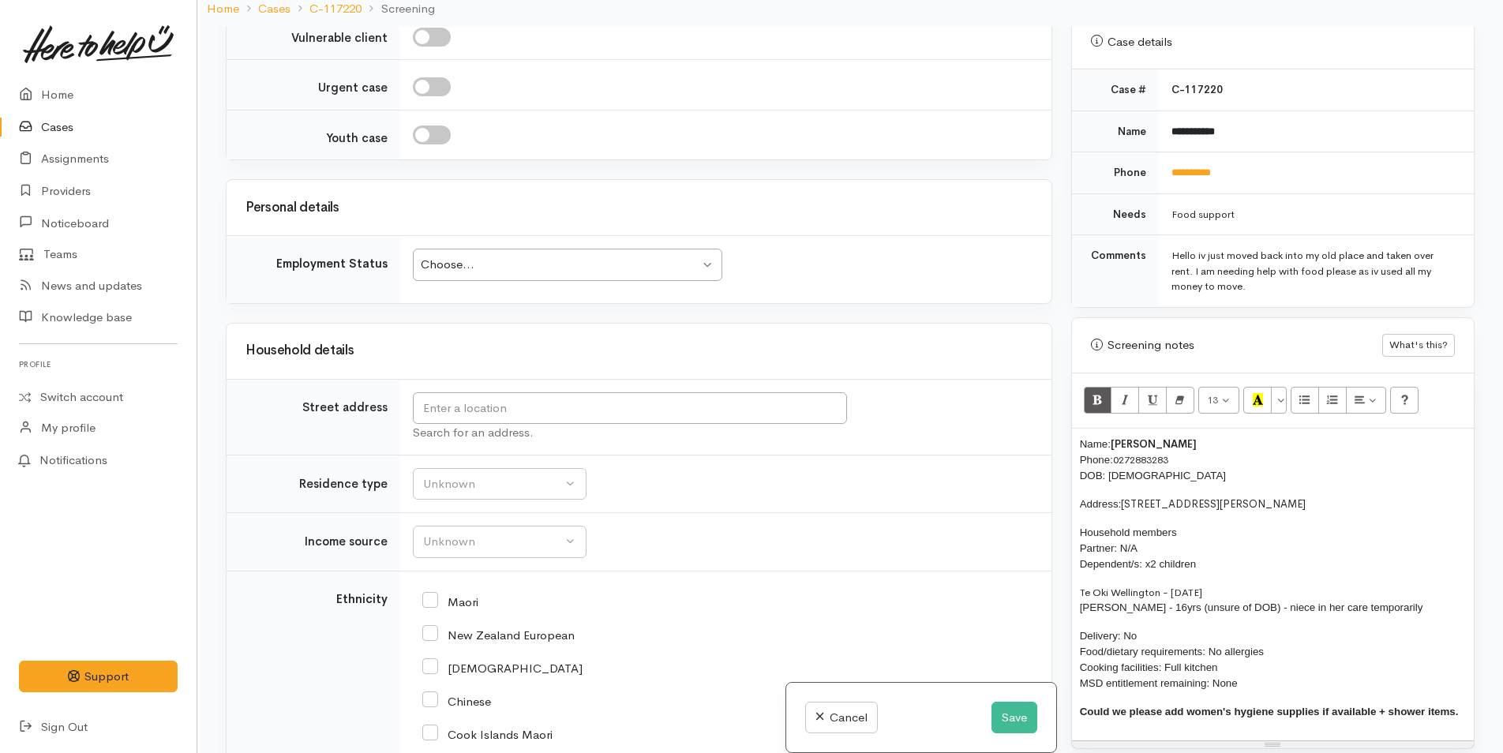
drag, startPoint x: 1281, startPoint y: 492, endPoint x: 1123, endPoint y: 493, distance: 157.9
click at [1123, 497] on p "Address: 93 Jonathon Street, Brookfield" at bounding box center [1273, 505] width 386 height 16
copy p "93 Jonathon Street, Brookfield"
click at [537, 392] on input "text" at bounding box center [630, 408] width 434 height 32
paste input "93 Jonathon Street, Brookfield"
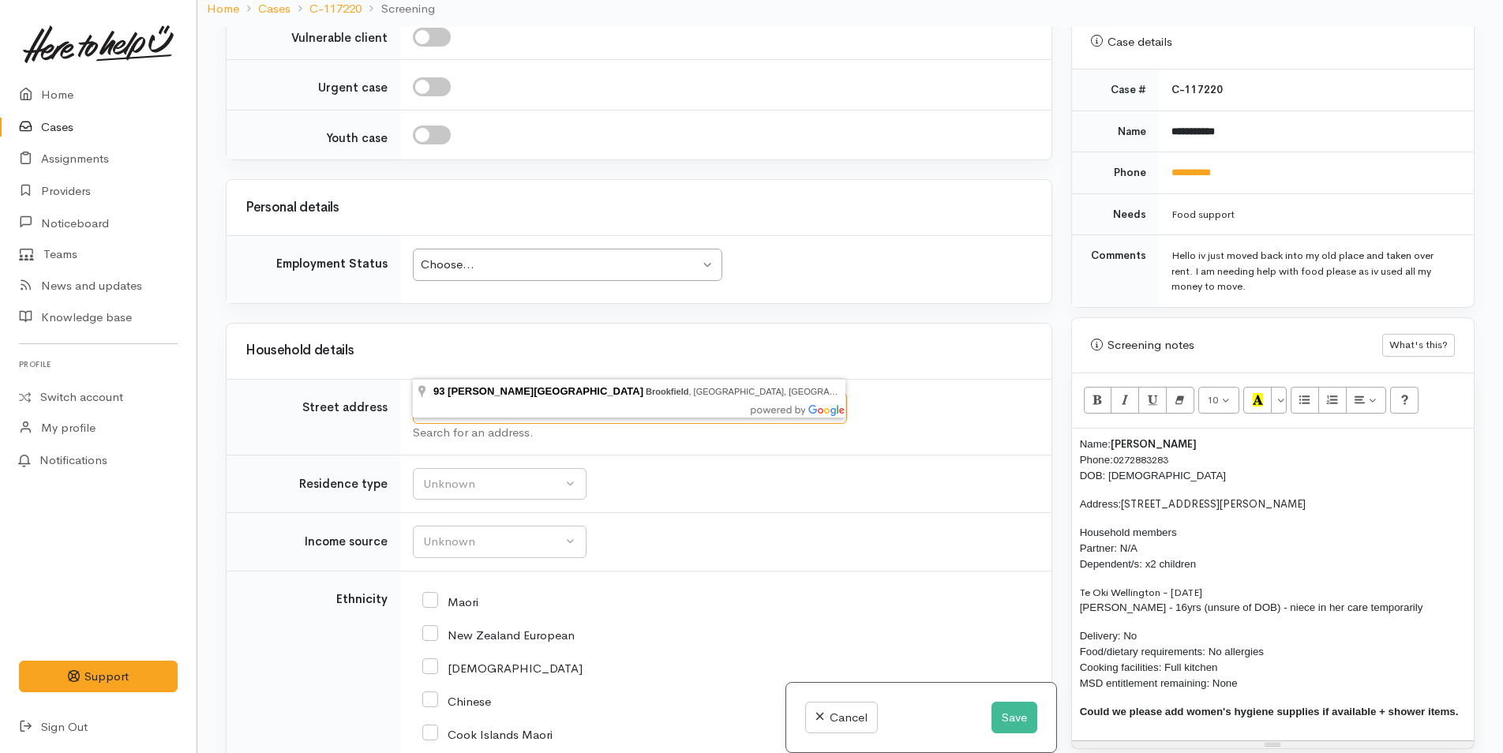
type input "93 Jonathon Street, Brookfield"
drag, startPoint x: 1219, startPoint y: 159, endPoint x: 1166, endPoint y: 163, distance: 53.0
click at [1166, 163] on td "**********" at bounding box center [1316, 173] width 315 height 42
copy link "**********"
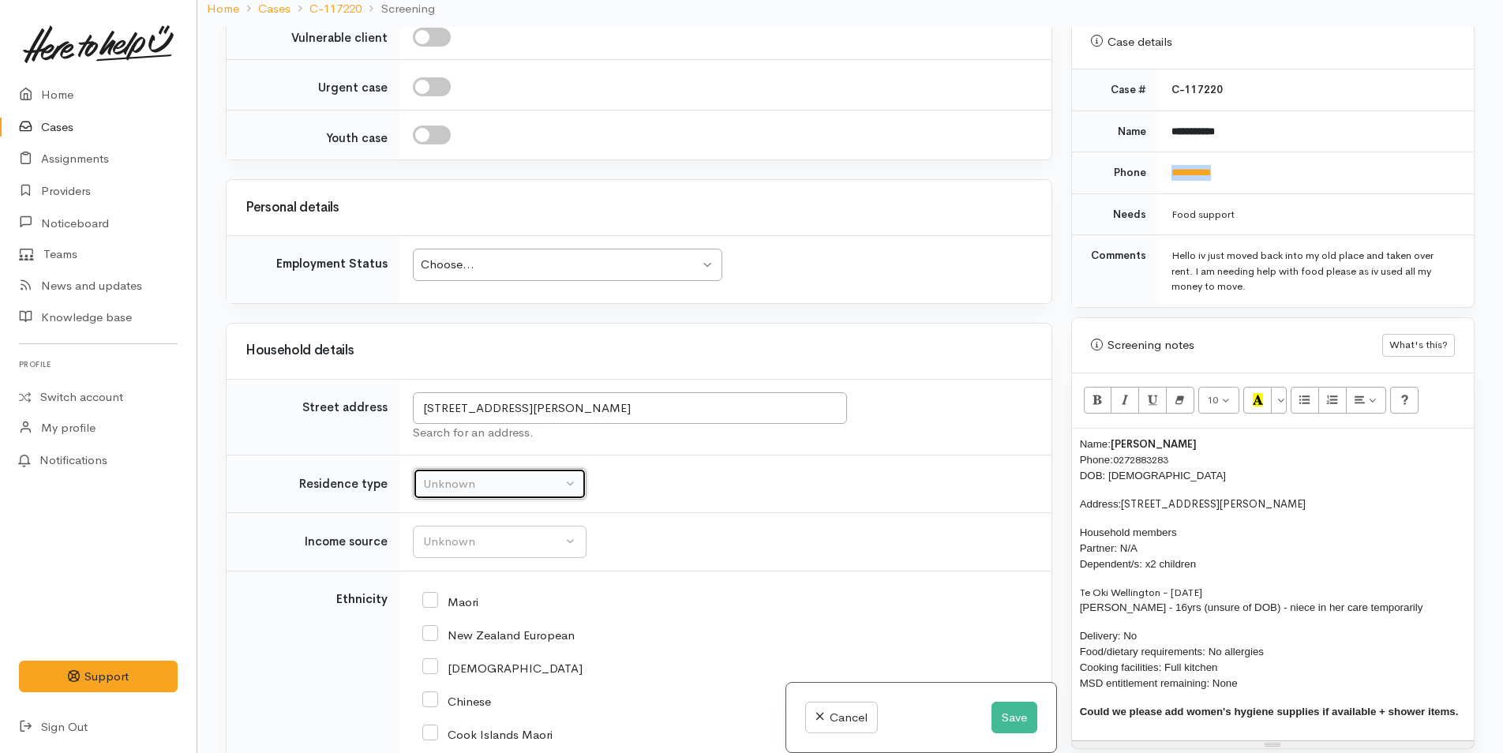
click at [447, 475] on div "Unknown" at bounding box center [492, 484] width 139 height 18
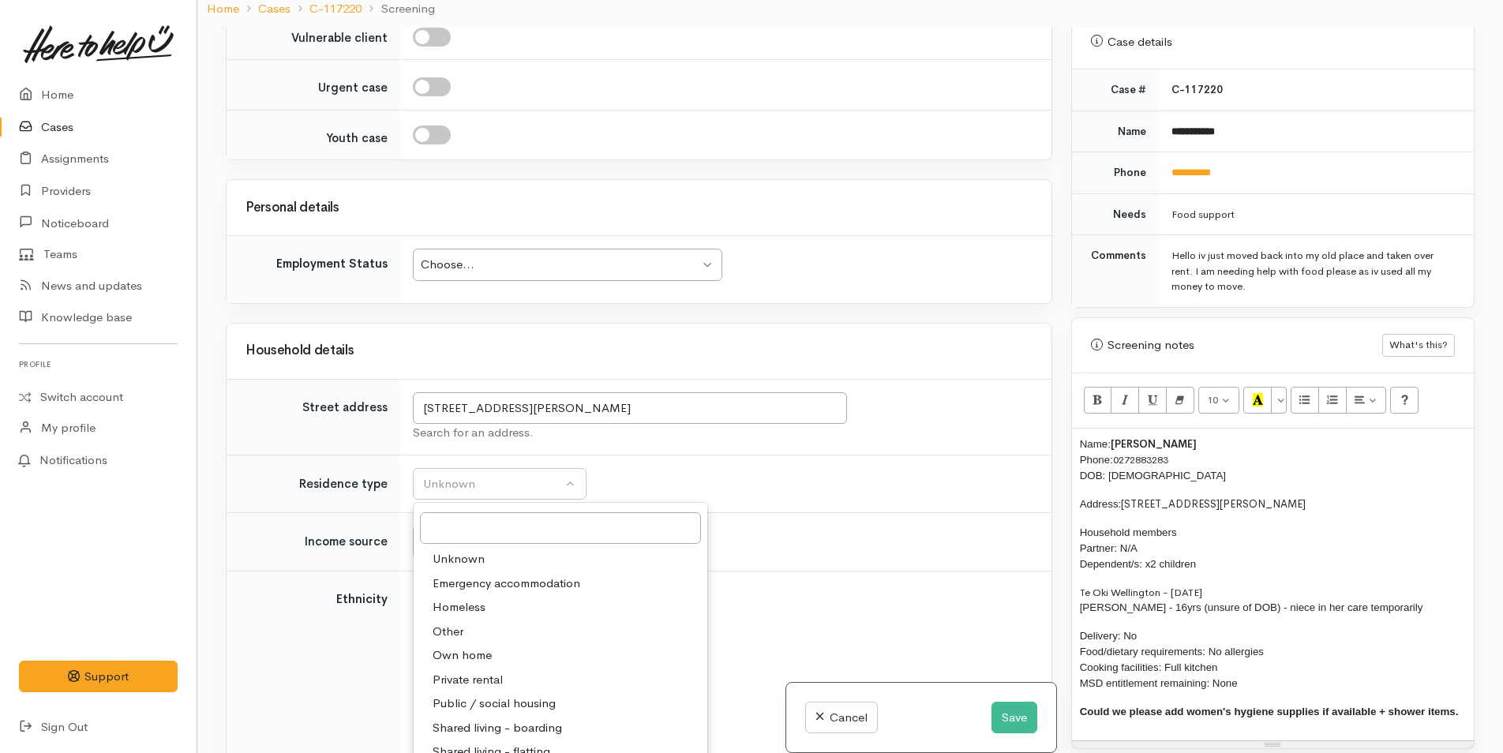
click at [499, 671] on span "Private rental" at bounding box center [468, 680] width 70 height 18
select select "2"
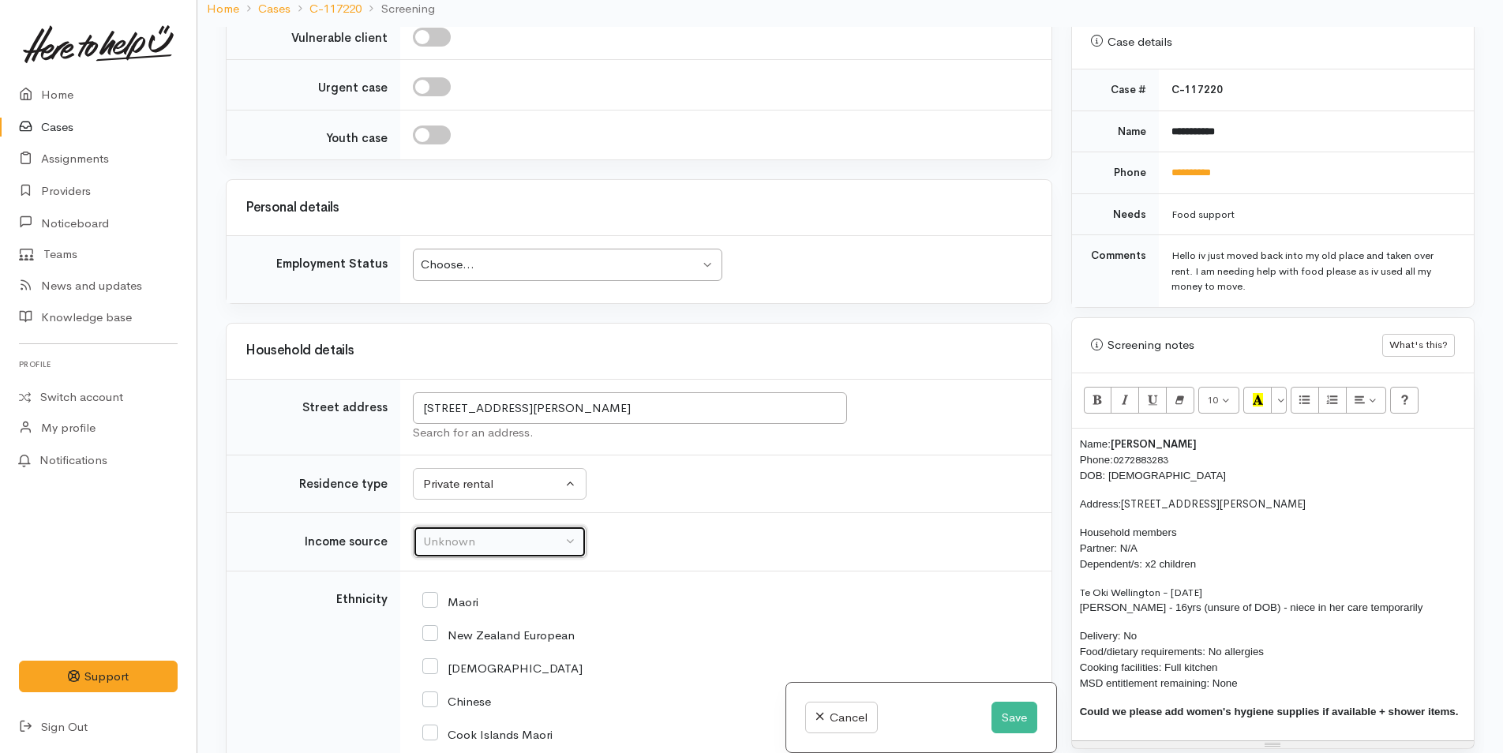
click at [474, 533] on div "Unknown" at bounding box center [492, 542] width 139 height 18
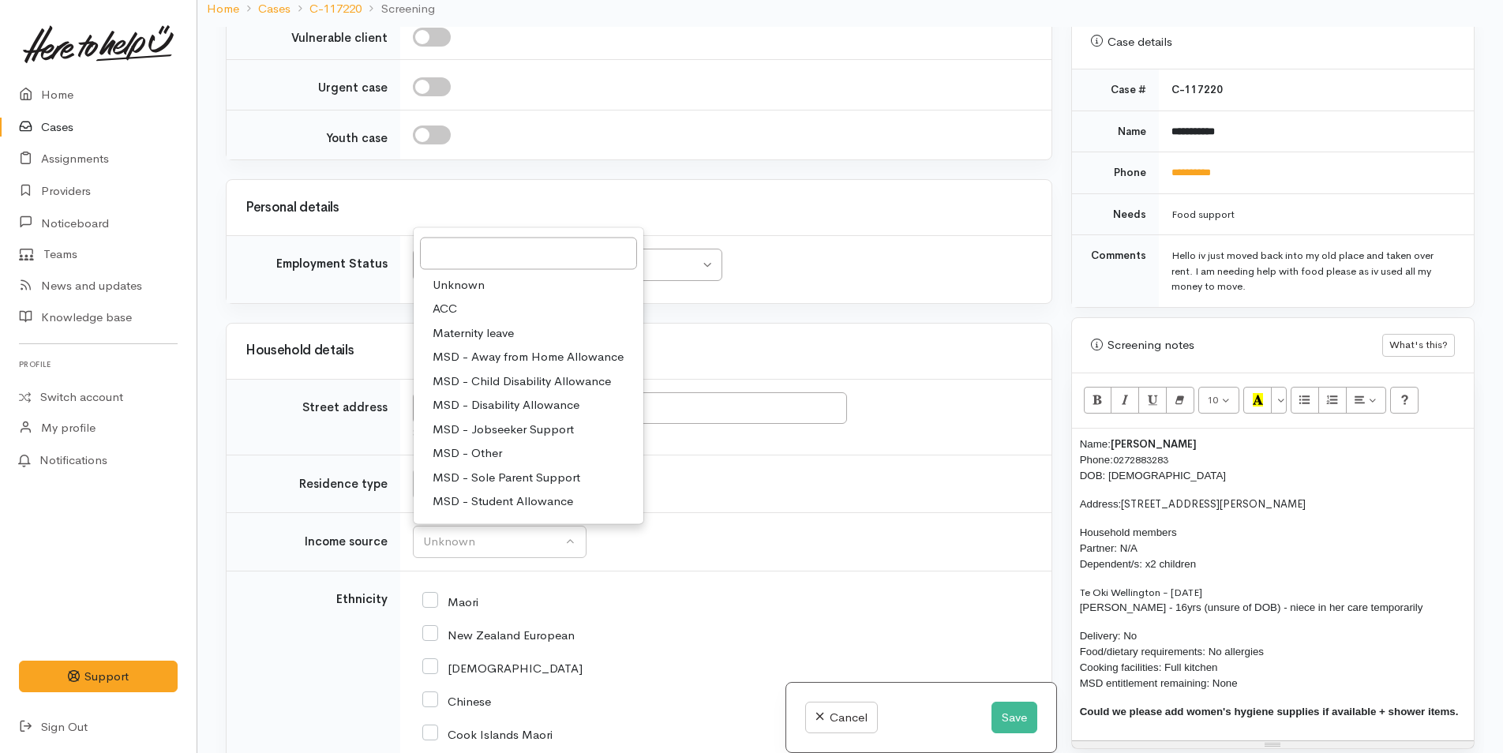
click at [437, 627] on input "New Zealand European" at bounding box center [498, 634] width 152 height 14
checkbox input "true"
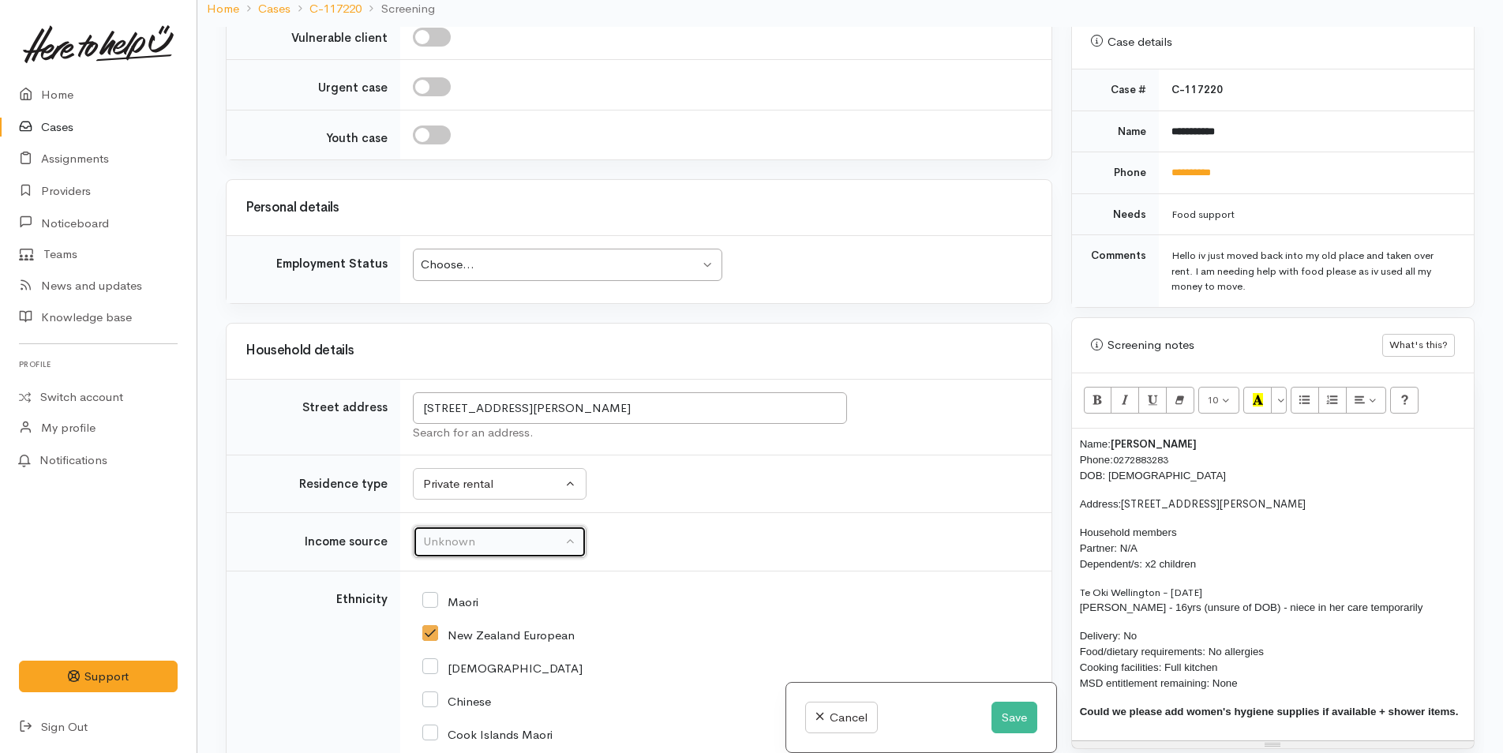
click at [471, 533] on div "Unknown" at bounding box center [492, 542] width 139 height 18
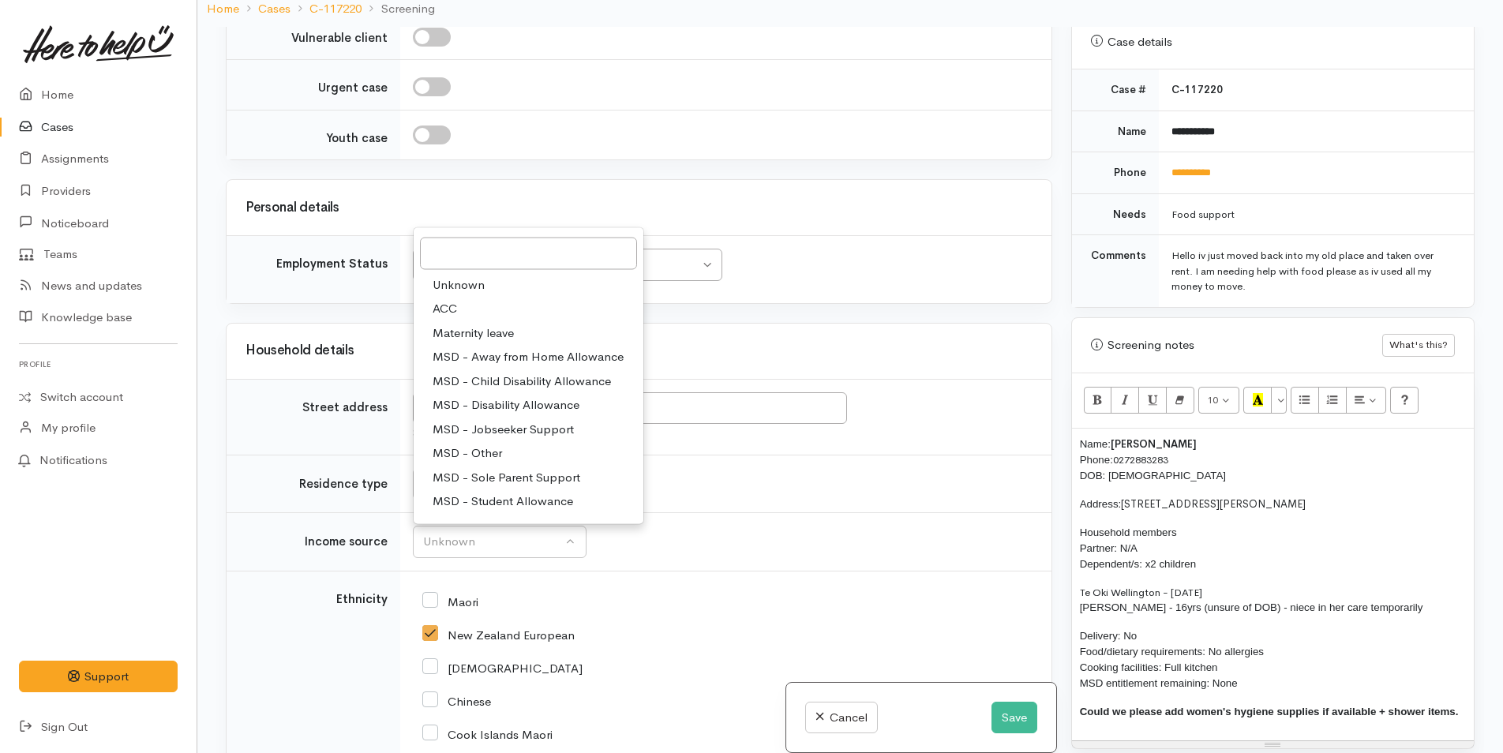
click at [531, 468] on span "MSD - Sole Parent Support" at bounding box center [507, 477] width 148 height 18
select select "7"
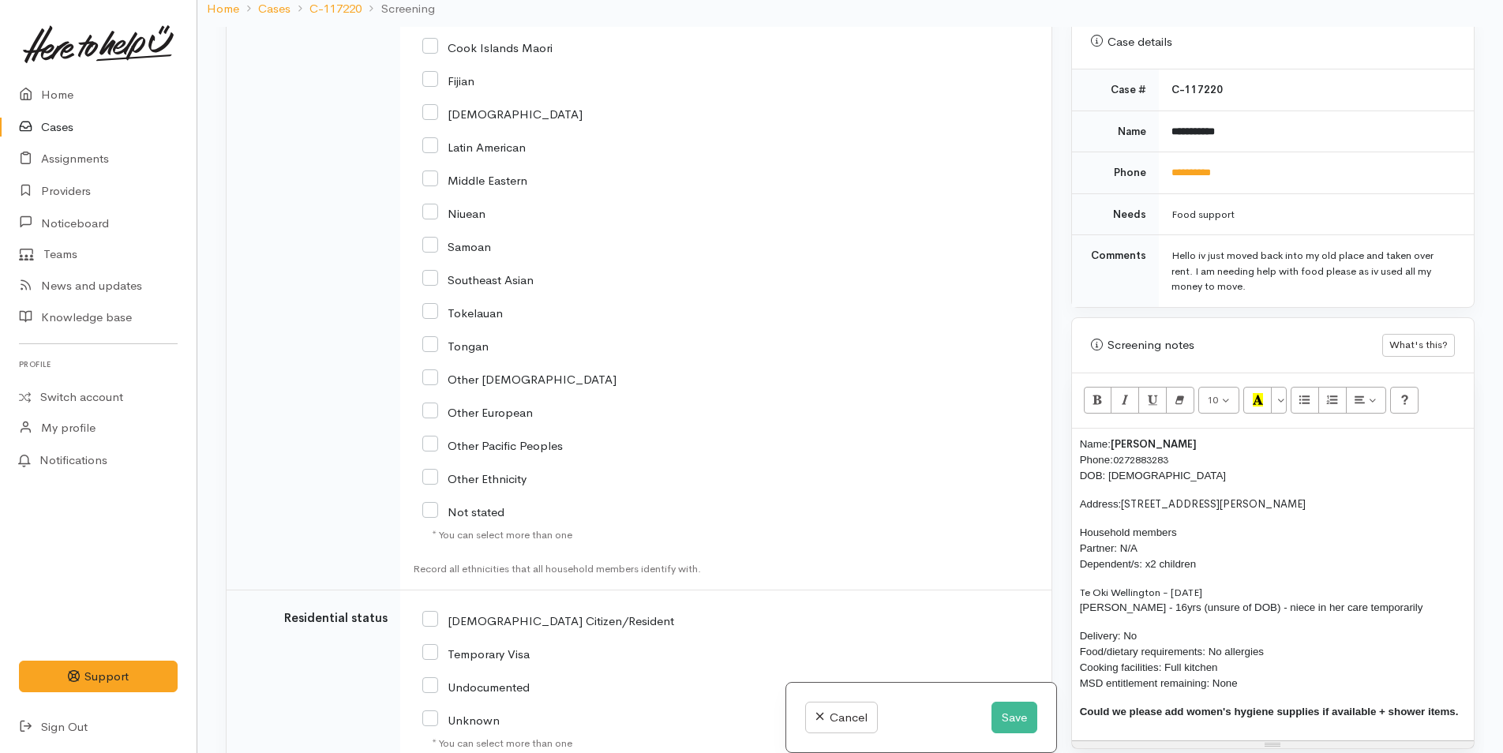
scroll to position [3000, 0]
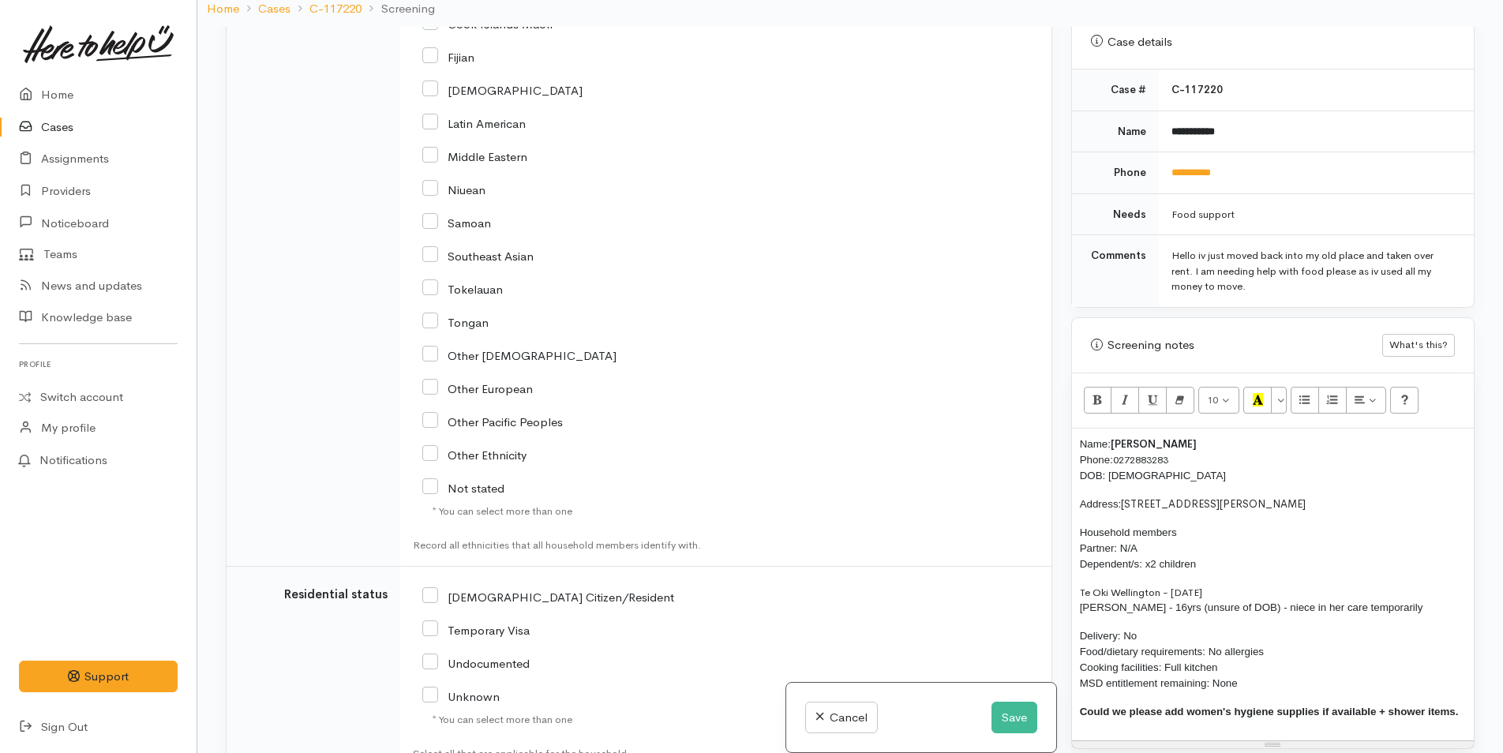
click at [433, 589] on input "NZ Citizen/Resident" at bounding box center [548, 596] width 252 height 14
checkbox input "true"
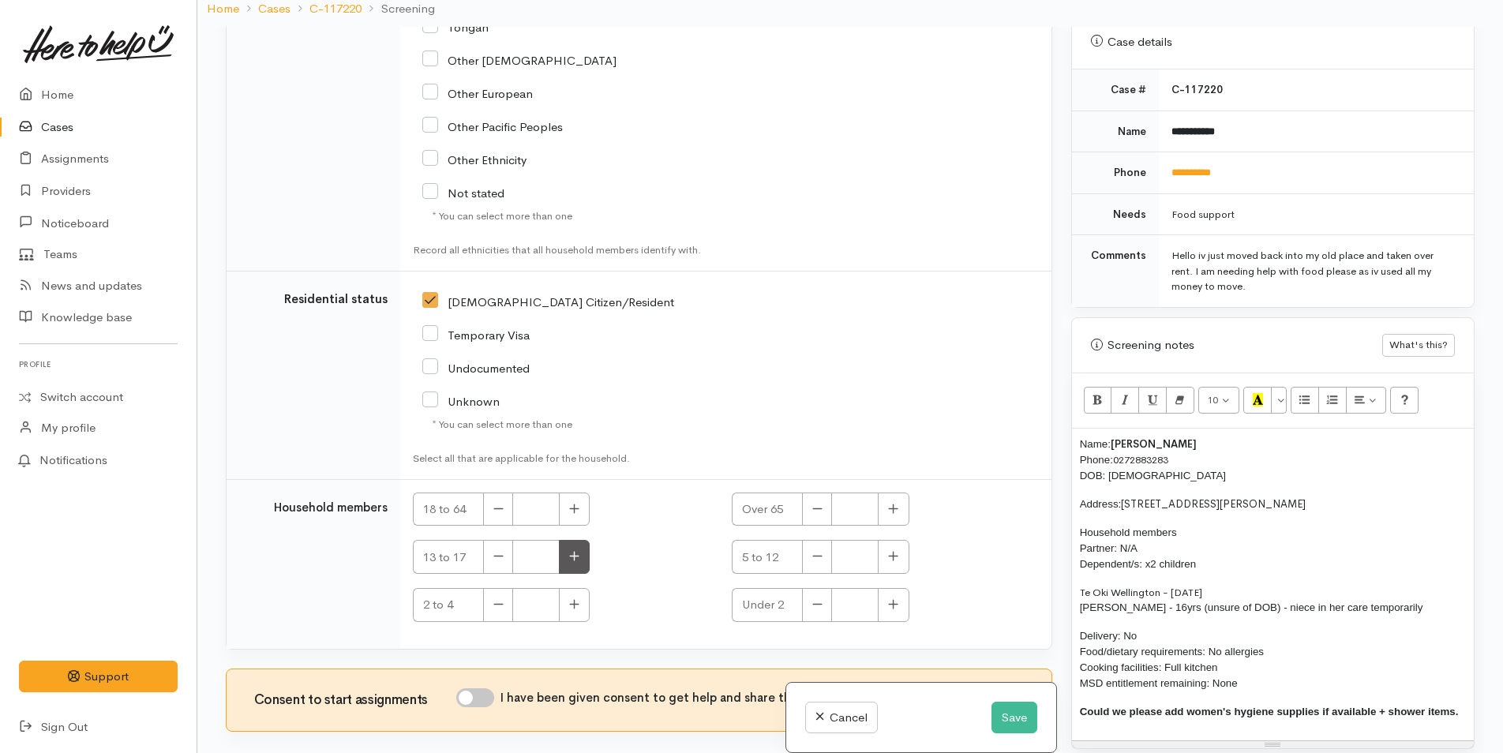
scroll to position [3299, 0]
click at [575, 501] on icon "button" at bounding box center [574, 505] width 9 height 9
type input "1"
click at [493, 685] on input "I have been given consent to get help and share this information with appropria…" at bounding box center [475, 694] width 38 height 19
checkbox input "true"
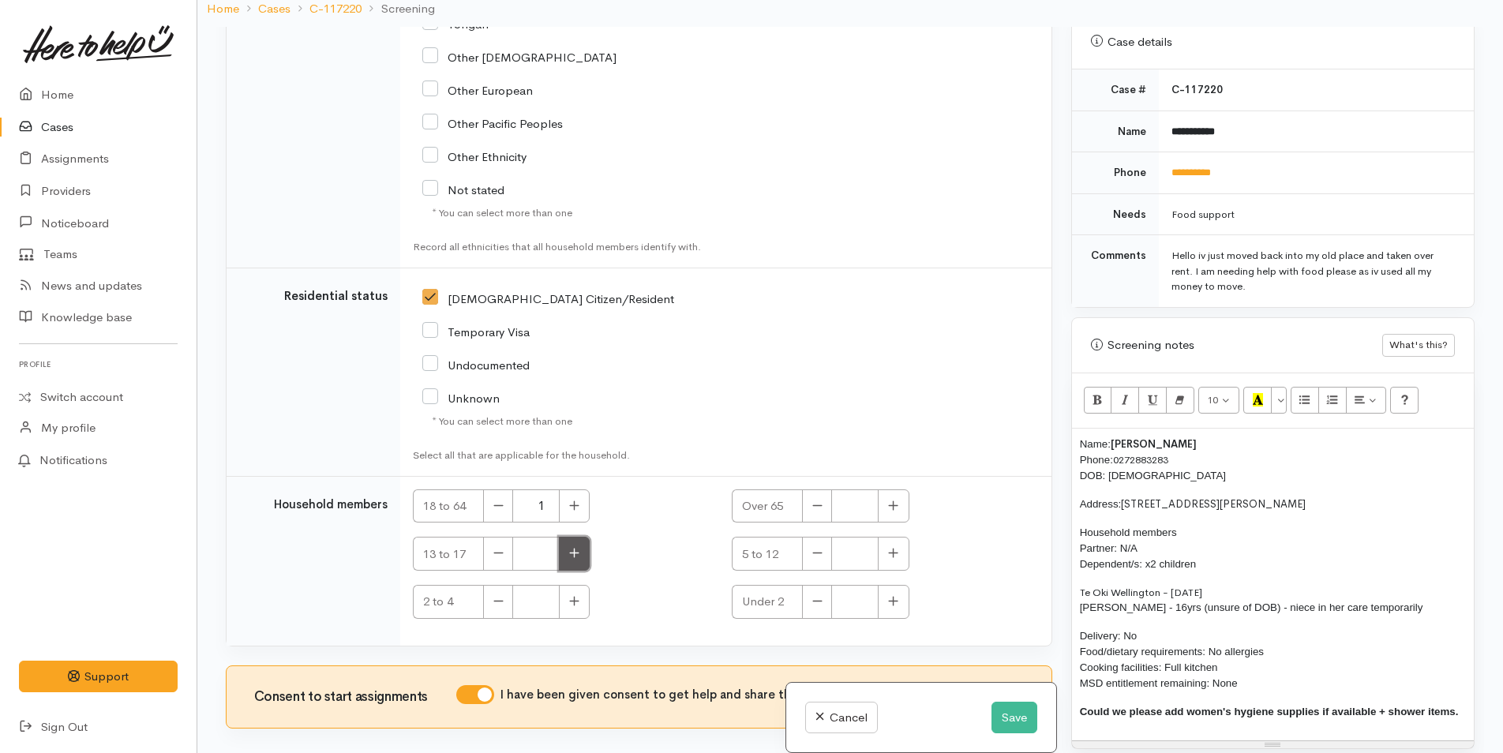
click at [580, 547] on icon "button" at bounding box center [574, 553] width 10 height 12
type input "1"
click at [890, 537] on button "button" at bounding box center [893, 554] width 31 height 34
type input "1"
click at [1246, 585] on p "Te Oki Wellington - 28/11/2015 Aaliyah Pahi - 16yrs (unsure of DOB) - niece in …" at bounding box center [1273, 600] width 386 height 31
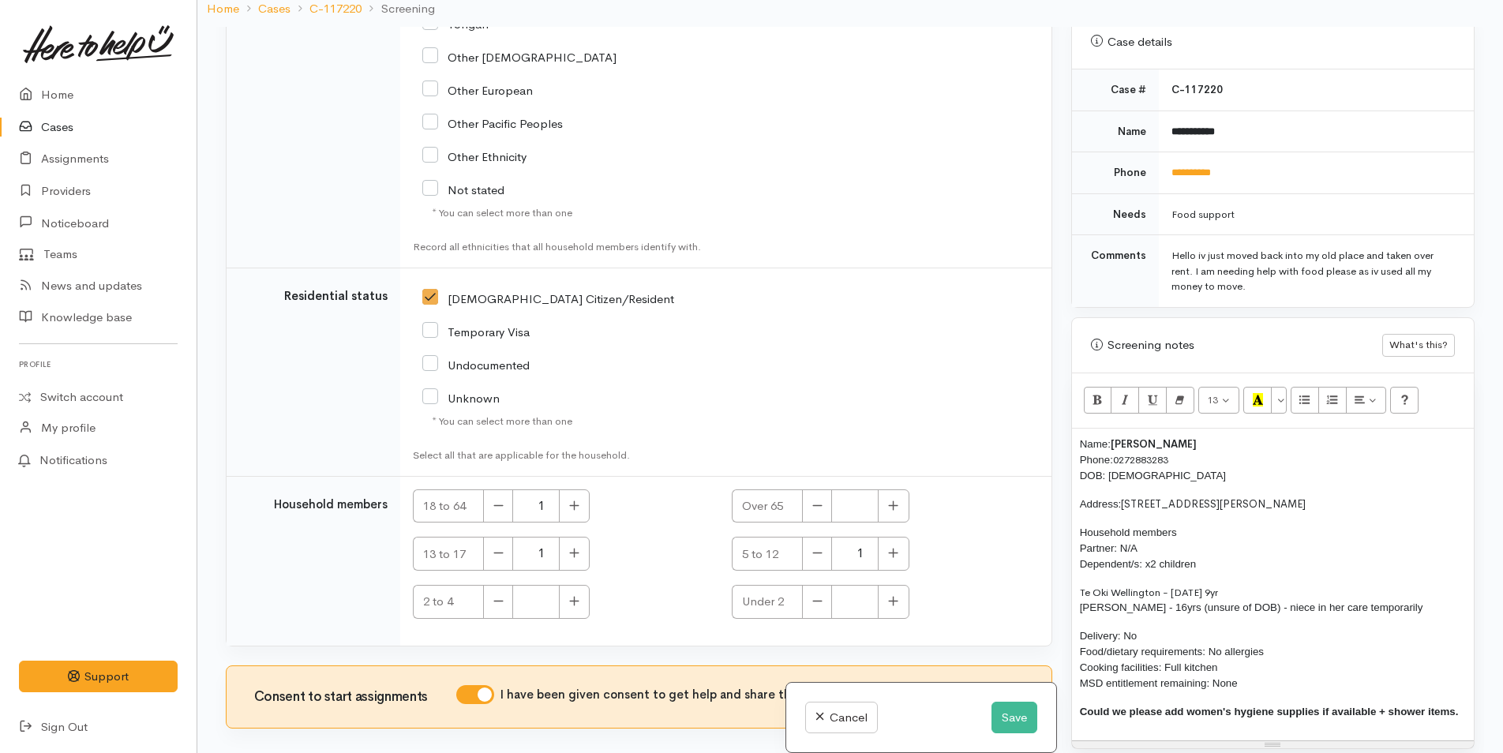
click at [1148, 602] on span "Aaliyah Pahi - 16yrs (unsure of DOB) - niece in her care temporarily" at bounding box center [1251, 608] width 343 height 12
click at [1078, 429] on div "Name: Betty Elvin Phone: 0272883283 DOB: 14/07/1986 Address: 93 Jonathon Street…" at bounding box center [1273, 585] width 402 height 312
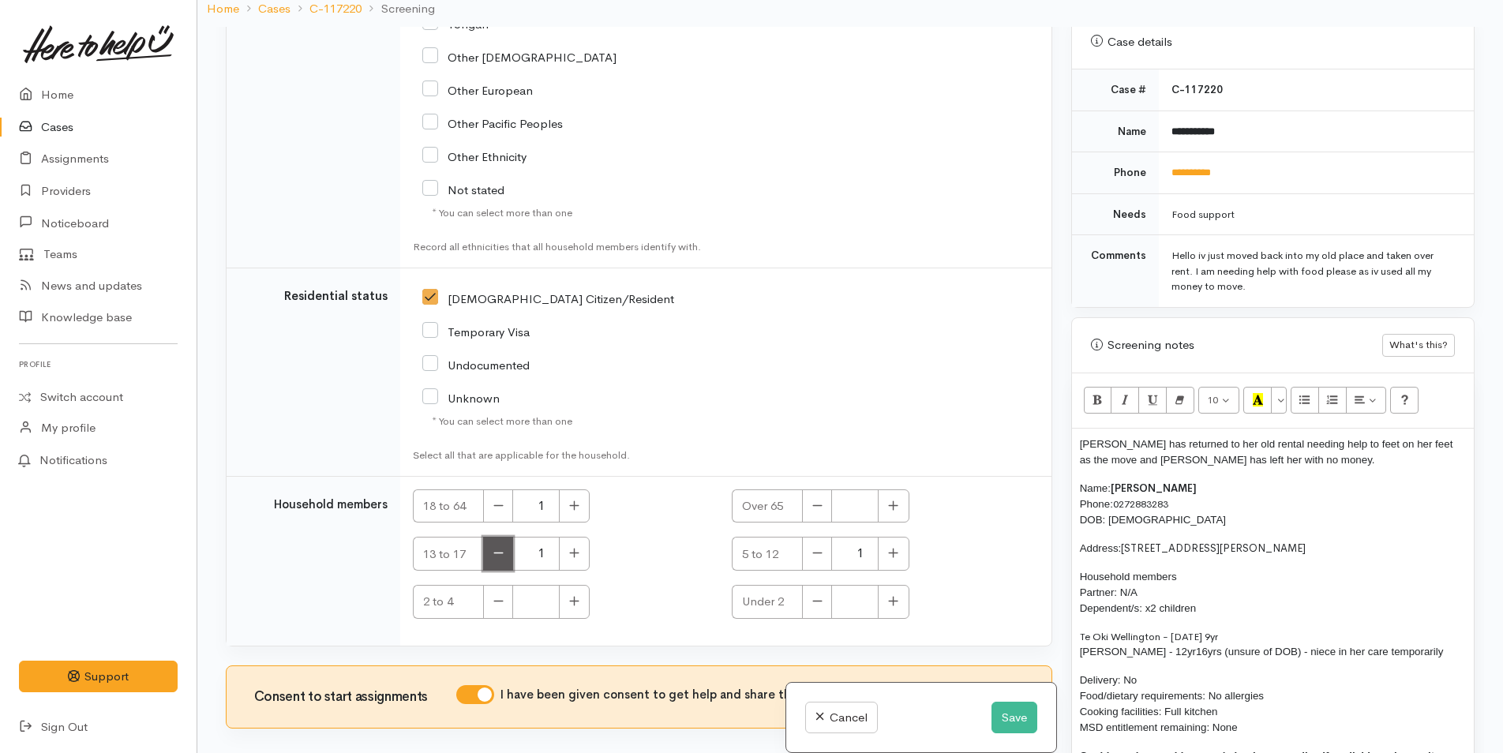
click at [507, 537] on button "button" at bounding box center [498, 554] width 30 height 34
type input "0"
click at [1007, 712] on button "Save" at bounding box center [1015, 718] width 46 height 32
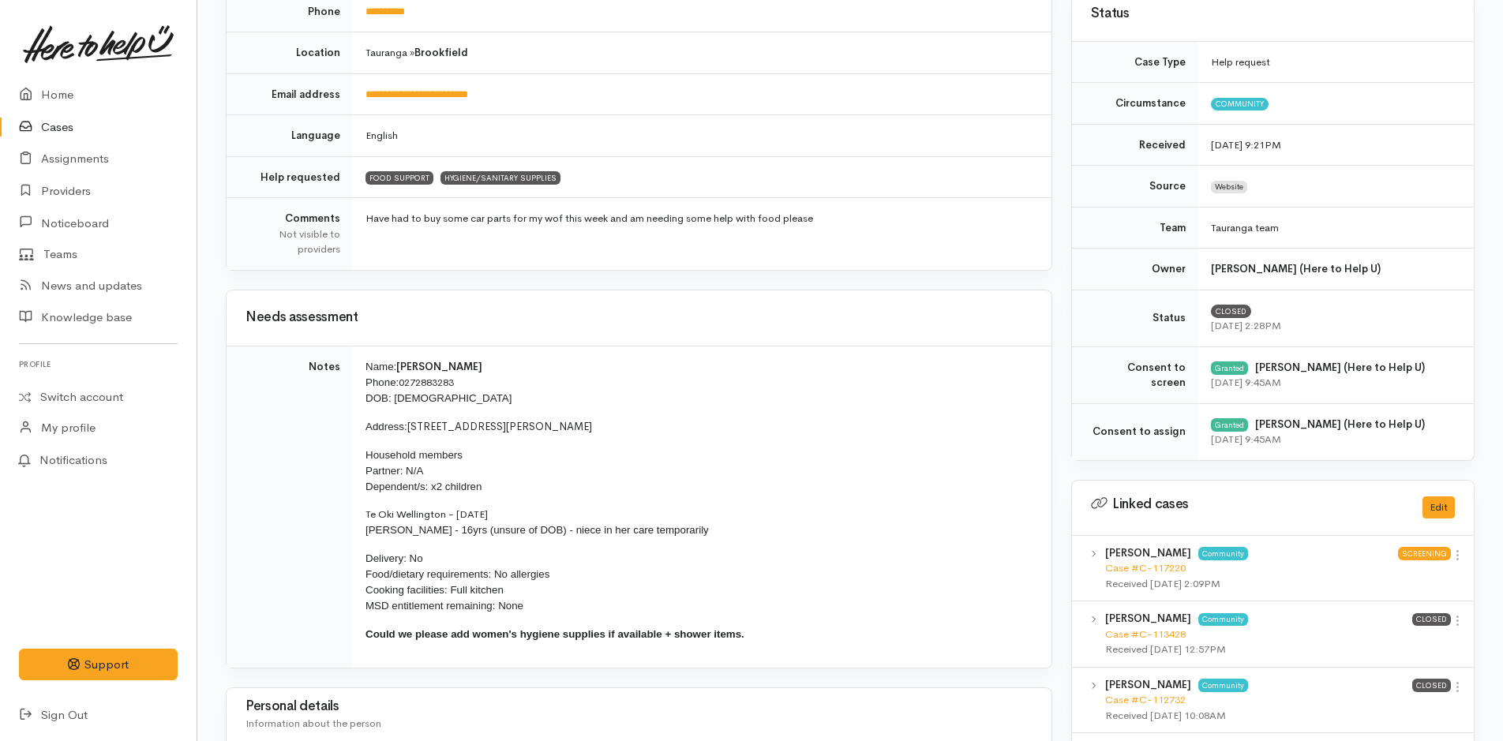
scroll to position [317, 0]
drag, startPoint x: 753, startPoint y: 636, endPoint x: 366, endPoint y: 352, distance: 479.6
click at [366, 352] on td "Name: Betty Elvin Phone: 0272883283 DOB: 14/07/1986 Address: 93 Jonathon Street…" at bounding box center [702, 506] width 699 height 322
copy td "Name: Betty Elvin Phone: 0272883283 DOB: 14/07/1986 Address: 93 Jonathon Street…"
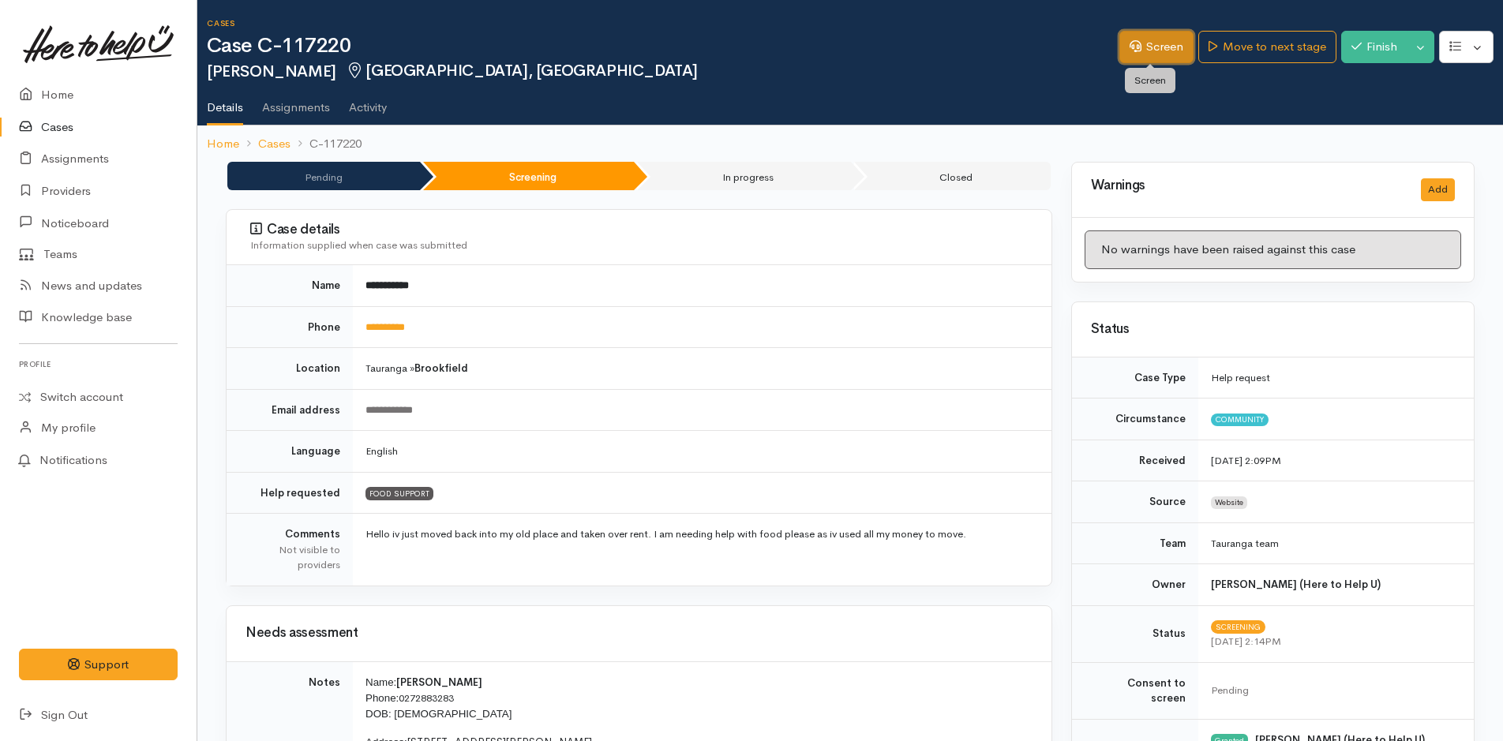
click at [1156, 45] on link "Screen" at bounding box center [1157, 47] width 74 height 32
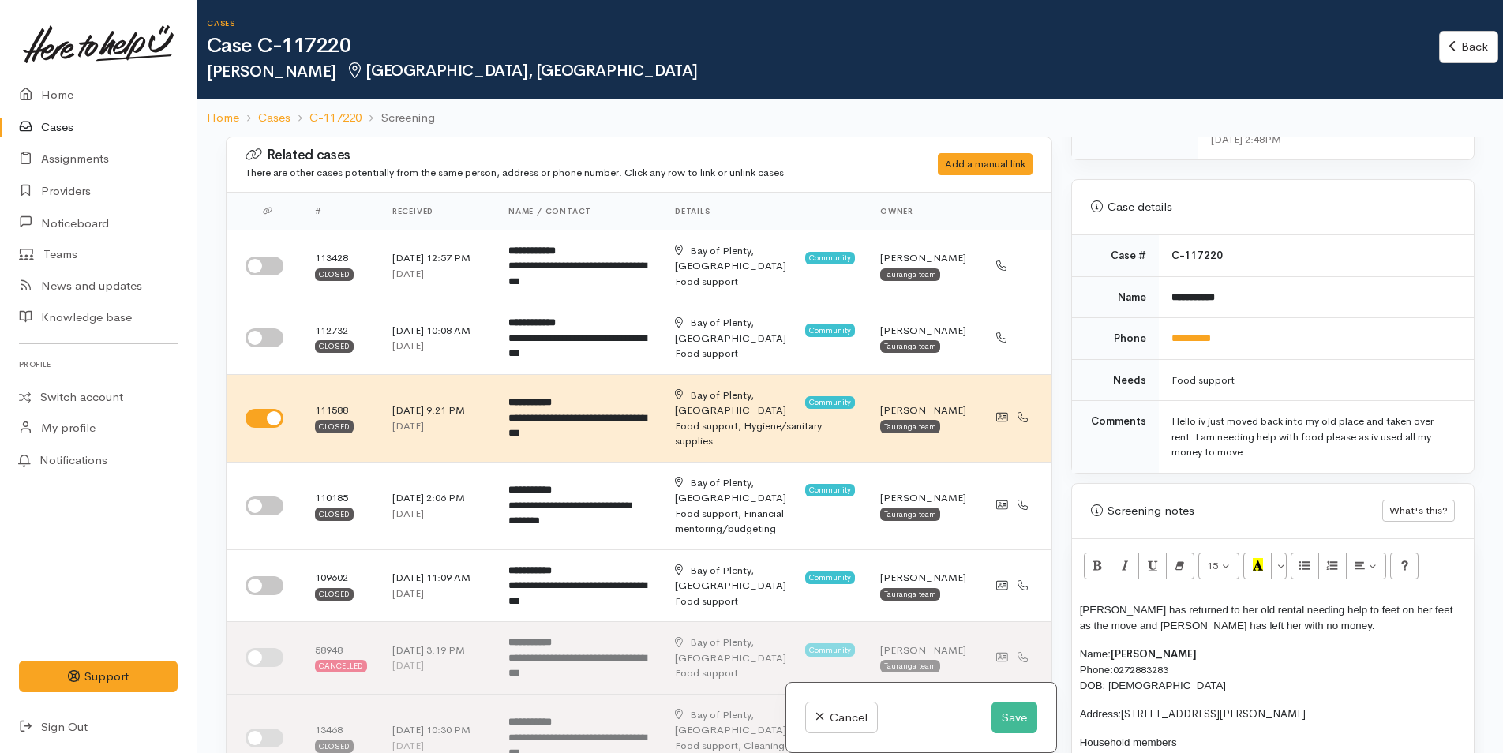
scroll to position [790, 0]
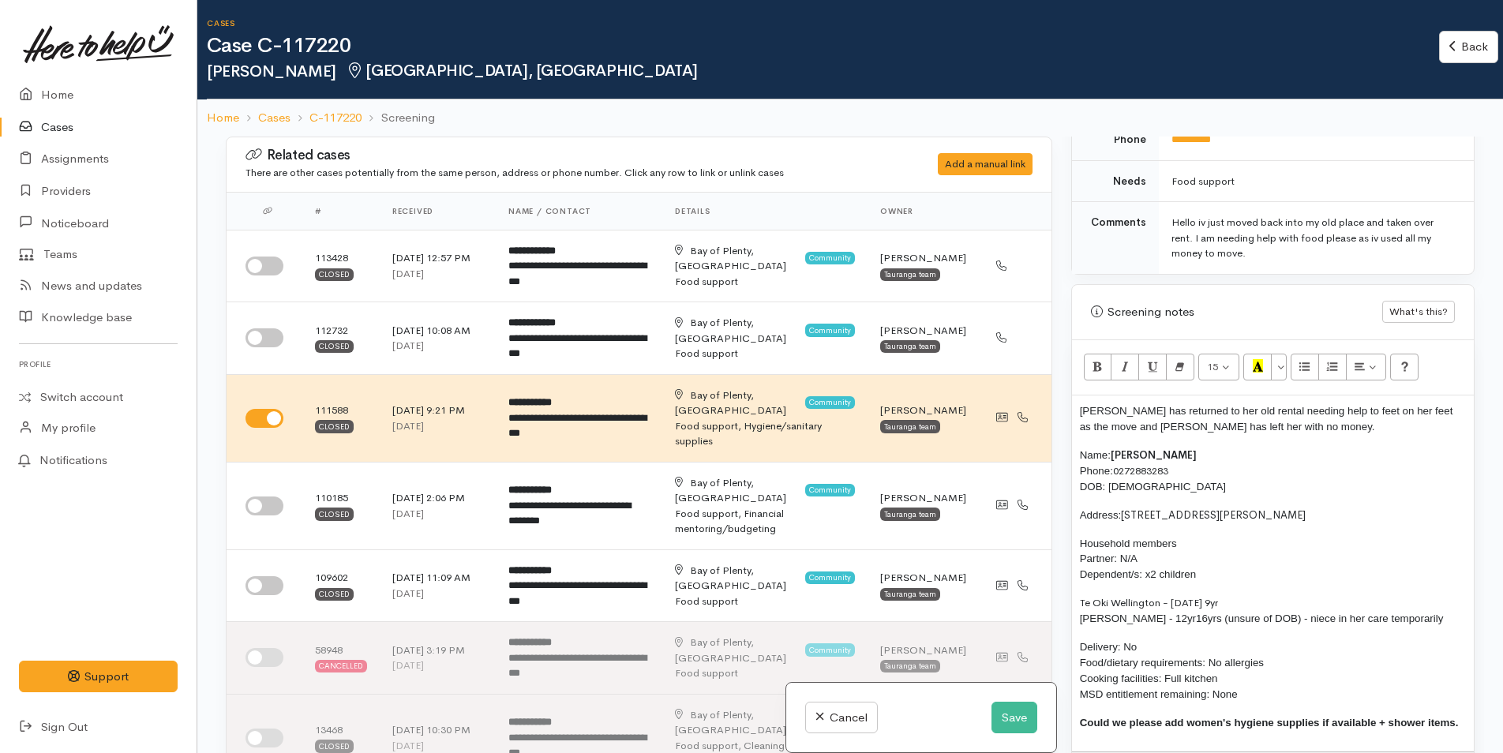
click at [1281, 410] on p "Betty has returned to her old rental needing help to feet on her feet as the mo…" at bounding box center [1273, 419] width 386 height 32
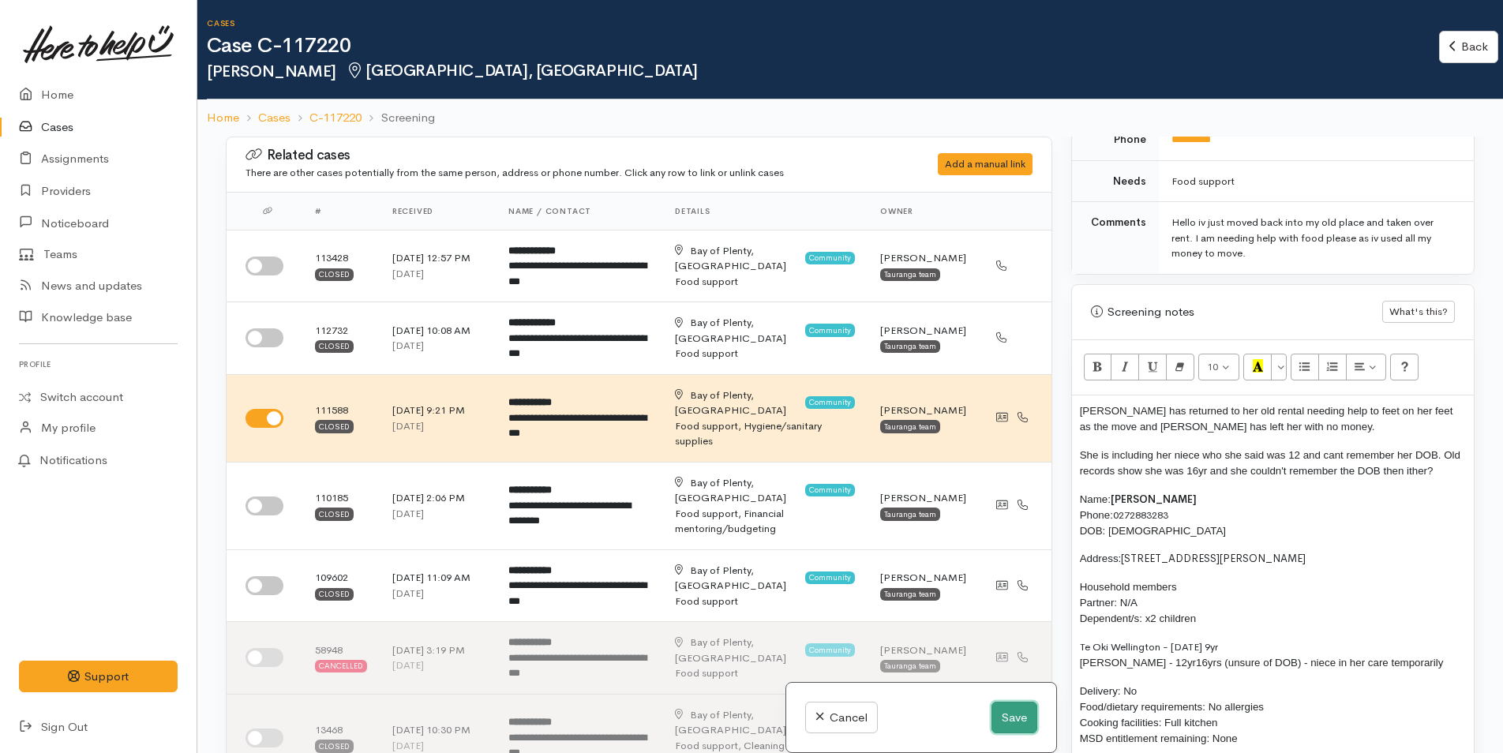
click at [1004, 710] on button "Save" at bounding box center [1015, 718] width 46 height 32
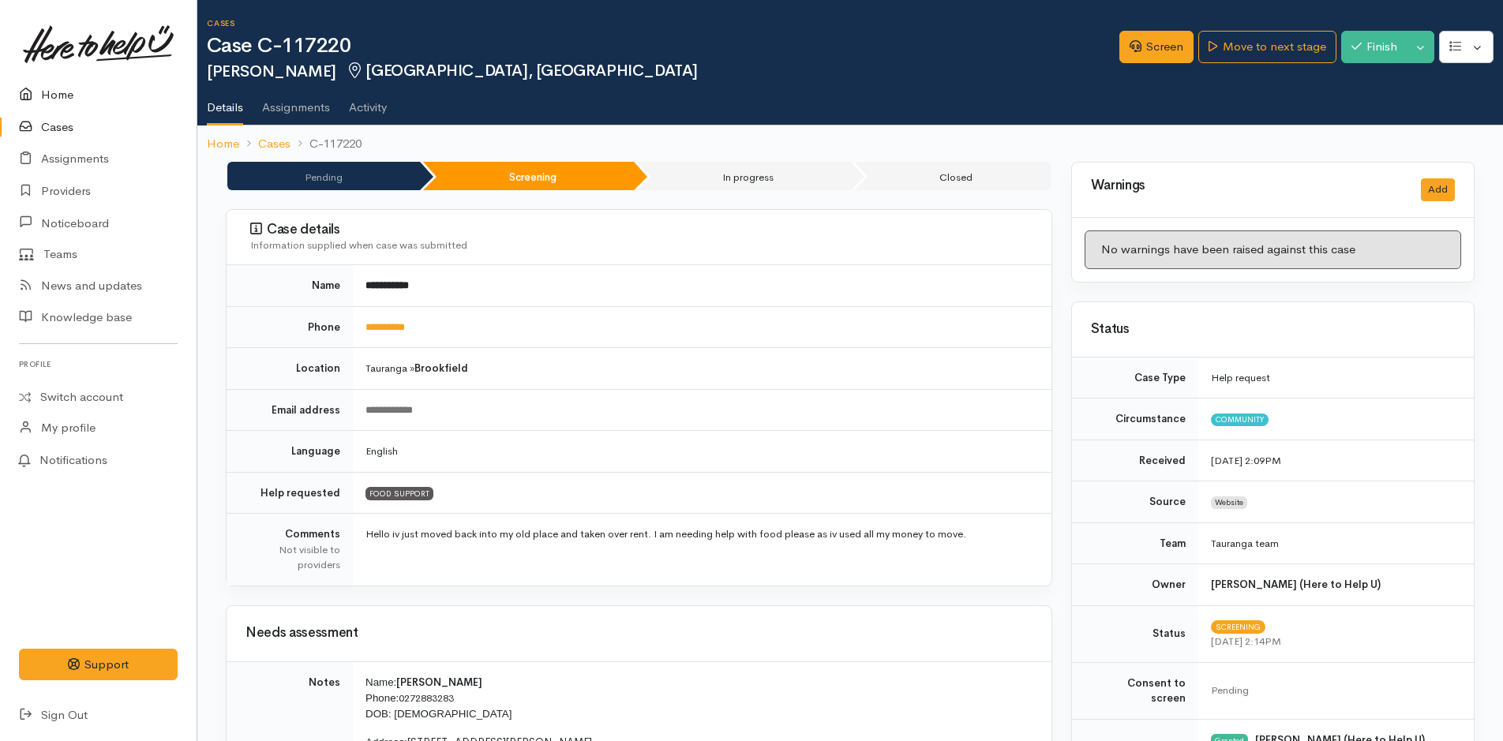
click at [61, 90] on link "Home" at bounding box center [98, 95] width 197 height 32
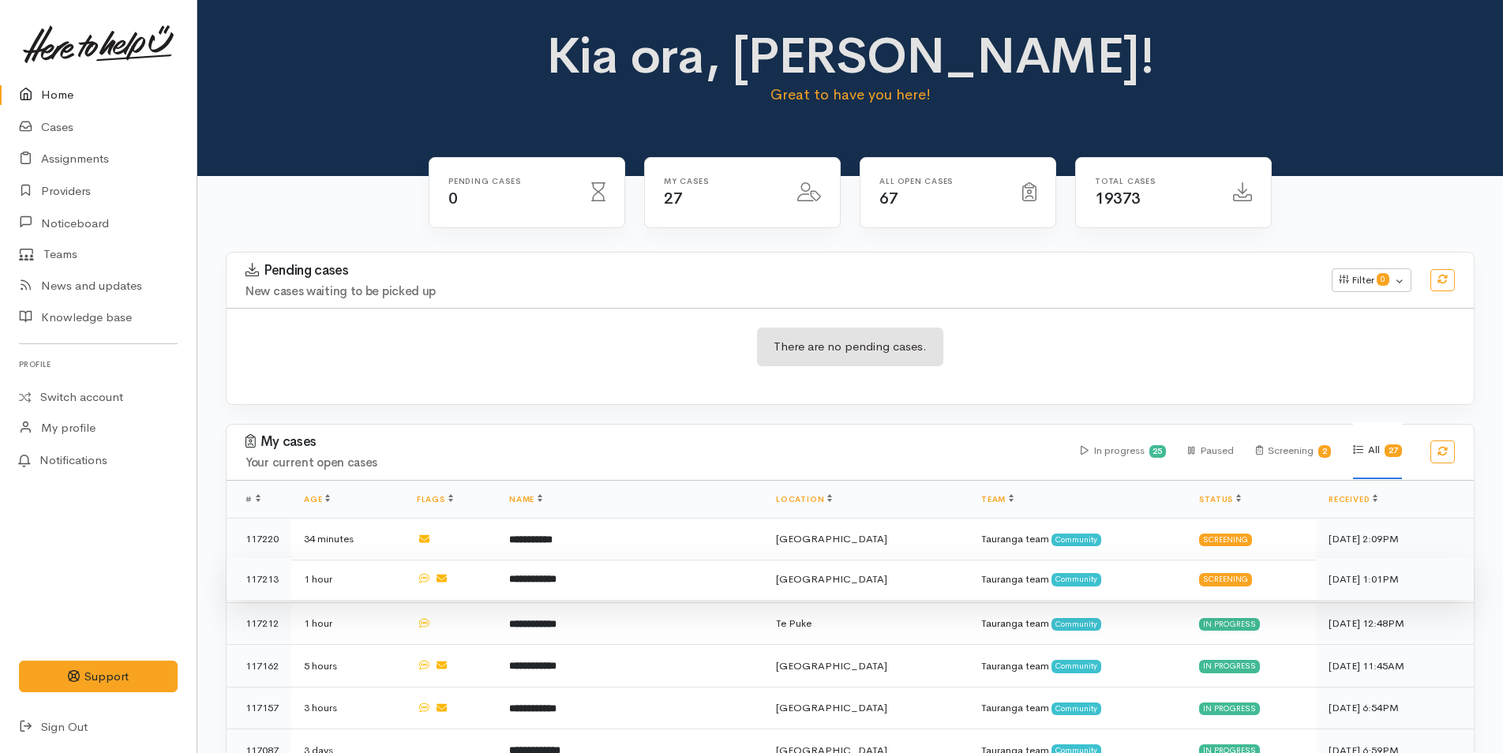
click at [593, 579] on td "**********" at bounding box center [630, 579] width 267 height 43
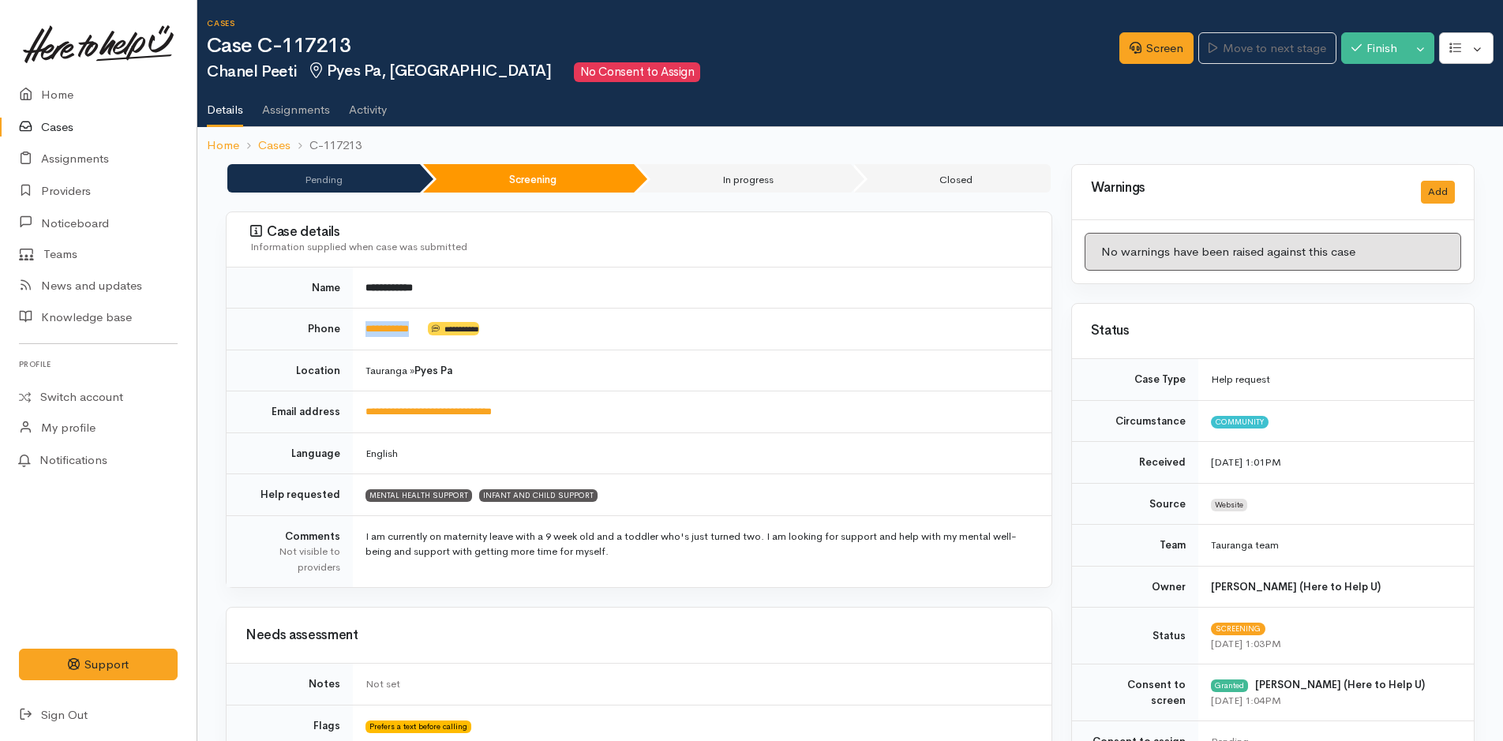
drag, startPoint x: 426, startPoint y: 333, endPoint x: 363, endPoint y: 324, distance: 63.8
click at [363, 324] on td "**********" at bounding box center [702, 330] width 699 height 42
copy td "**********"
click at [1165, 46] on link "Screen" at bounding box center [1157, 48] width 74 height 32
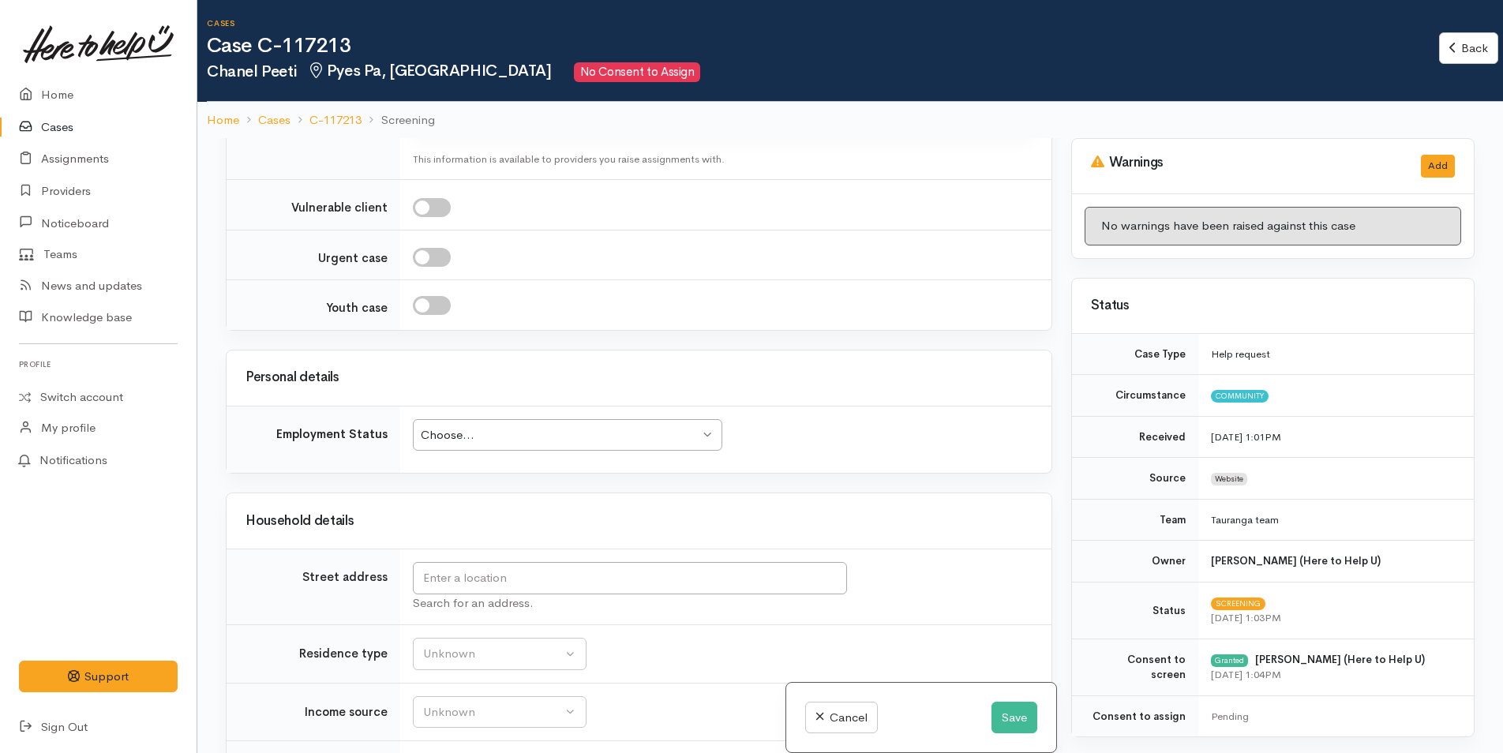
scroll to position [1421, 0]
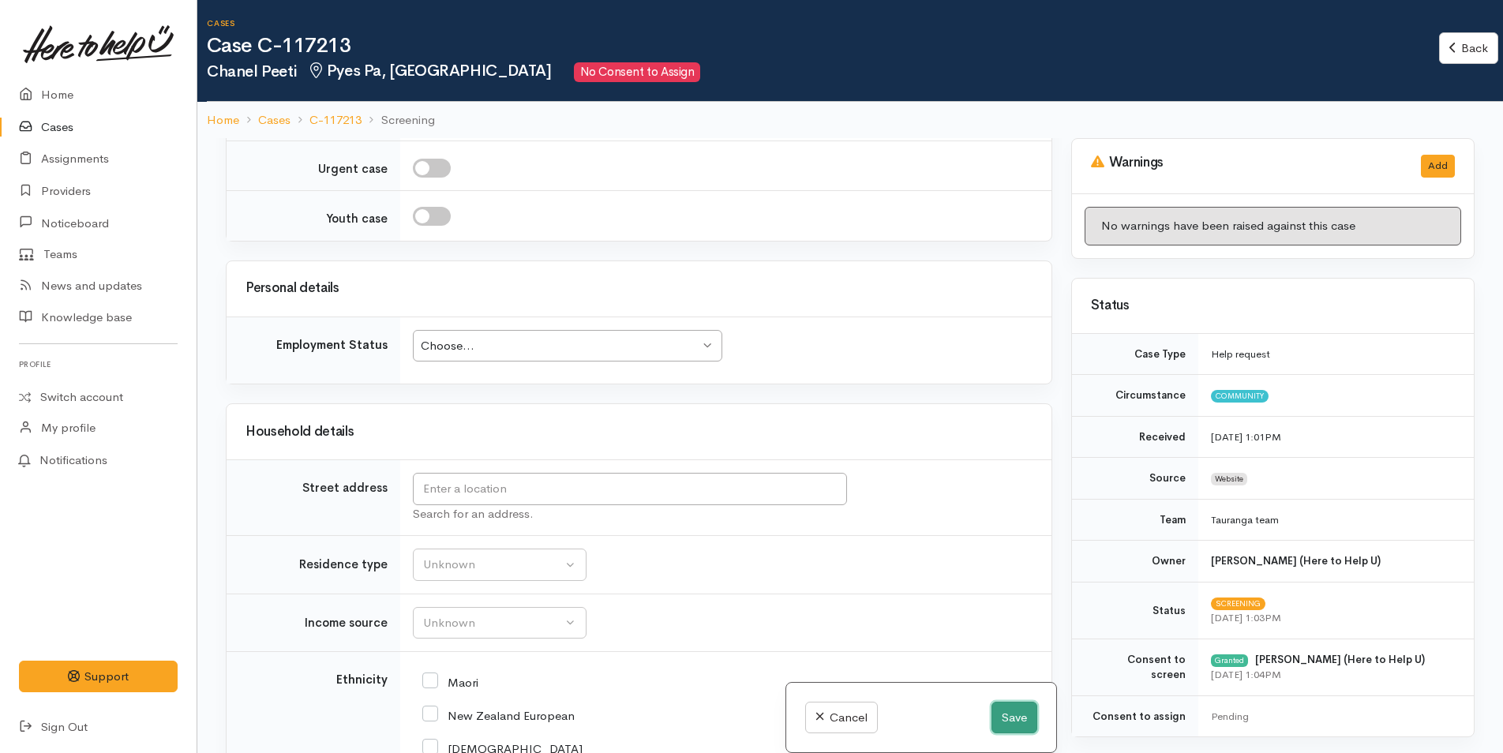
click at [1025, 713] on button "Save" at bounding box center [1015, 718] width 46 height 32
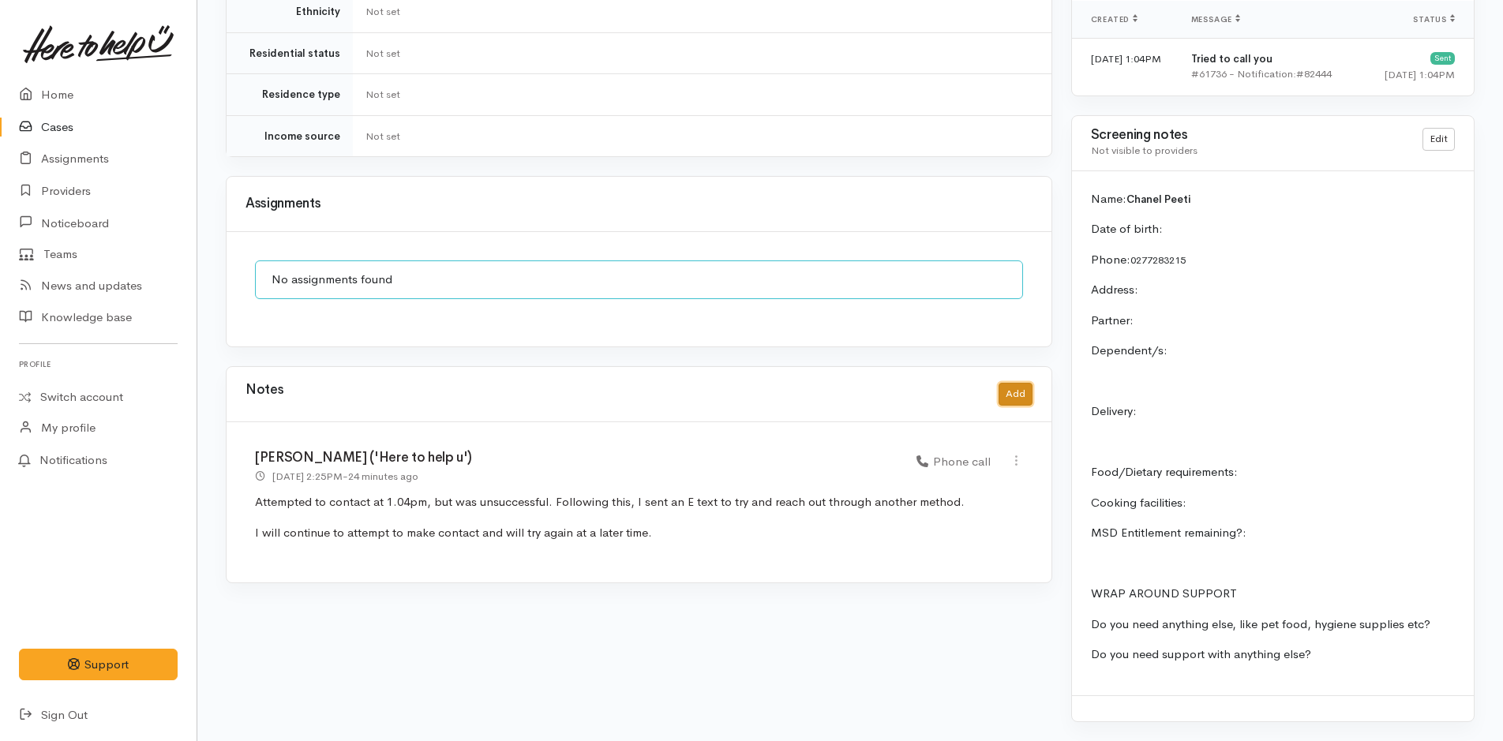
click at [1026, 383] on button "Add" at bounding box center [1016, 394] width 34 height 23
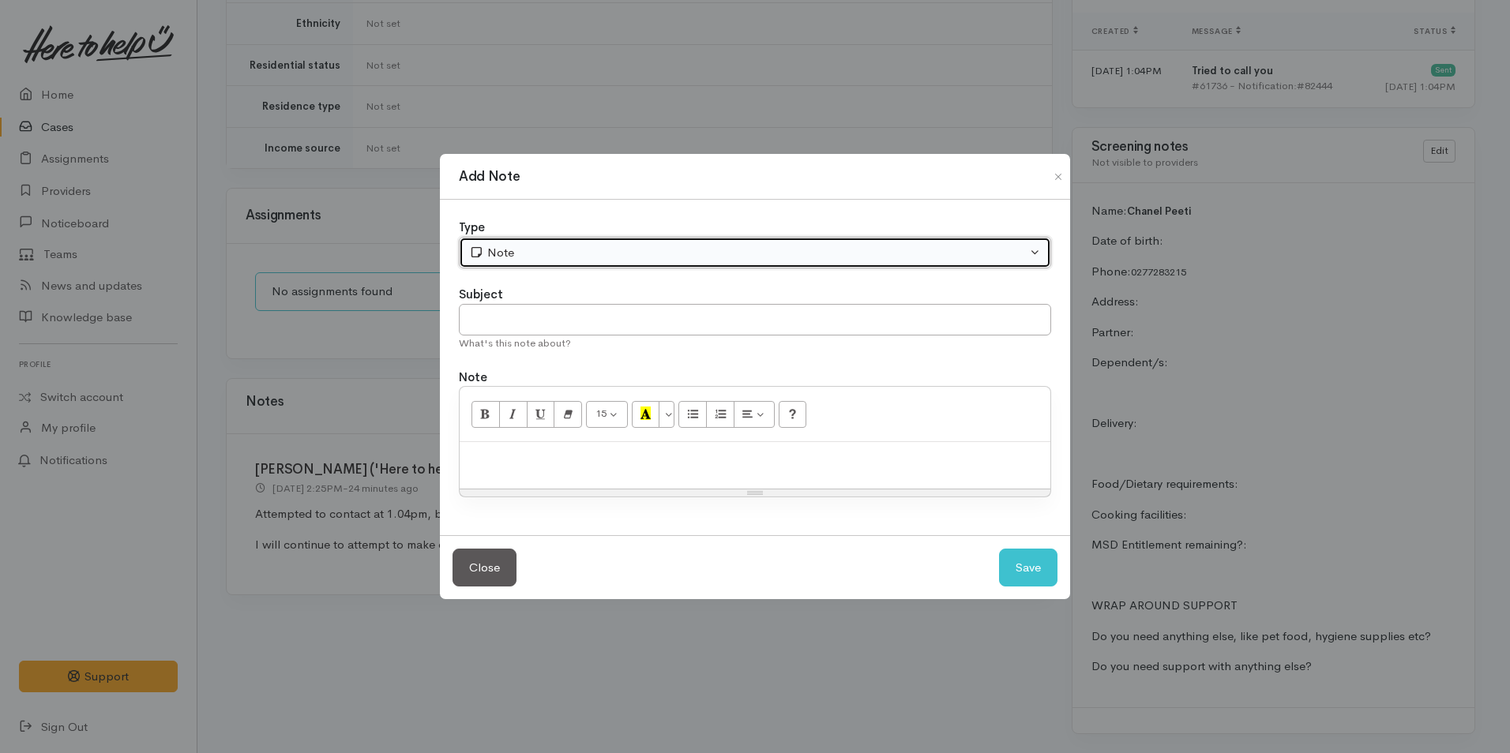
click at [539, 260] on div "Note" at bounding box center [747, 253] width 557 height 18
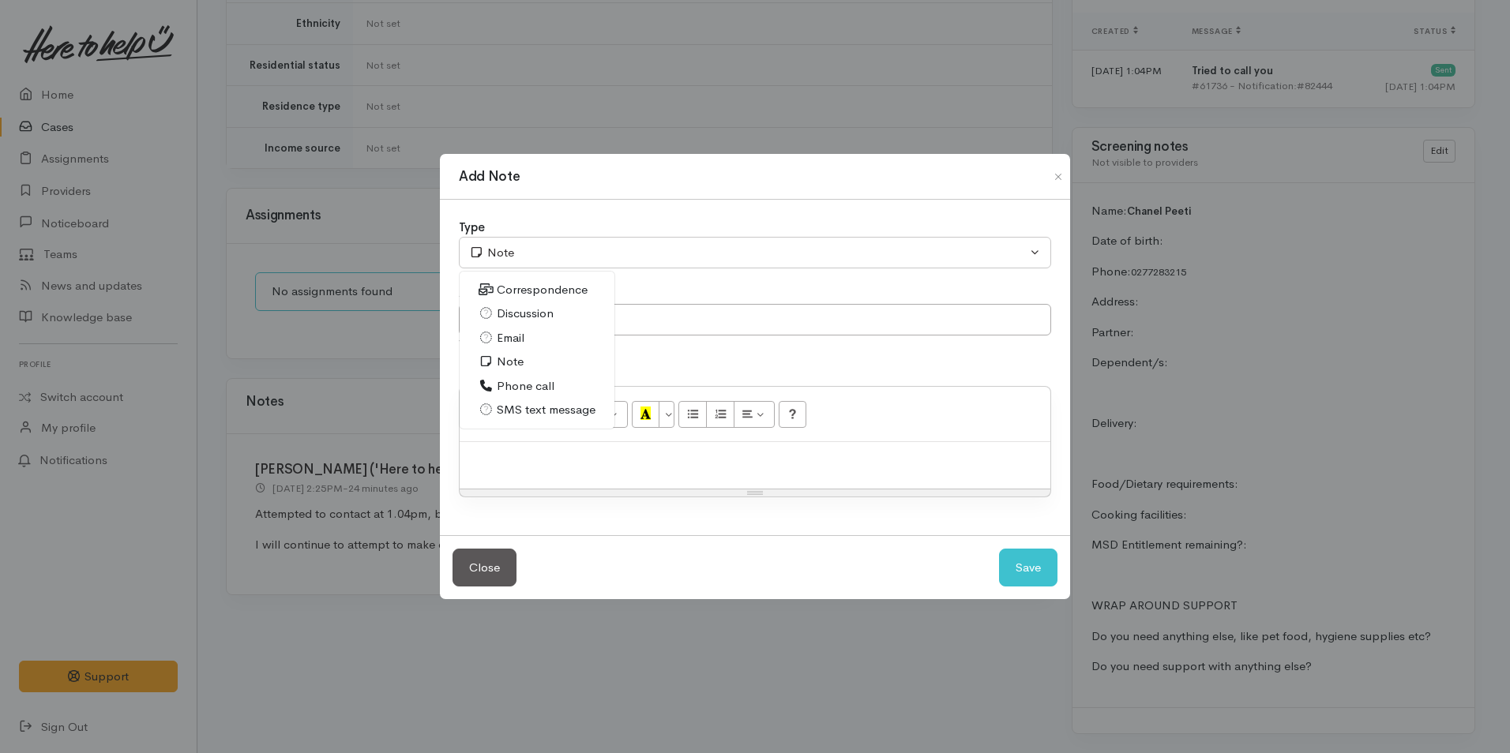
drag, startPoint x: 523, startPoint y: 386, endPoint x: 548, endPoint y: 411, distance: 34.6
click at [523, 385] on span "Phone call" at bounding box center [526, 386] width 58 height 18
select select "3"
click at [602, 478] on div at bounding box center [755, 465] width 591 height 47
click at [580, 470] on div at bounding box center [755, 465] width 591 height 47
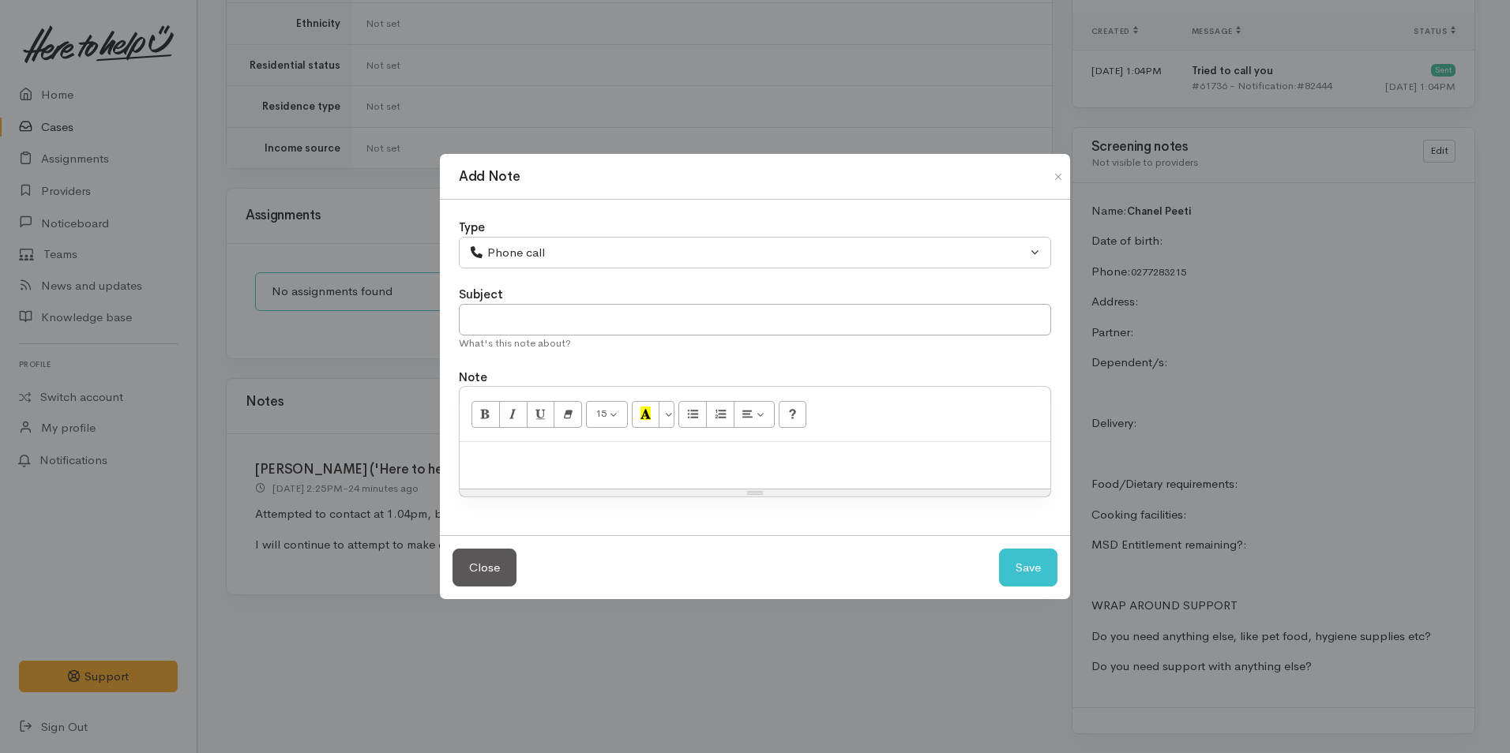
paste div
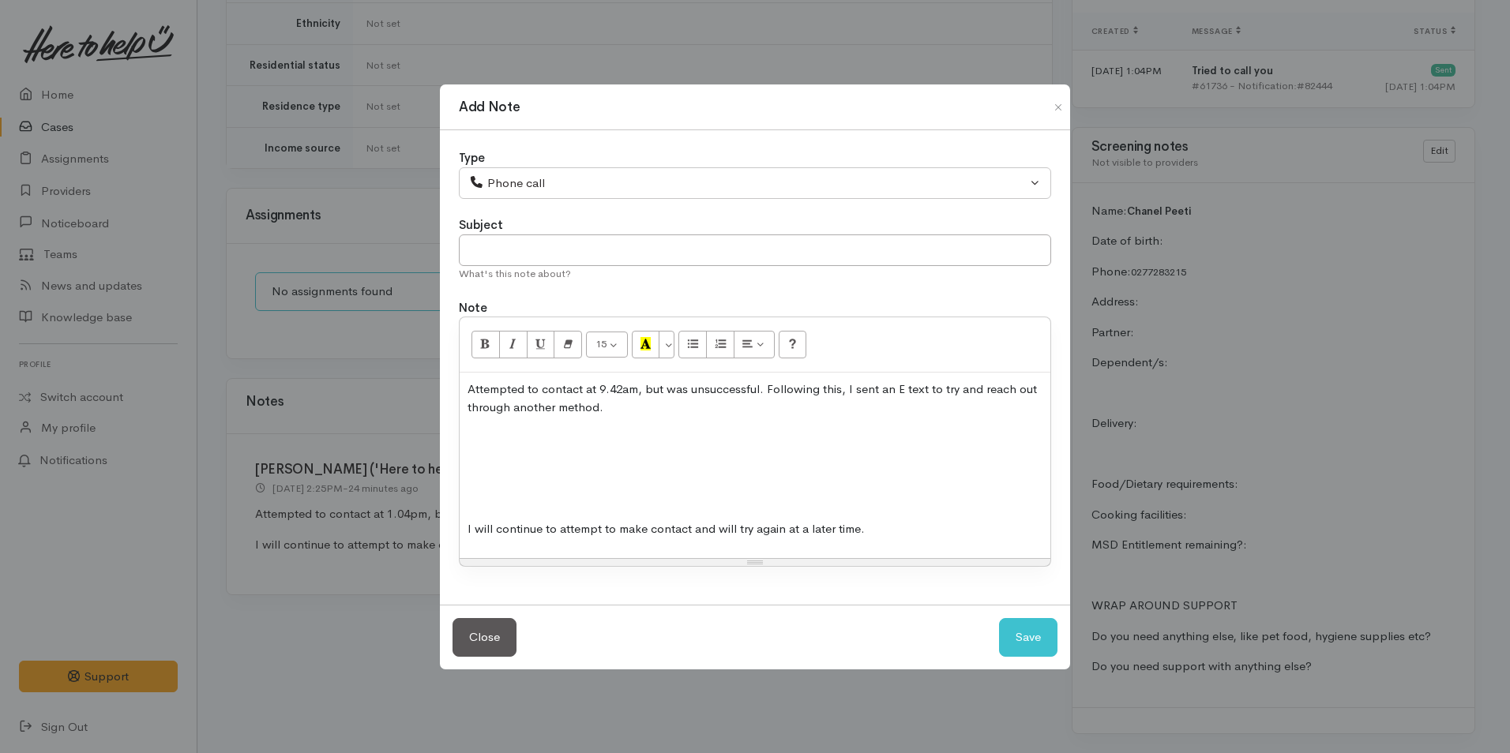
click at [581, 496] on p at bounding box center [754, 499] width 575 height 18
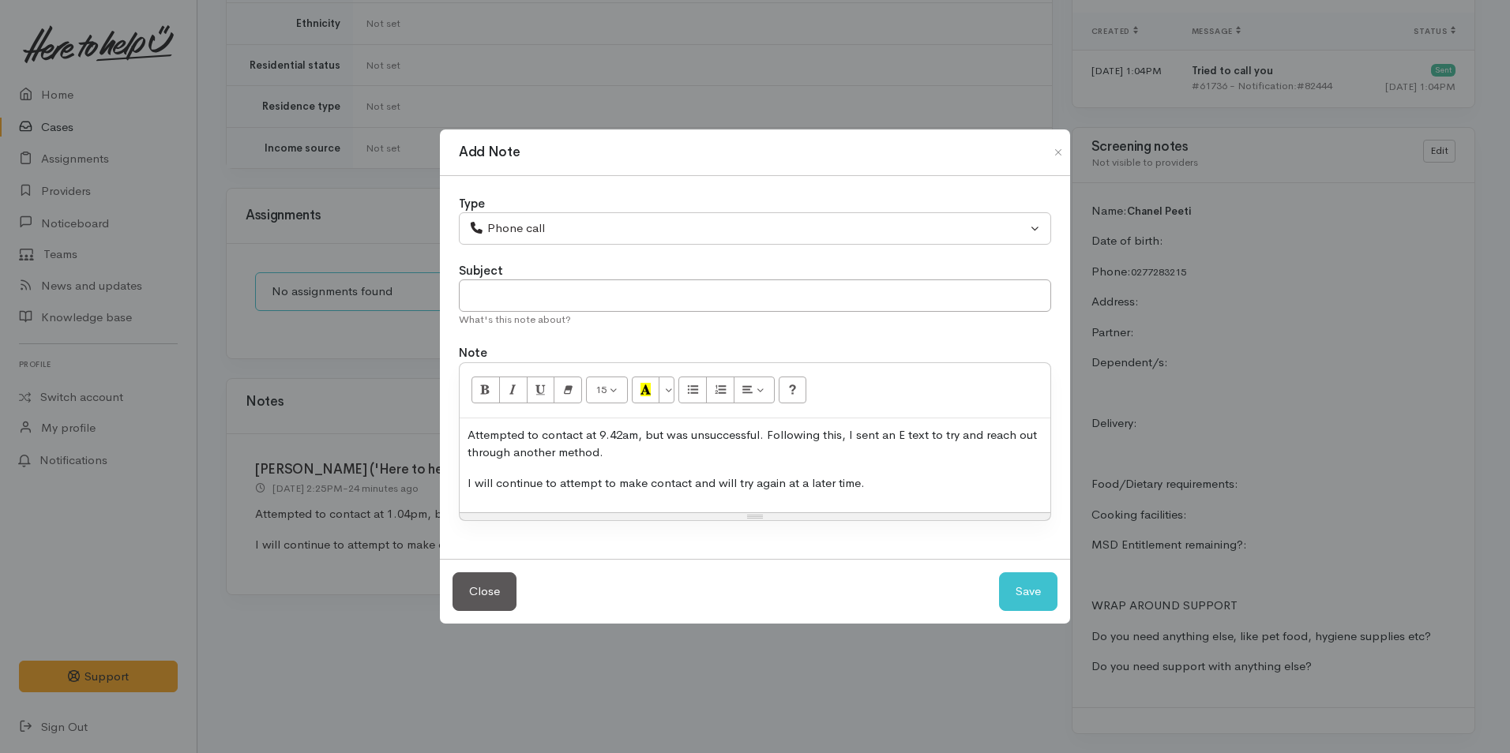
click at [628, 433] on p "Attempted to contact at 9.42am, but was unsuccessful. Following this, I sent an…" at bounding box center [754, 444] width 575 height 36
click at [1024, 592] on button "Save" at bounding box center [1028, 591] width 58 height 39
select select "1"
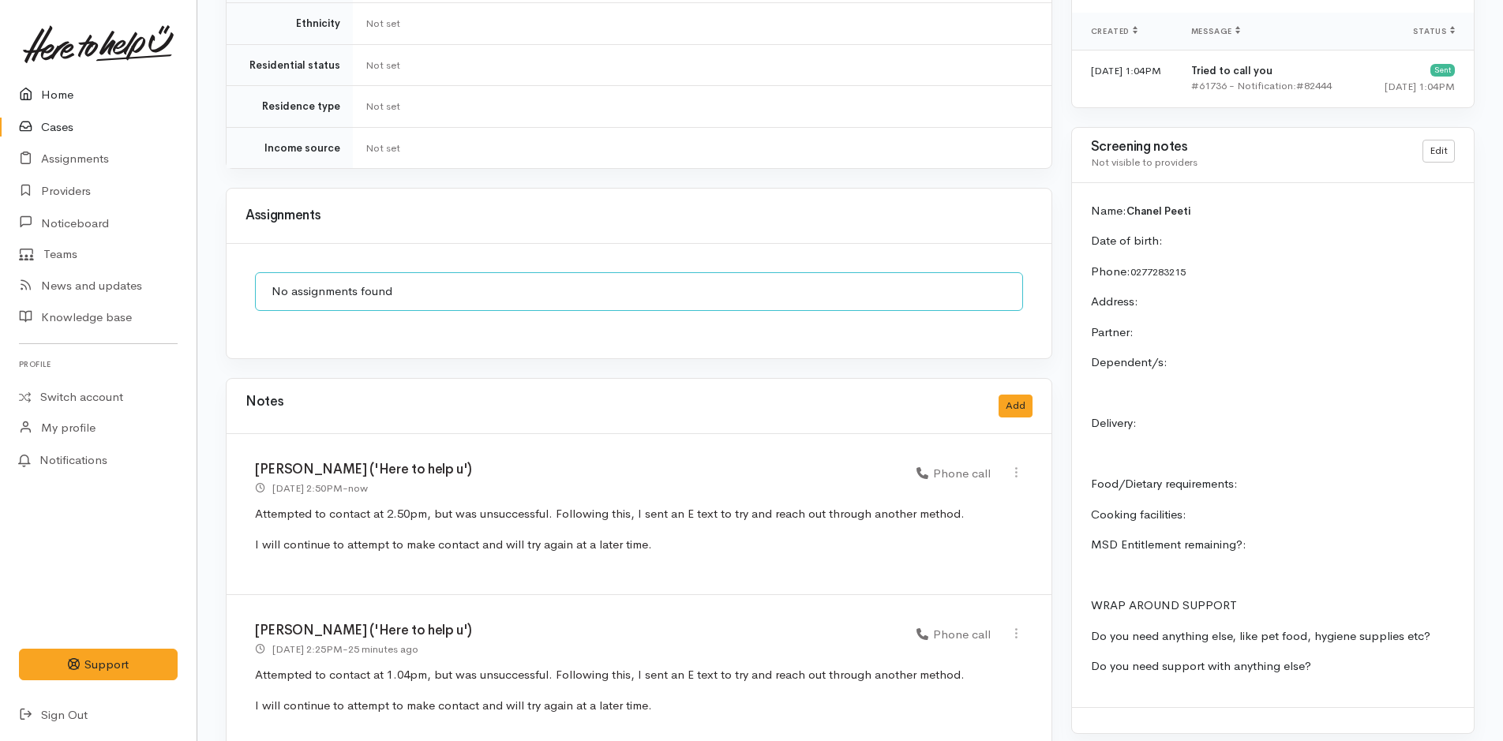
click at [53, 97] on link "Home" at bounding box center [98, 95] width 197 height 32
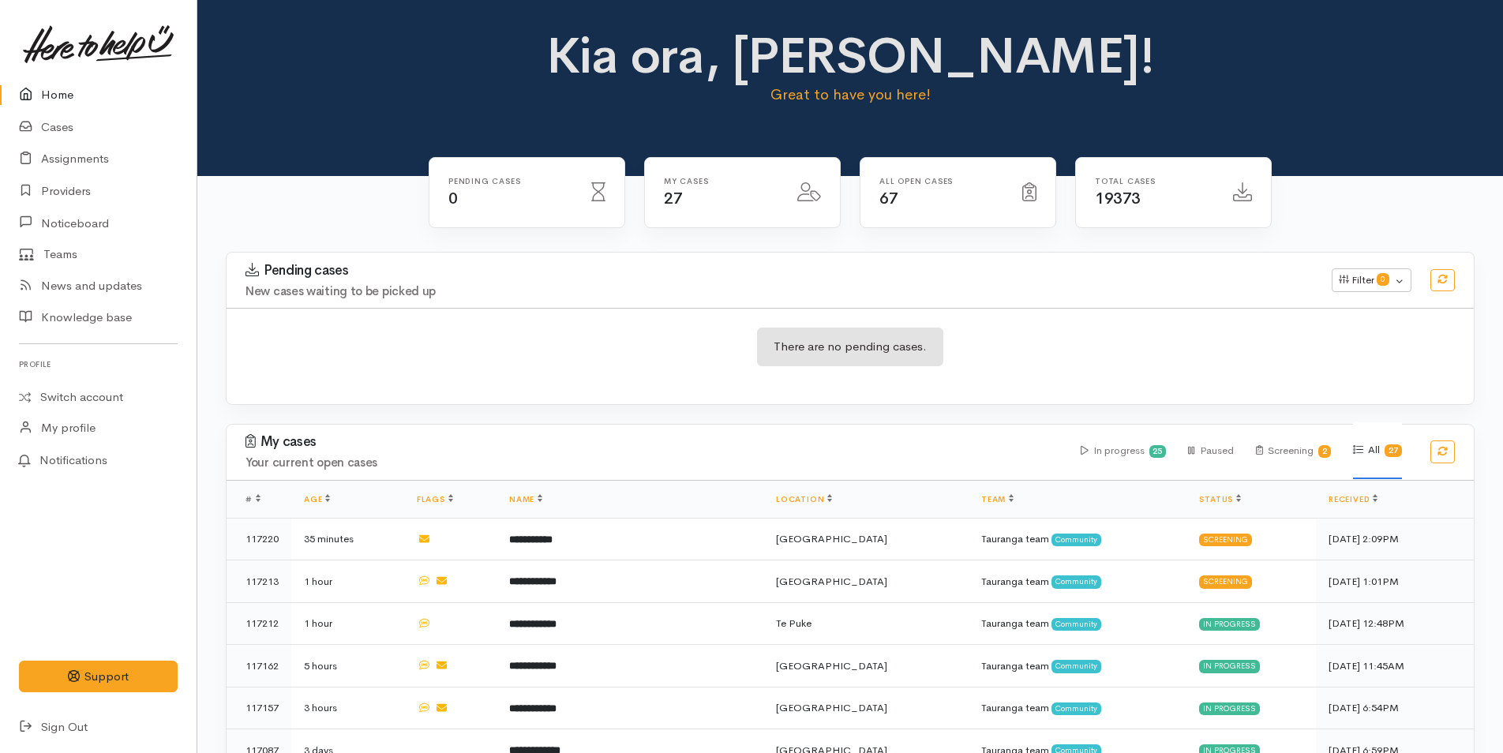
drag, startPoint x: 347, startPoint y: 85, endPoint x: 163, endPoint y: 52, distance: 186.9
click at [347, 84] on div "Kia ora, [PERSON_NAME]! Great to have you here!" at bounding box center [850, 73] width 1268 height 91
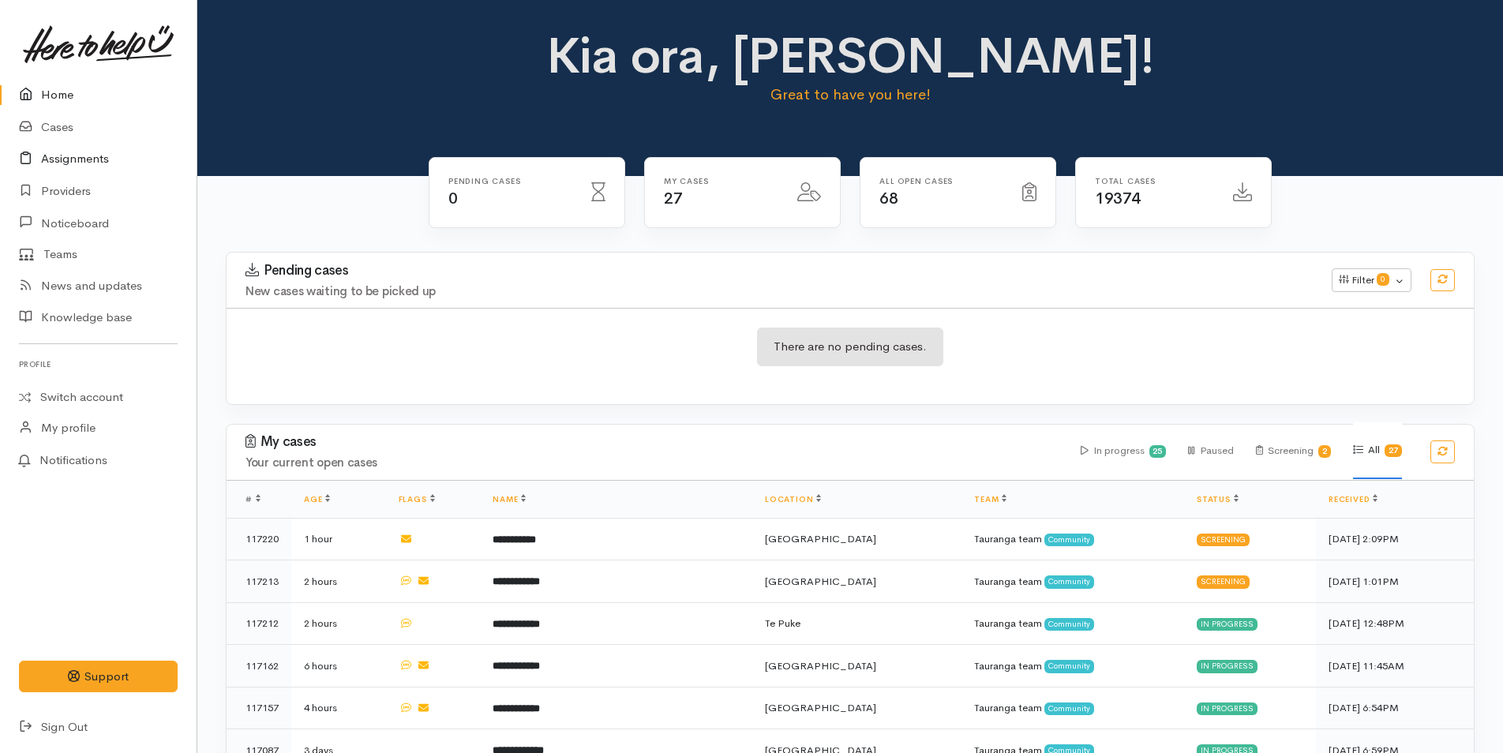
click at [98, 155] on link "Assignments" at bounding box center [98, 159] width 197 height 32
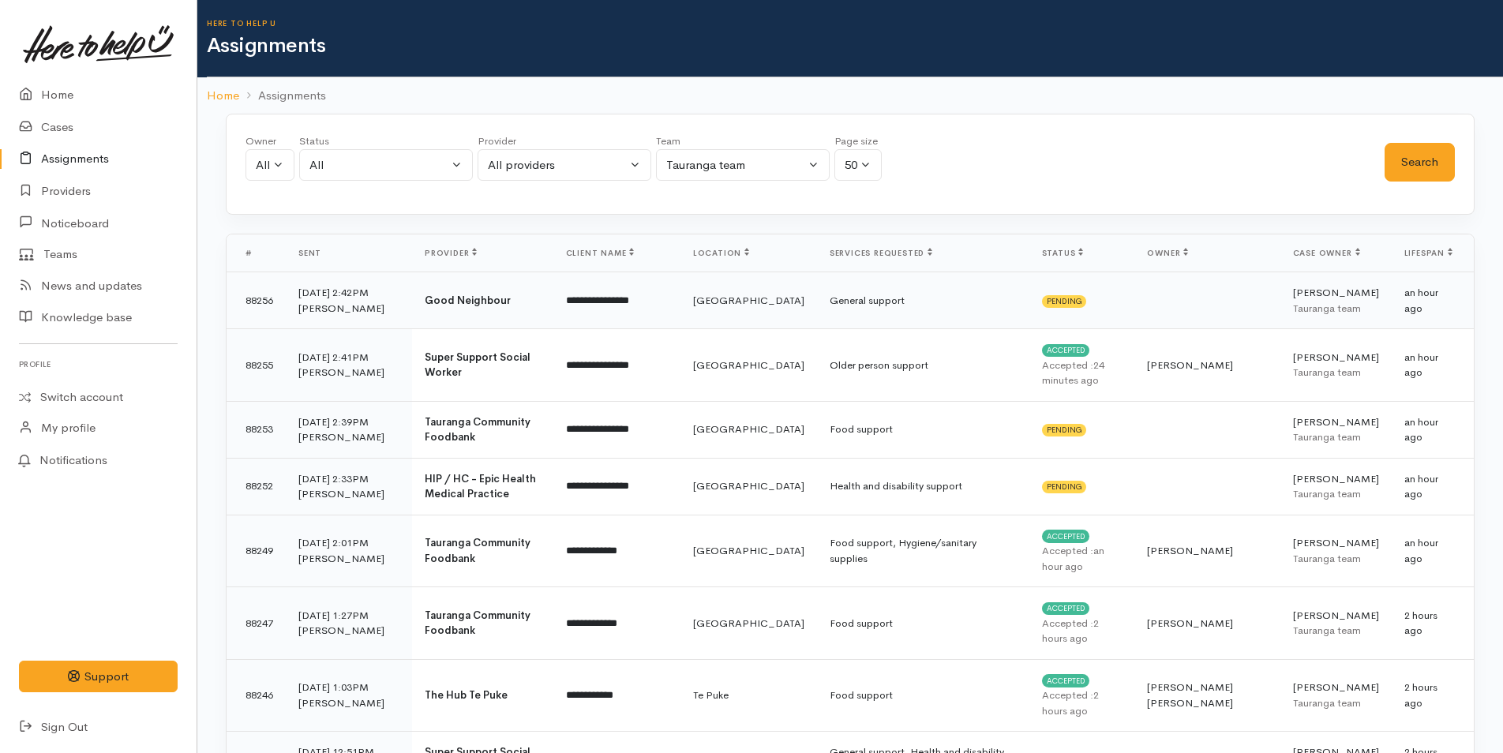
click at [651, 298] on td "**********" at bounding box center [616, 300] width 127 height 57
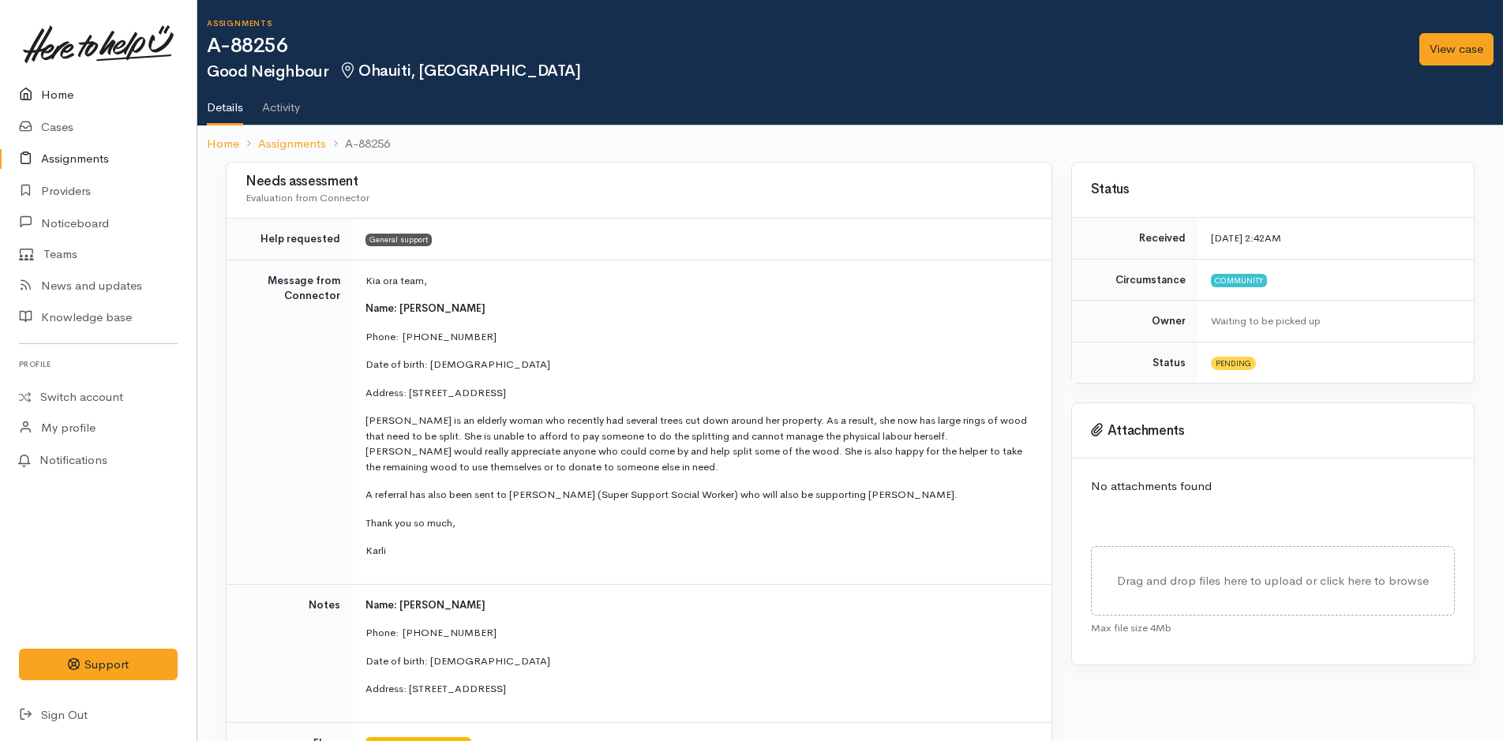
click at [58, 89] on link "Home" at bounding box center [98, 95] width 197 height 32
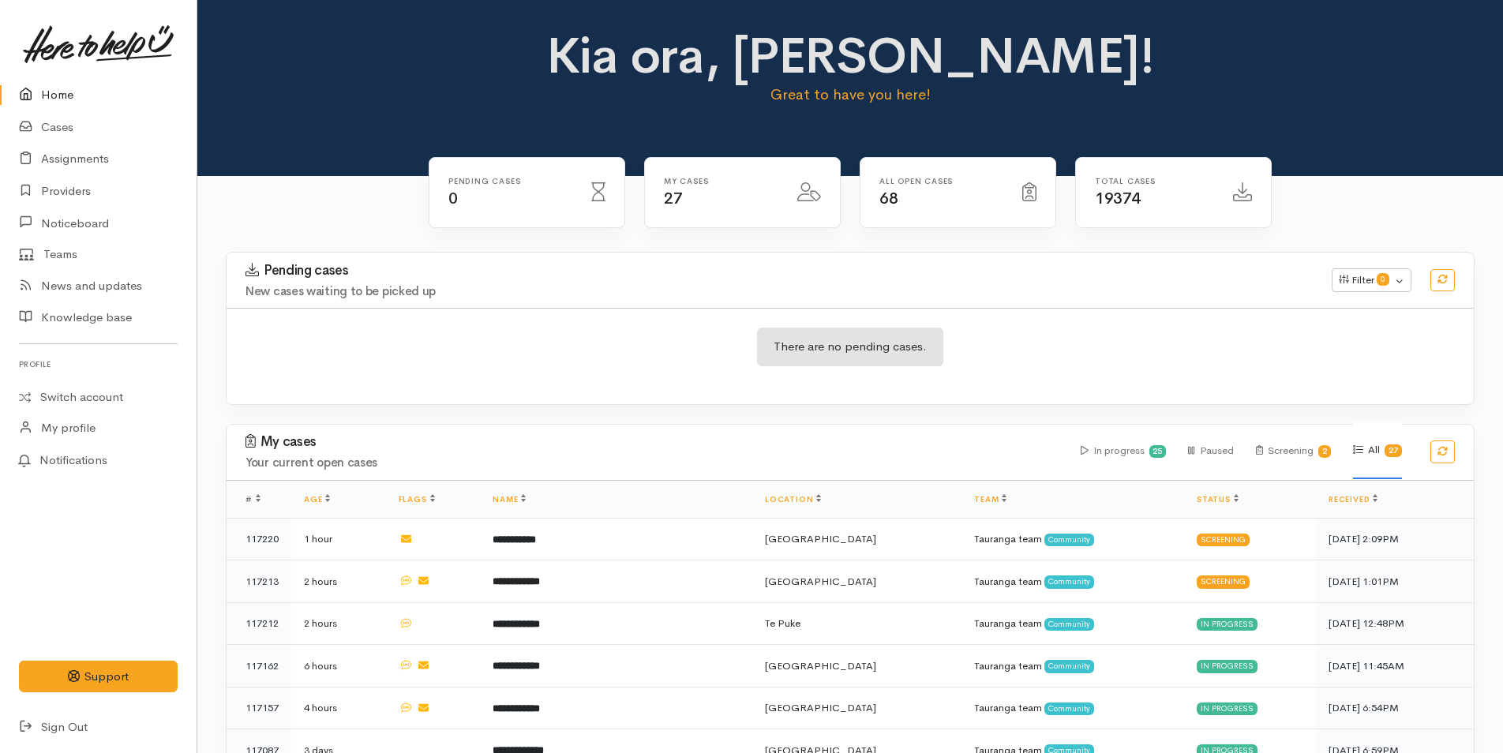
click at [61, 20] on link at bounding box center [98, 43] width 159 height 69
